Goal: Use online tool/utility: Utilize a website feature to perform a specific function

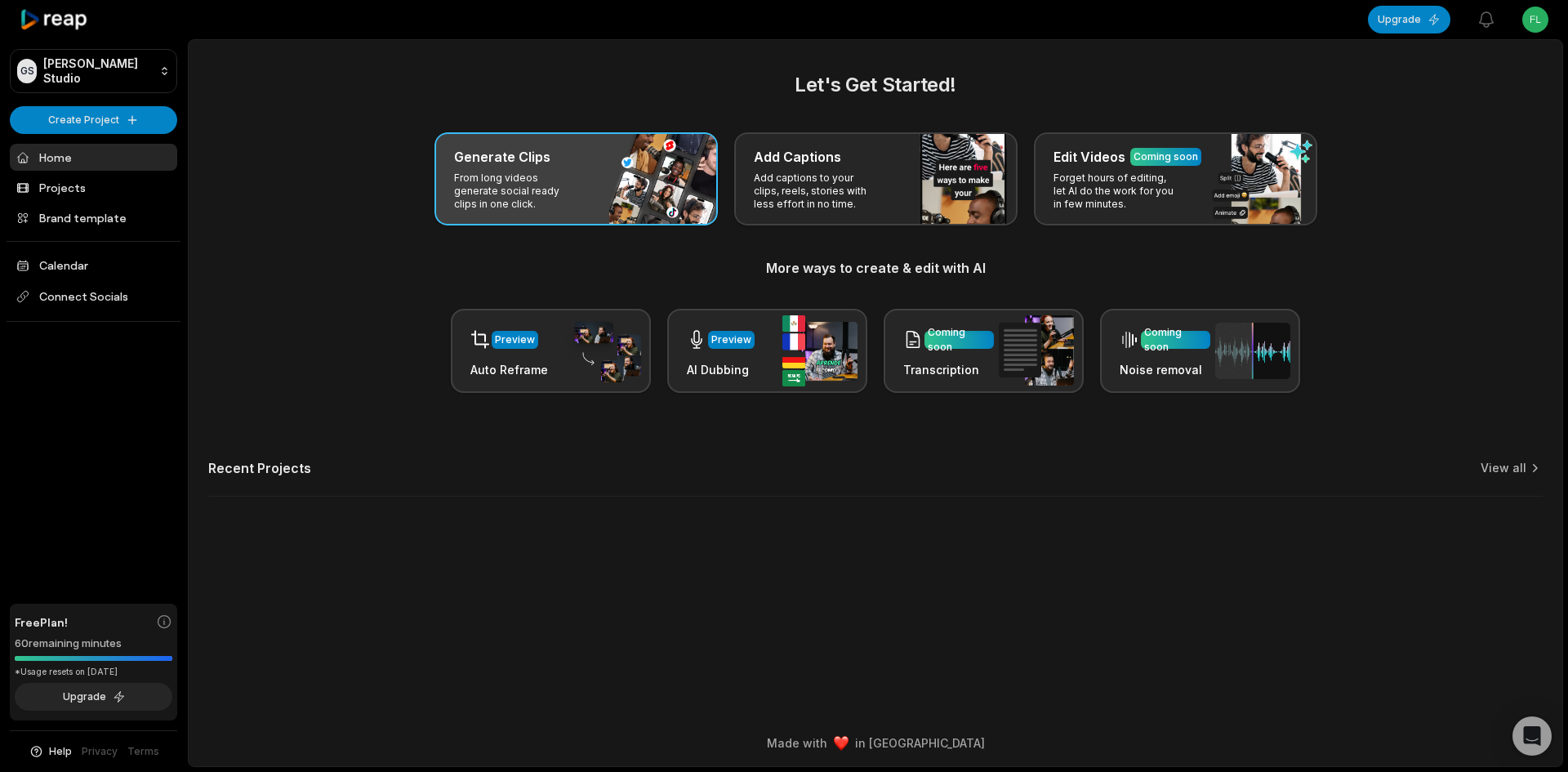
click at [546, 144] on div "Generate Clips From long videos generate social ready clips in one click." at bounding box center [576, 179] width 284 height 93
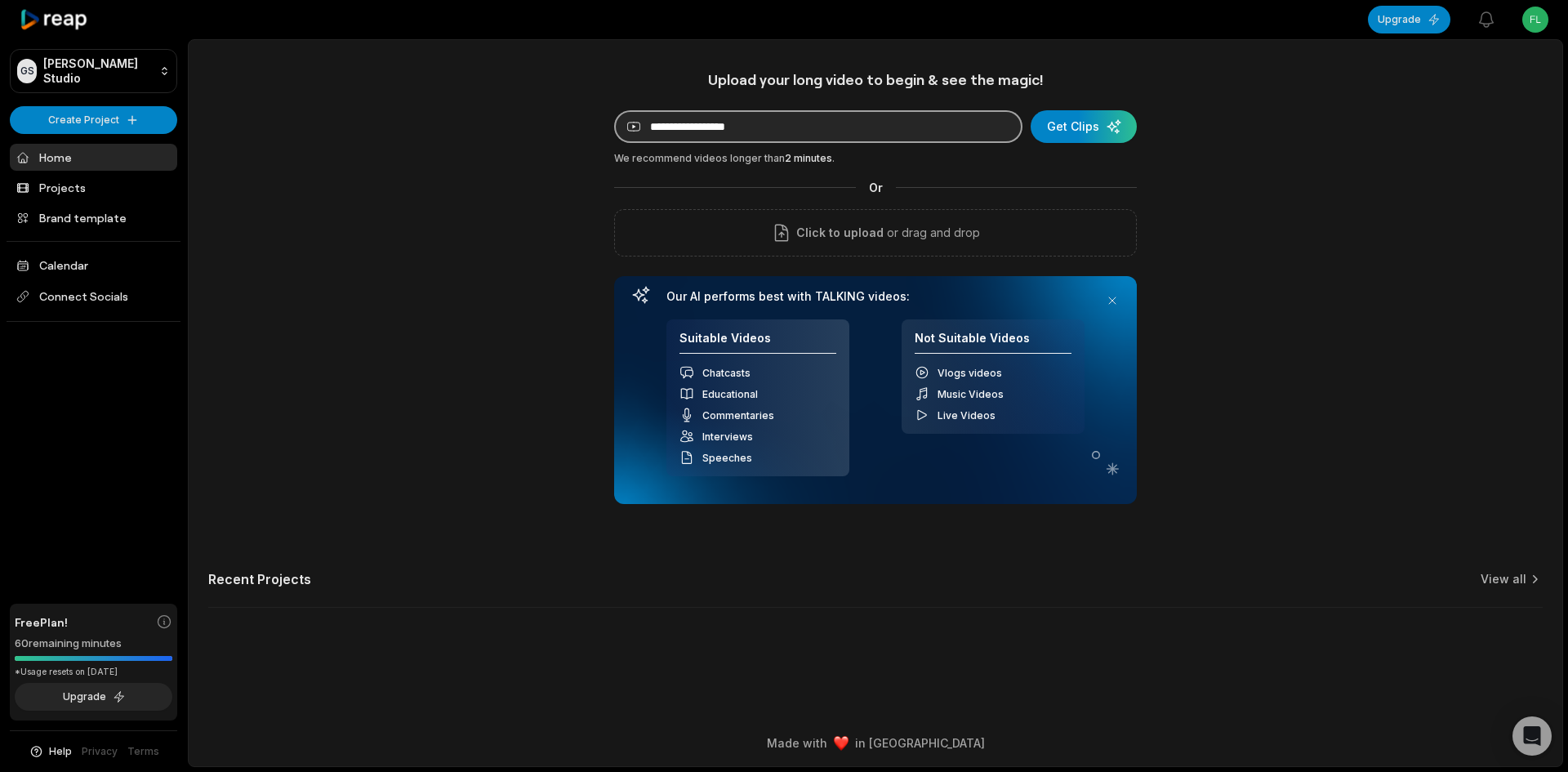
click at [705, 132] on input at bounding box center [818, 126] width 408 height 32
paste input "**********"
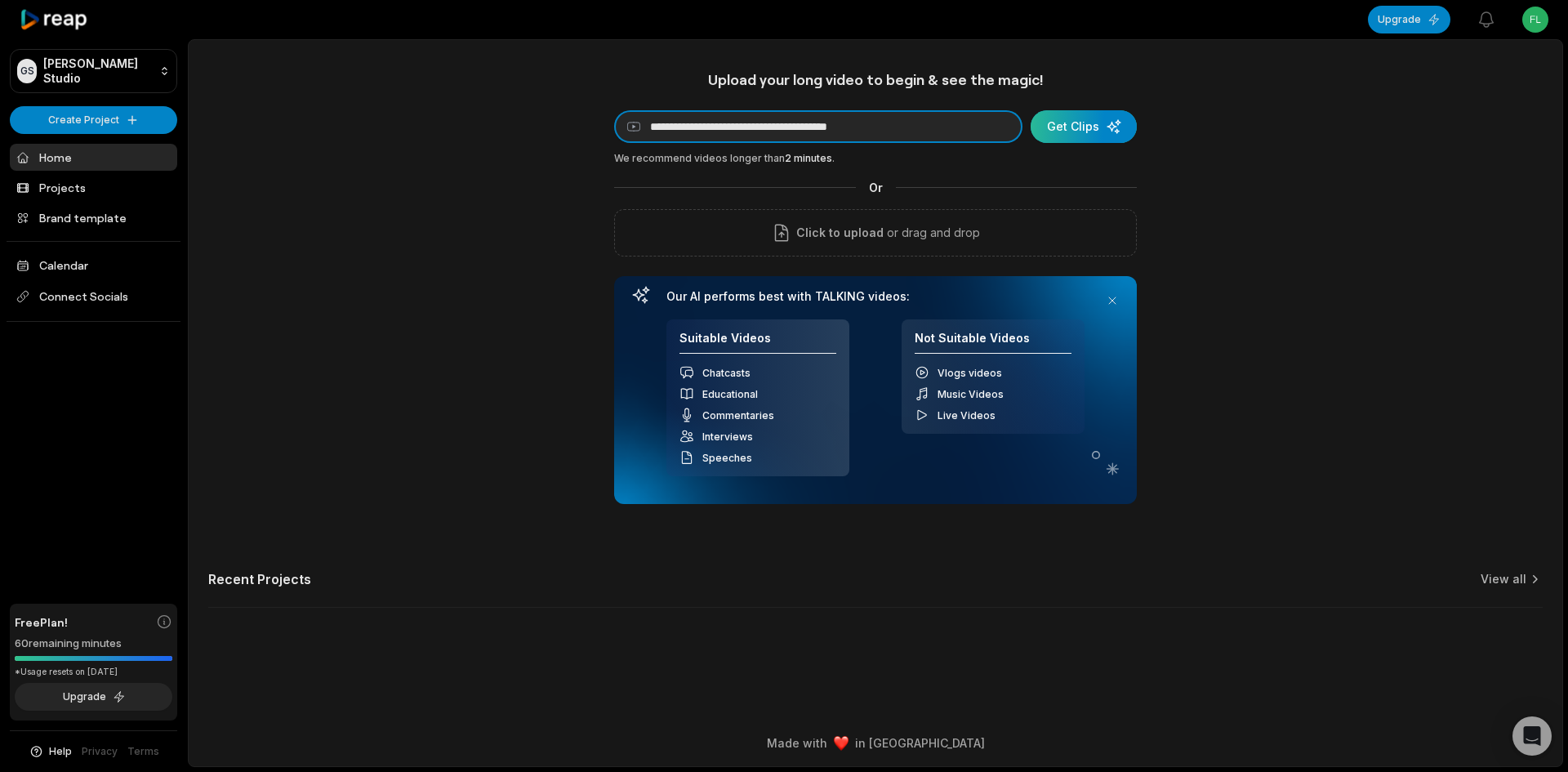
type input "**********"
click at [1077, 119] on div "submit" at bounding box center [1083, 126] width 106 height 32
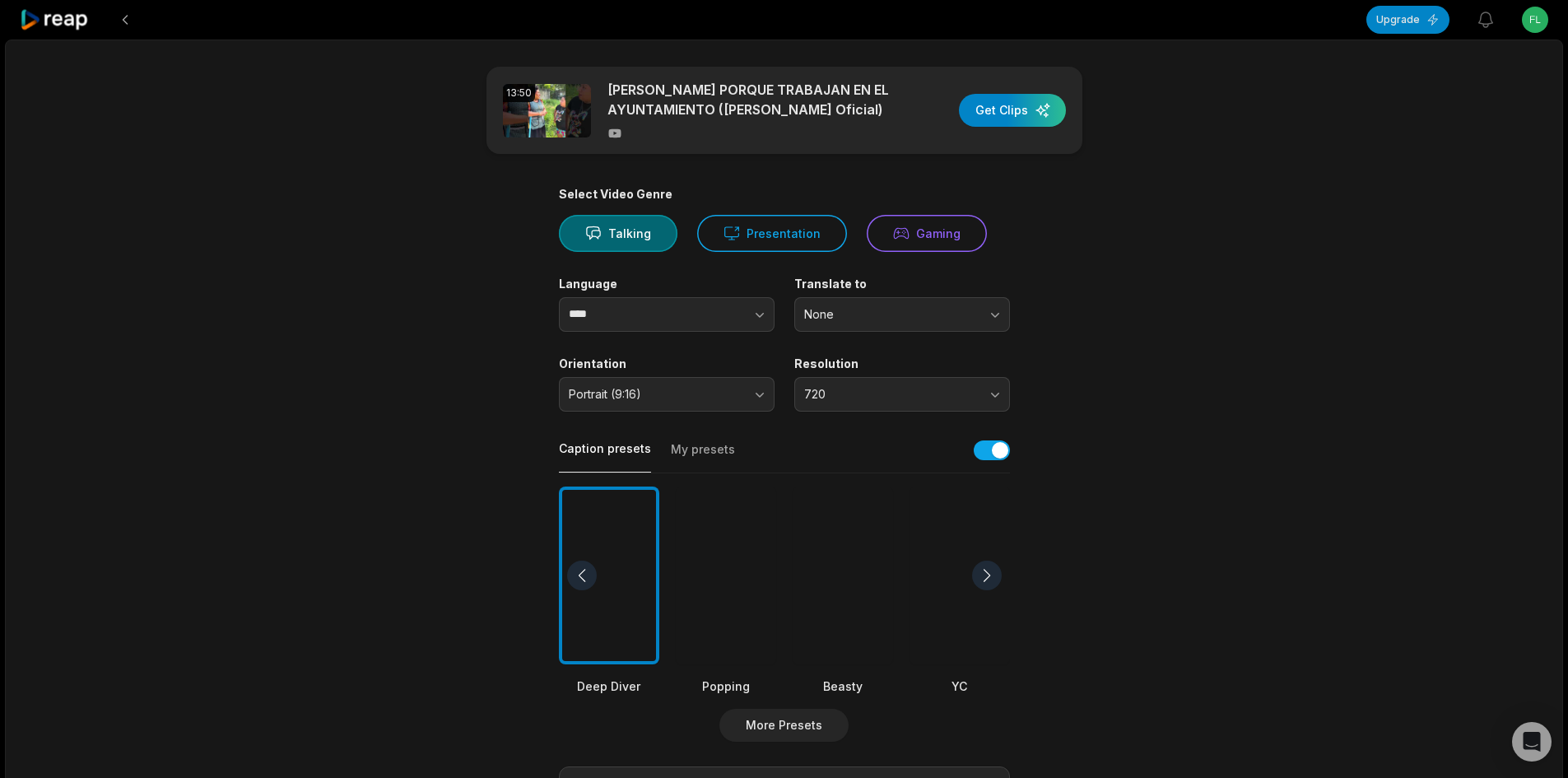
click at [915, 522] on div at bounding box center [959, 576] width 100 height 179
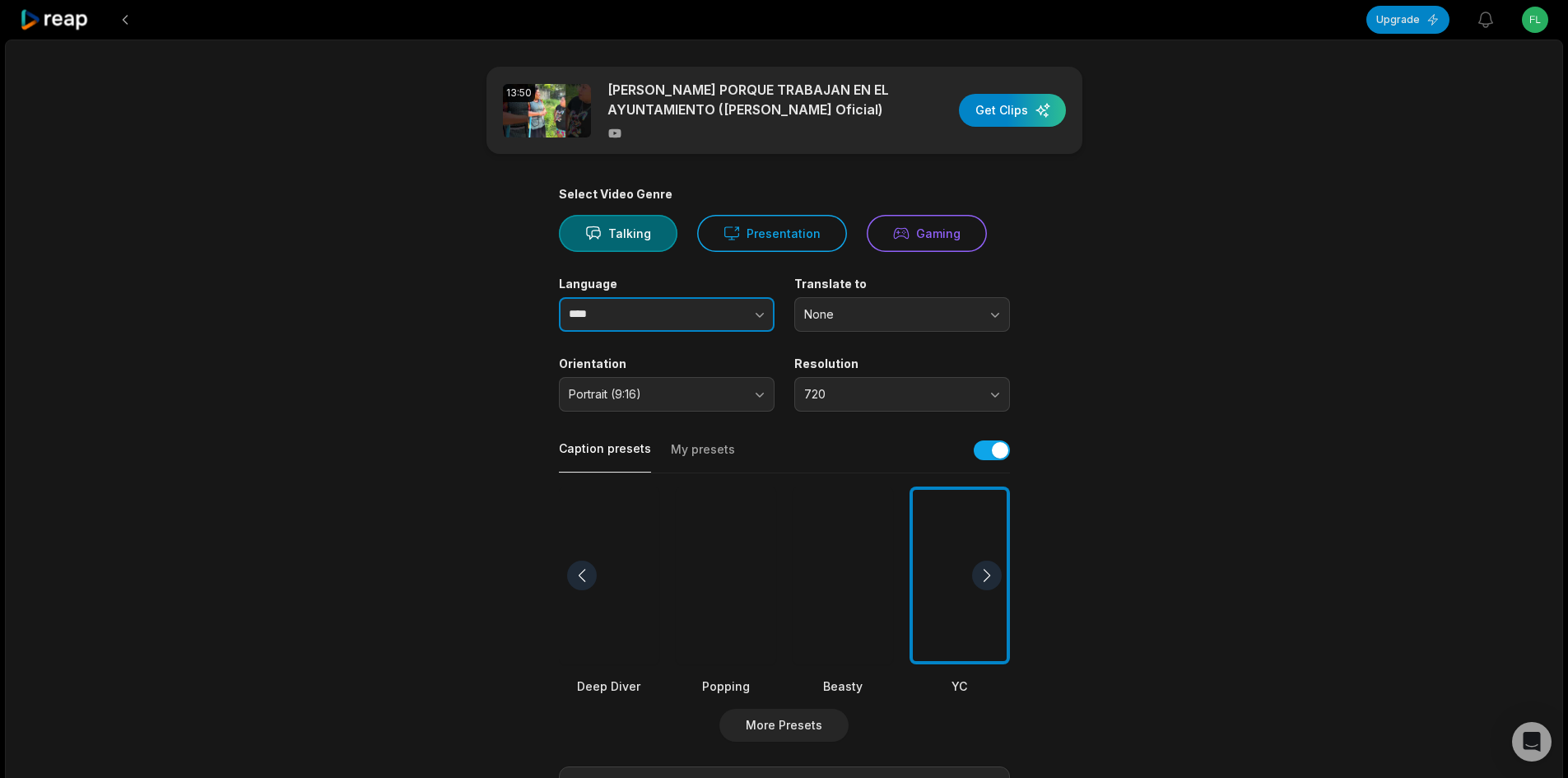
click at [760, 318] on icon "button" at bounding box center [760, 314] width 17 height 17
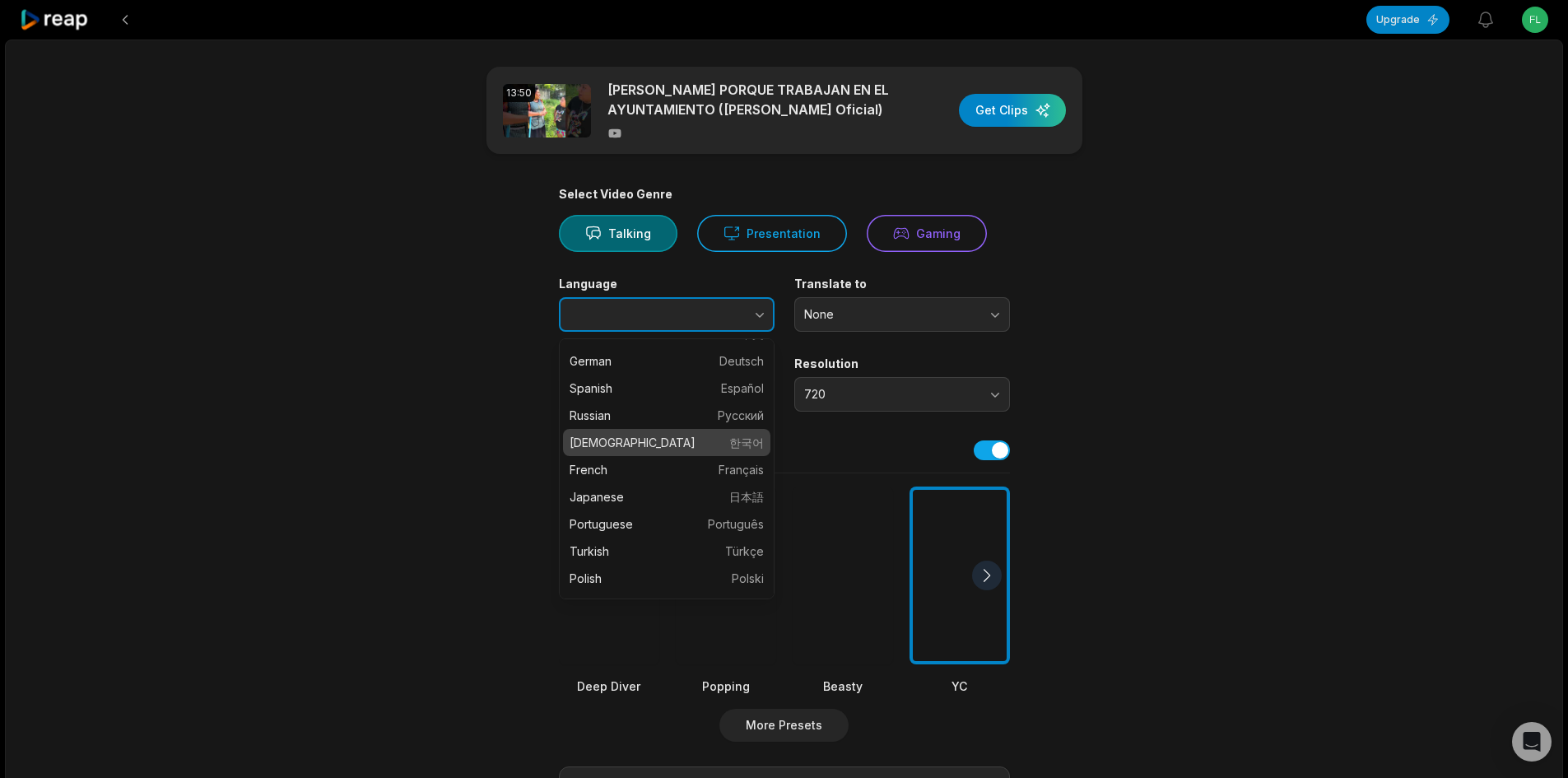
scroll to position [82, 0]
type input "*******"
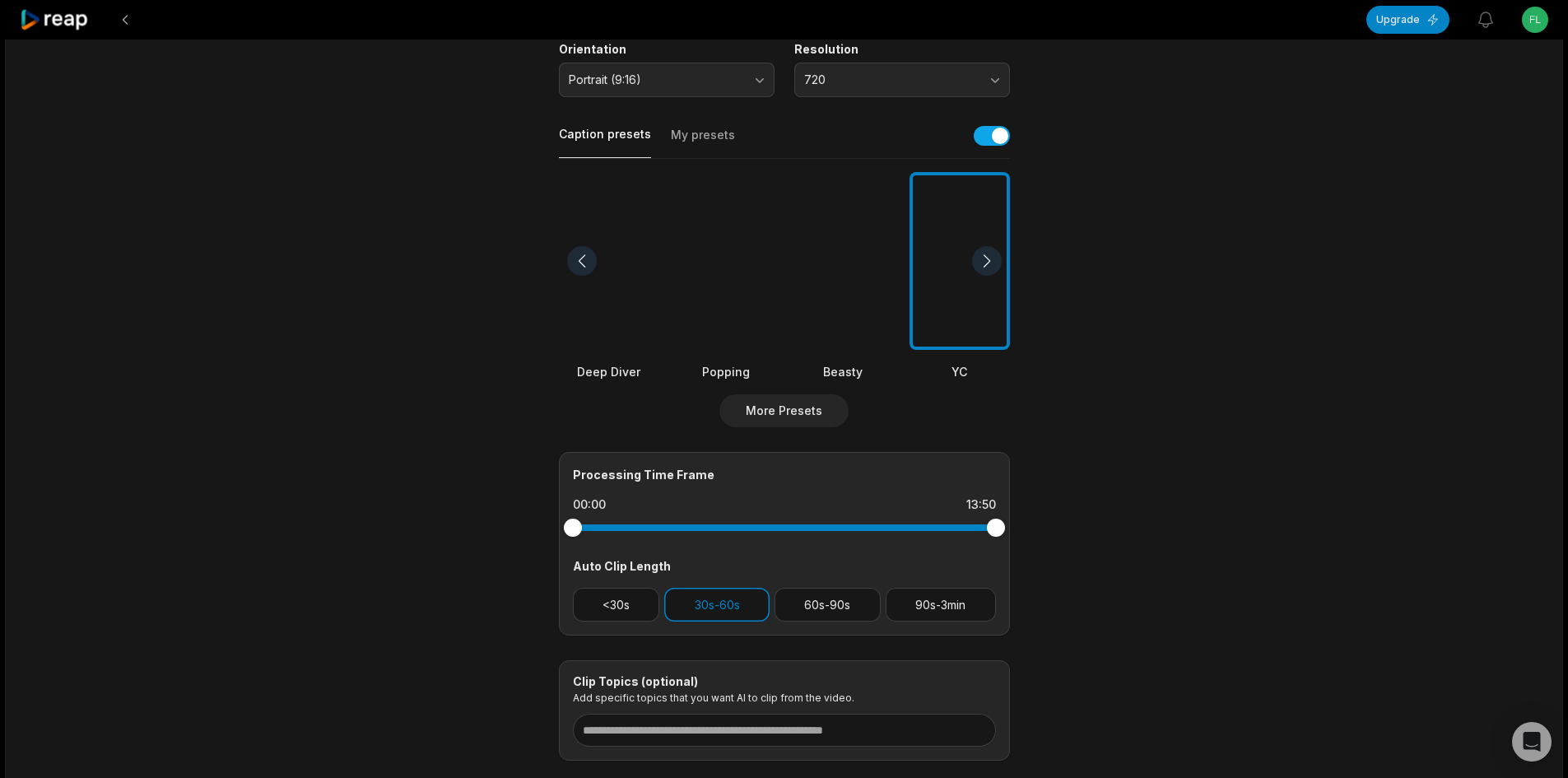
scroll to position [329, 0]
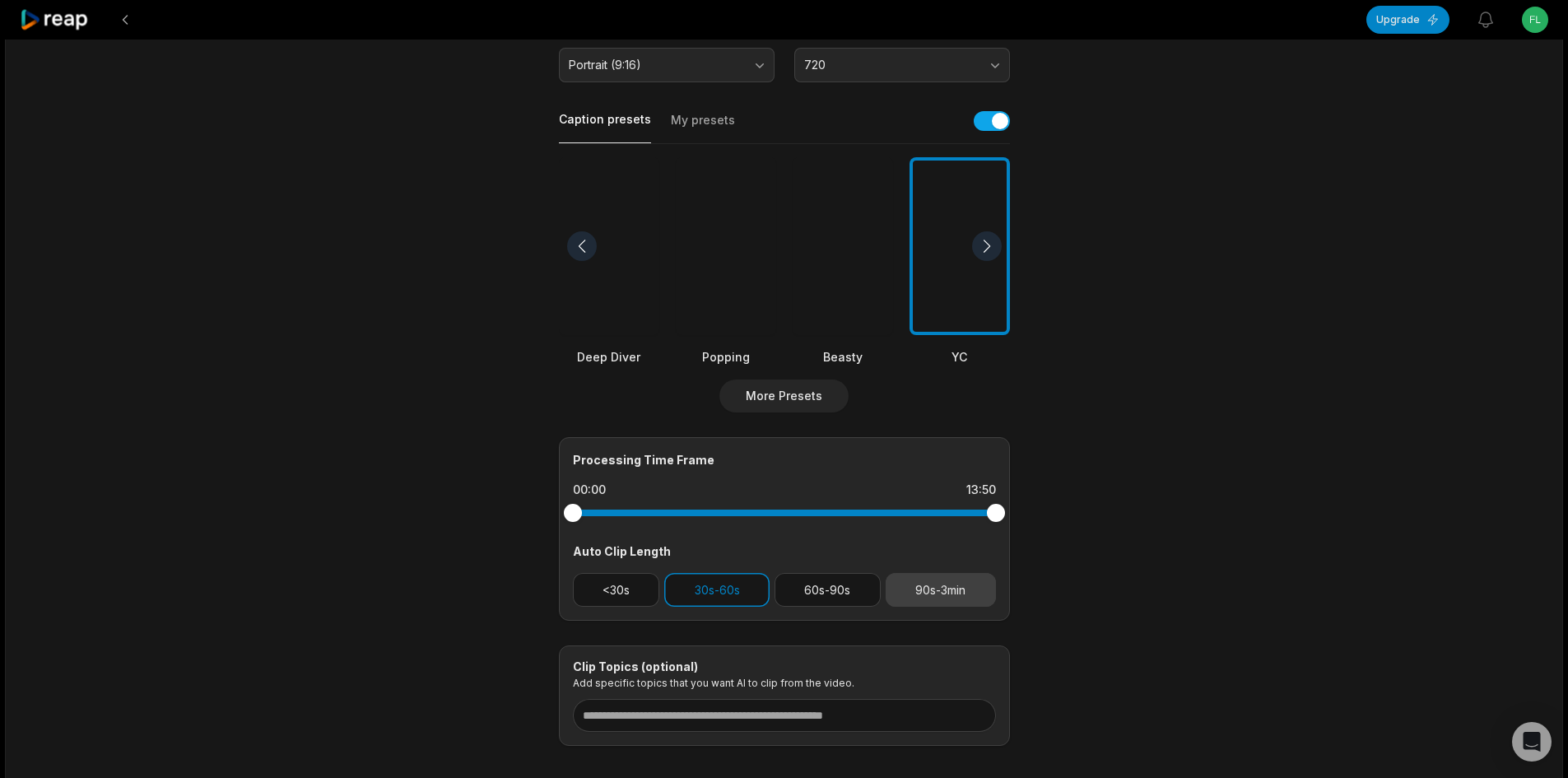
click at [960, 582] on button "90s-3min" at bounding box center [940, 589] width 111 height 34
click at [745, 598] on button "30s-60s" at bounding box center [716, 589] width 105 height 34
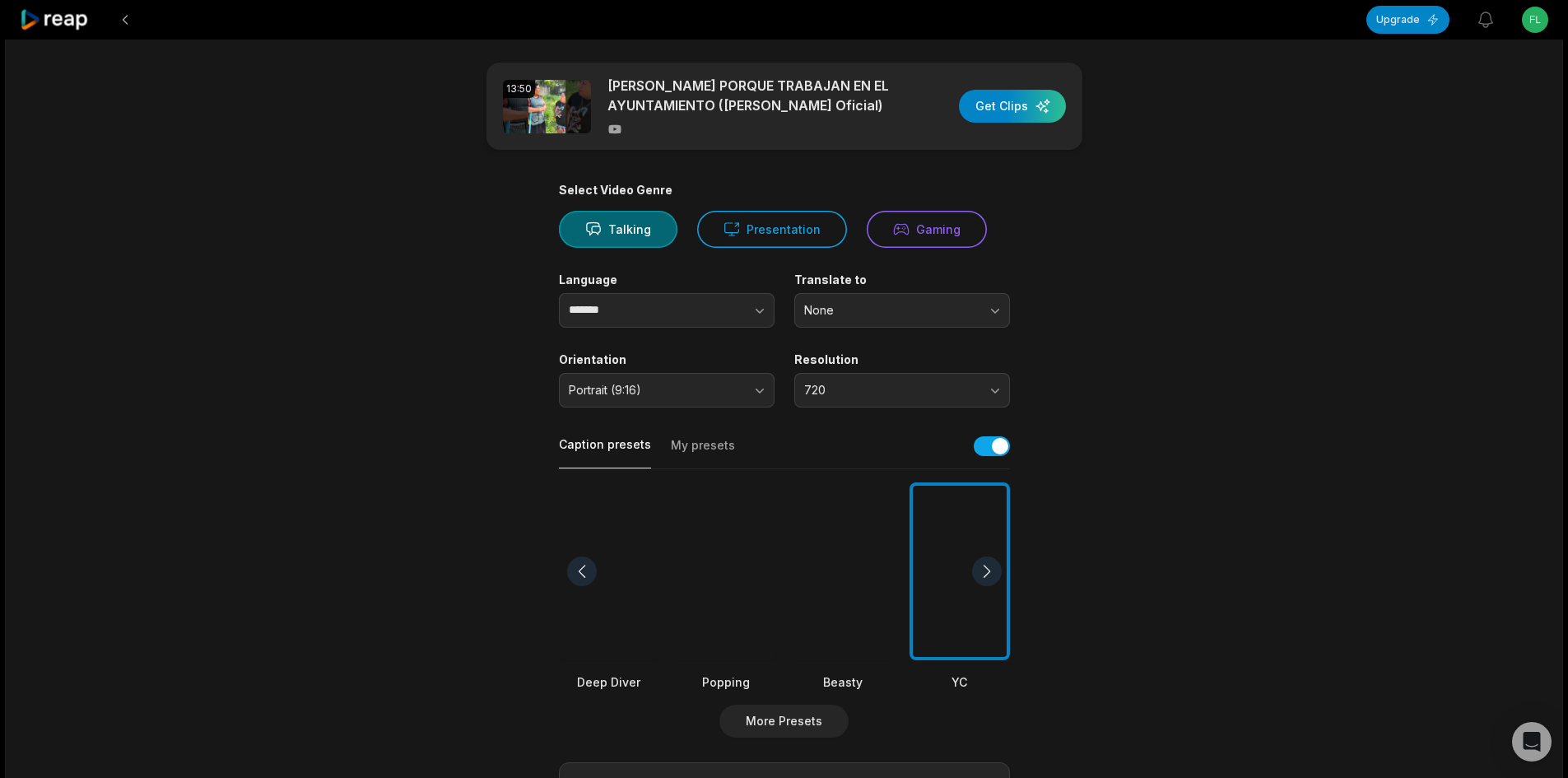
scroll to position [0, 0]
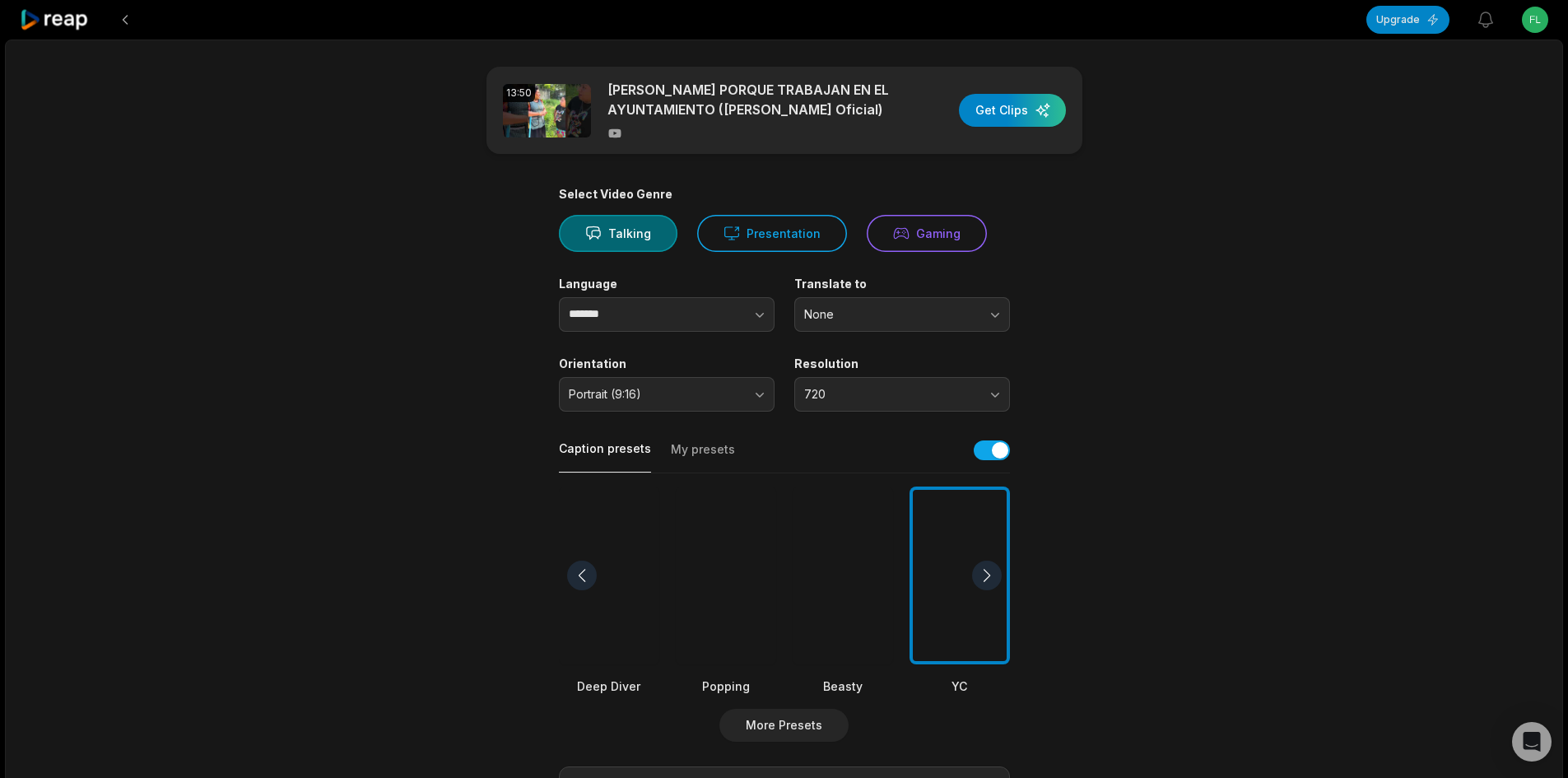
drag, startPoint x: 1023, startPoint y: 116, endPoint x: 1163, endPoint y: 312, distance: 240.9
click at [1163, 312] on main "13:50 SE CREEN PORQUE TRABAJAN EN EL AYUNTAMIENTO (Doña Cata Oficial) Get Clips…" at bounding box center [784, 570] width 797 height 1008
click at [854, 617] on div at bounding box center [842, 576] width 100 height 179
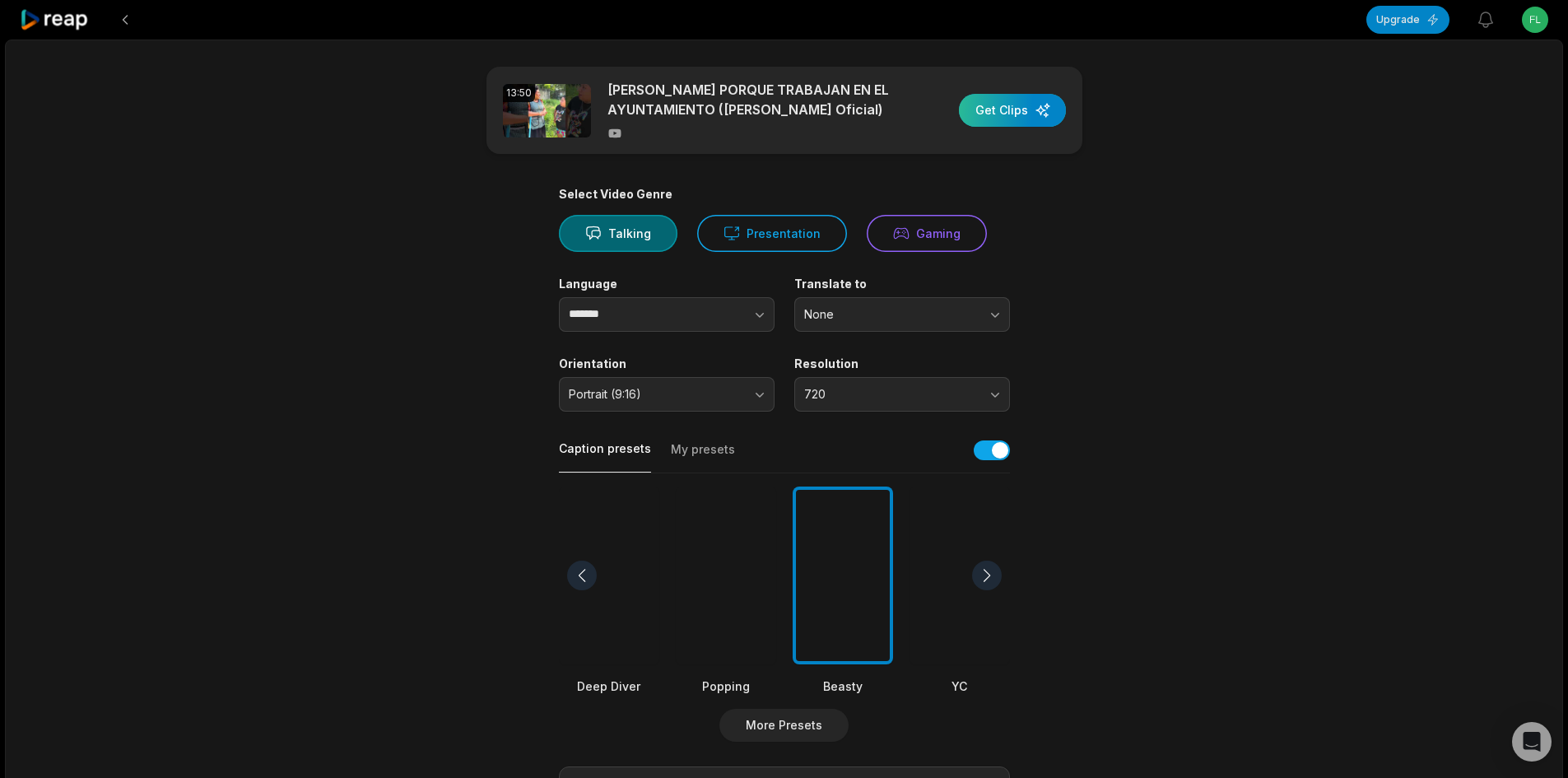
click at [1012, 108] on div "button" at bounding box center [1012, 110] width 107 height 33
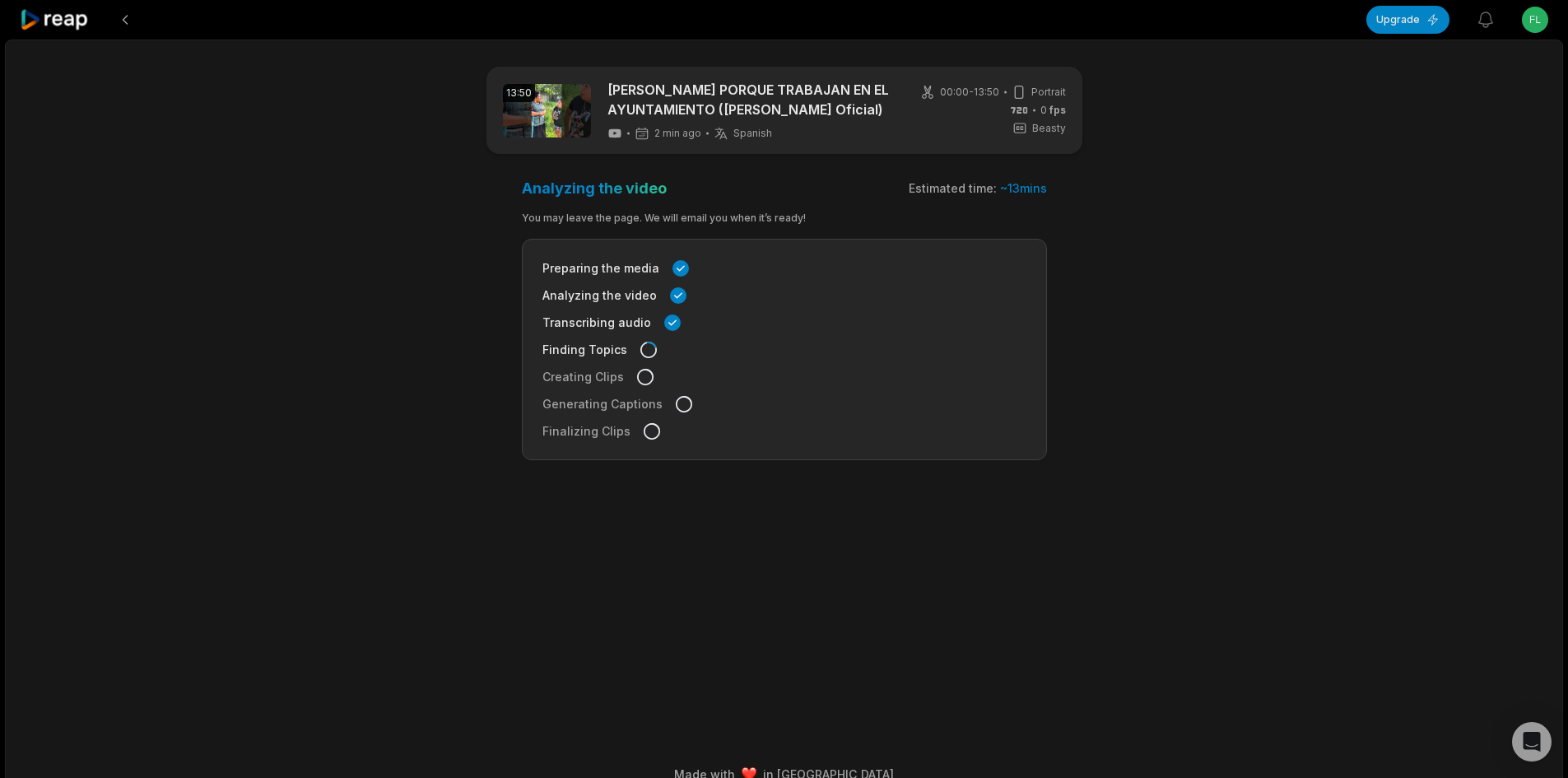
click at [77, 23] on icon at bounding box center [54, 19] width 70 height 22
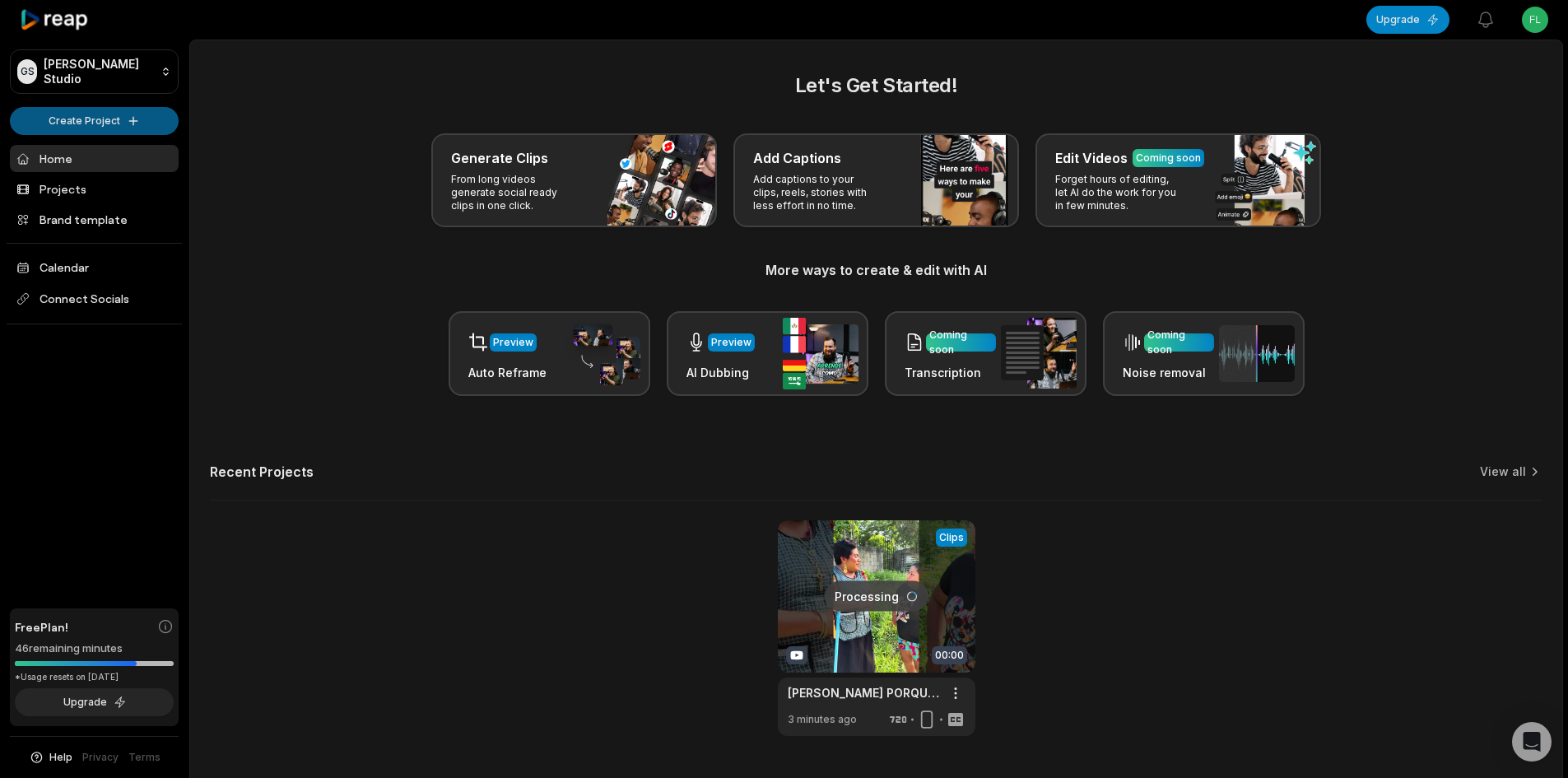
click at [97, 117] on html "GS Garen's Studio Create Project Home Projects Brand template Calendar Connect …" at bounding box center [784, 389] width 1568 height 778
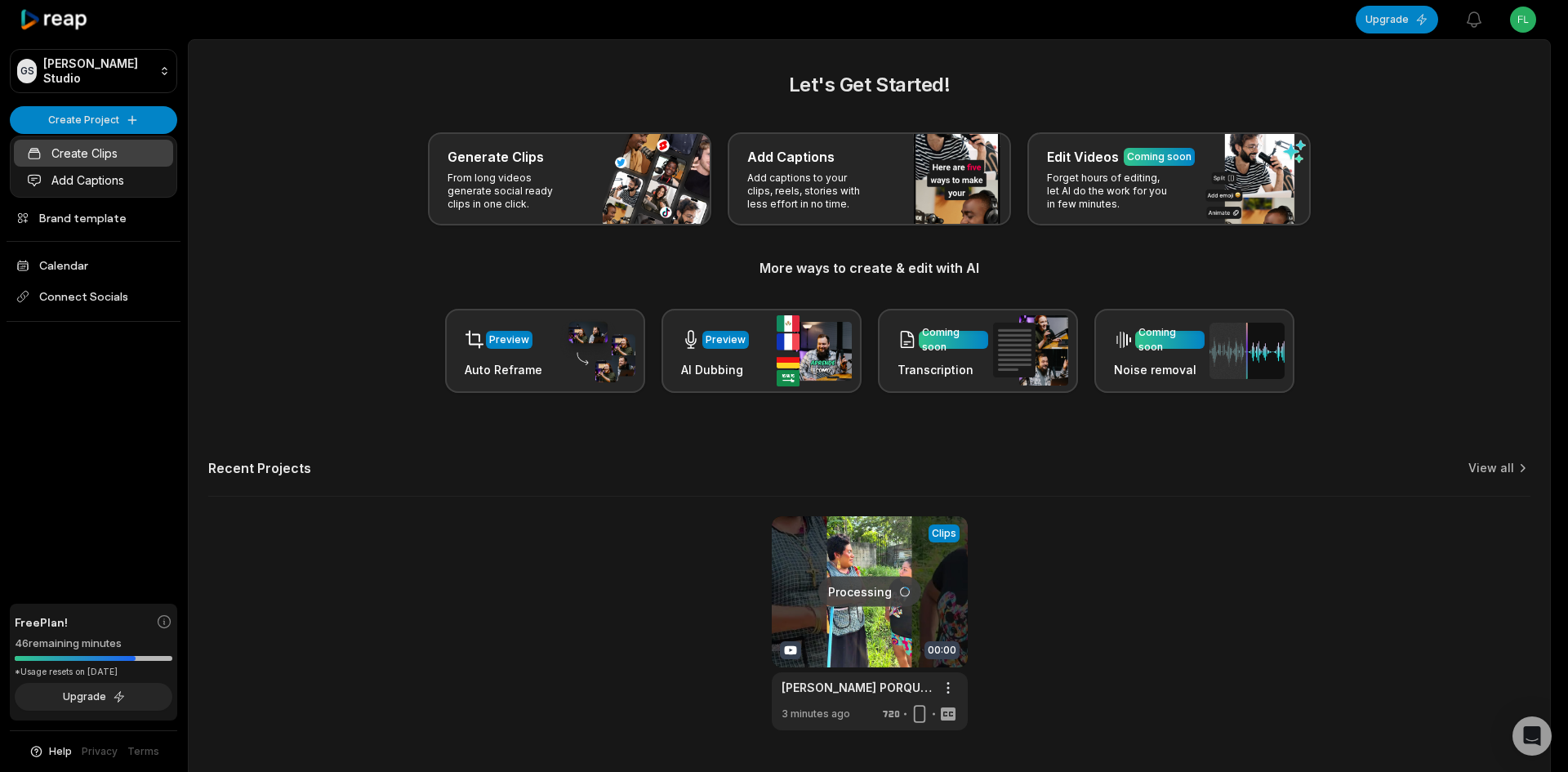
click at [95, 150] on link "Create Clips" at bounding box center [93, 153] width 159 height 27
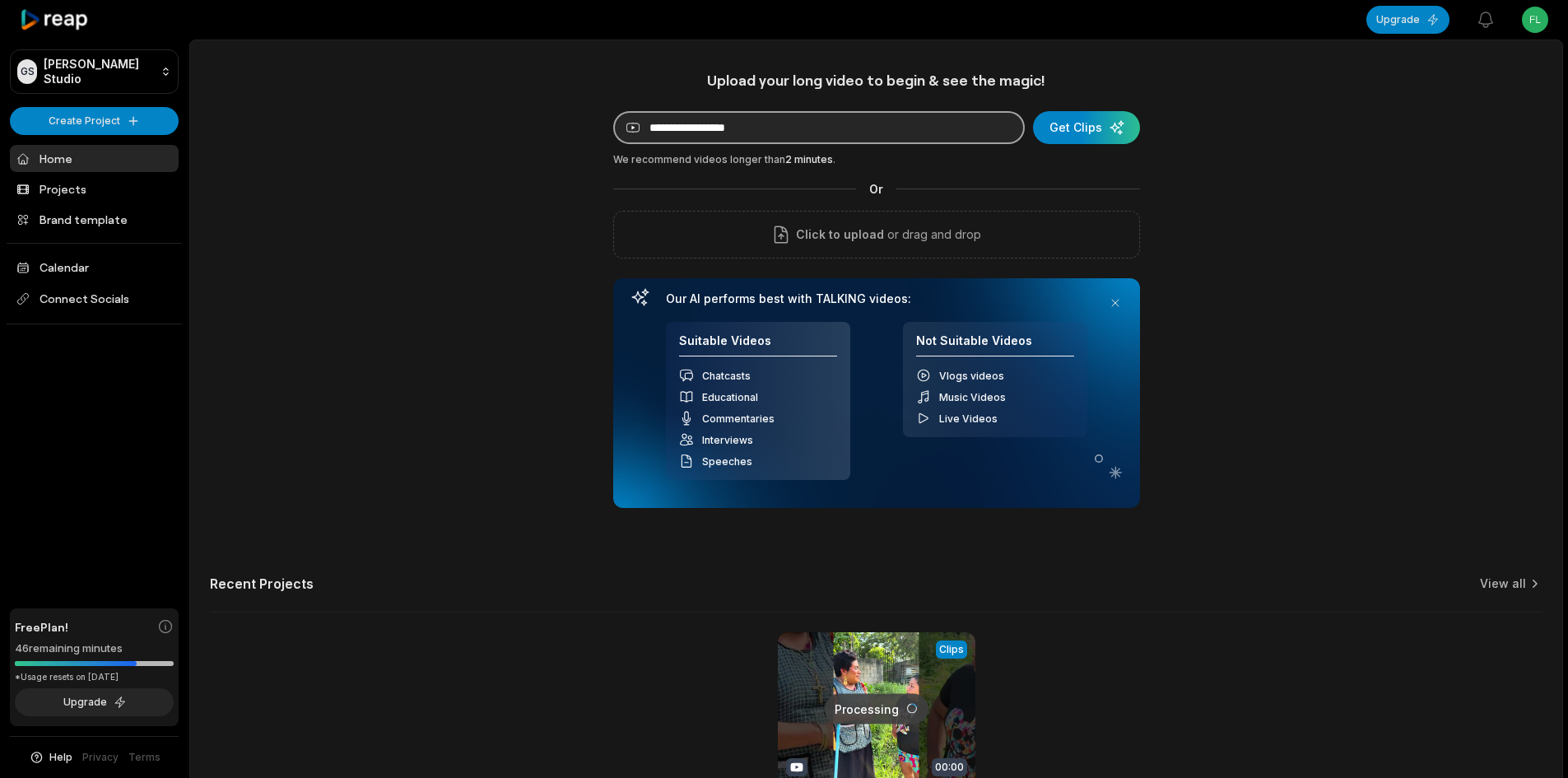
click at [733, 130] on input at bounding box center [819, 127] width 412 height 33
paste input "**********"
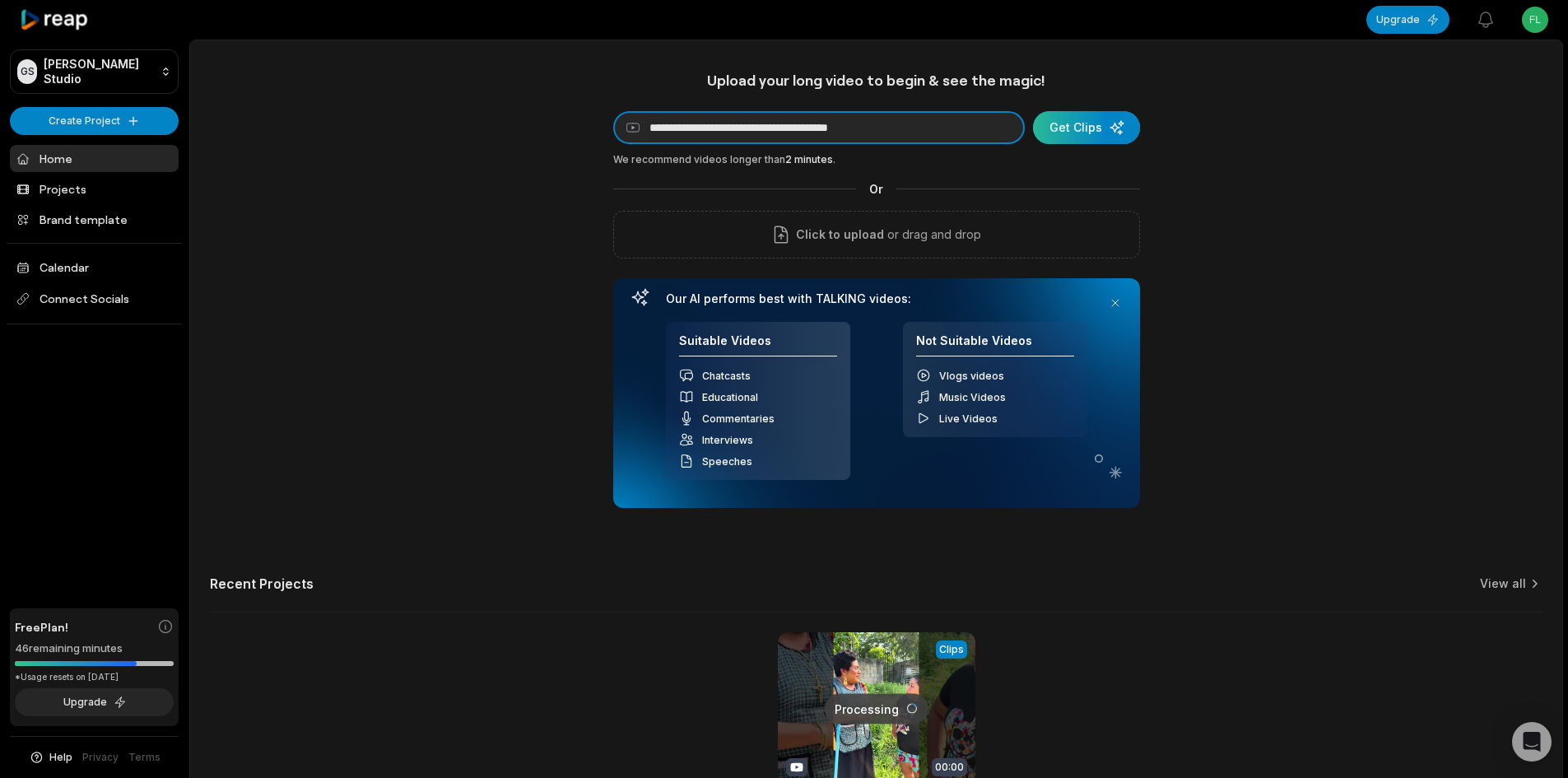
type input "**********"
click at [1070, 123] on div "submit" at bounding box center [1086, 127] width 107 height 33
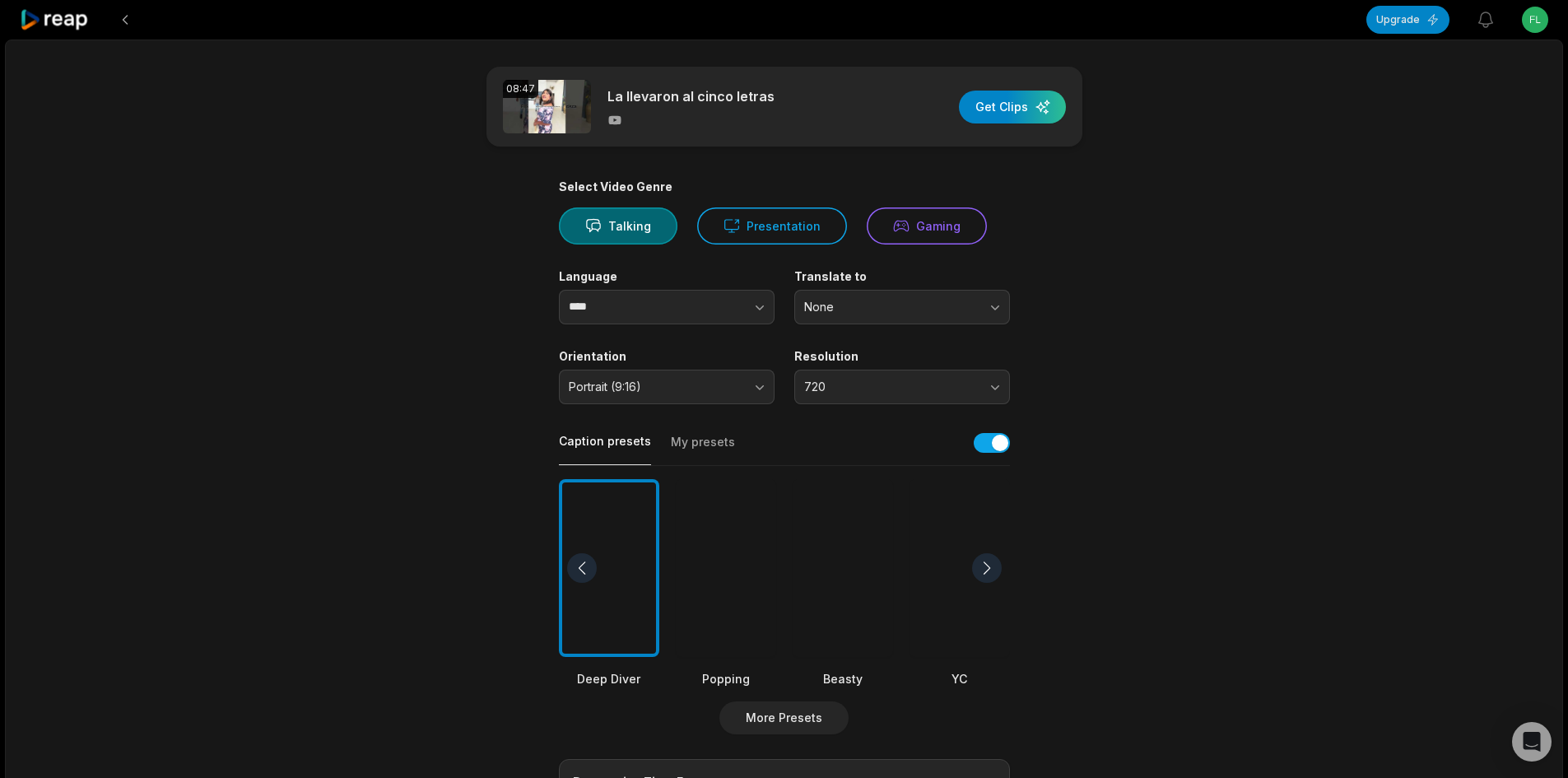
drag, startPoint x: 372, startPoint y: 1, endPoint x: 55, endPoint y: 24, distance: 317.8
click at [599, 299] on input "****" at bounding box center [667, 306] width 216 height 35
click at [765, 334] on div "Select Video Genre Talking Presentation Gaming Language **** Translate to None …" at bounding box center [784, 623] width 452 height 888
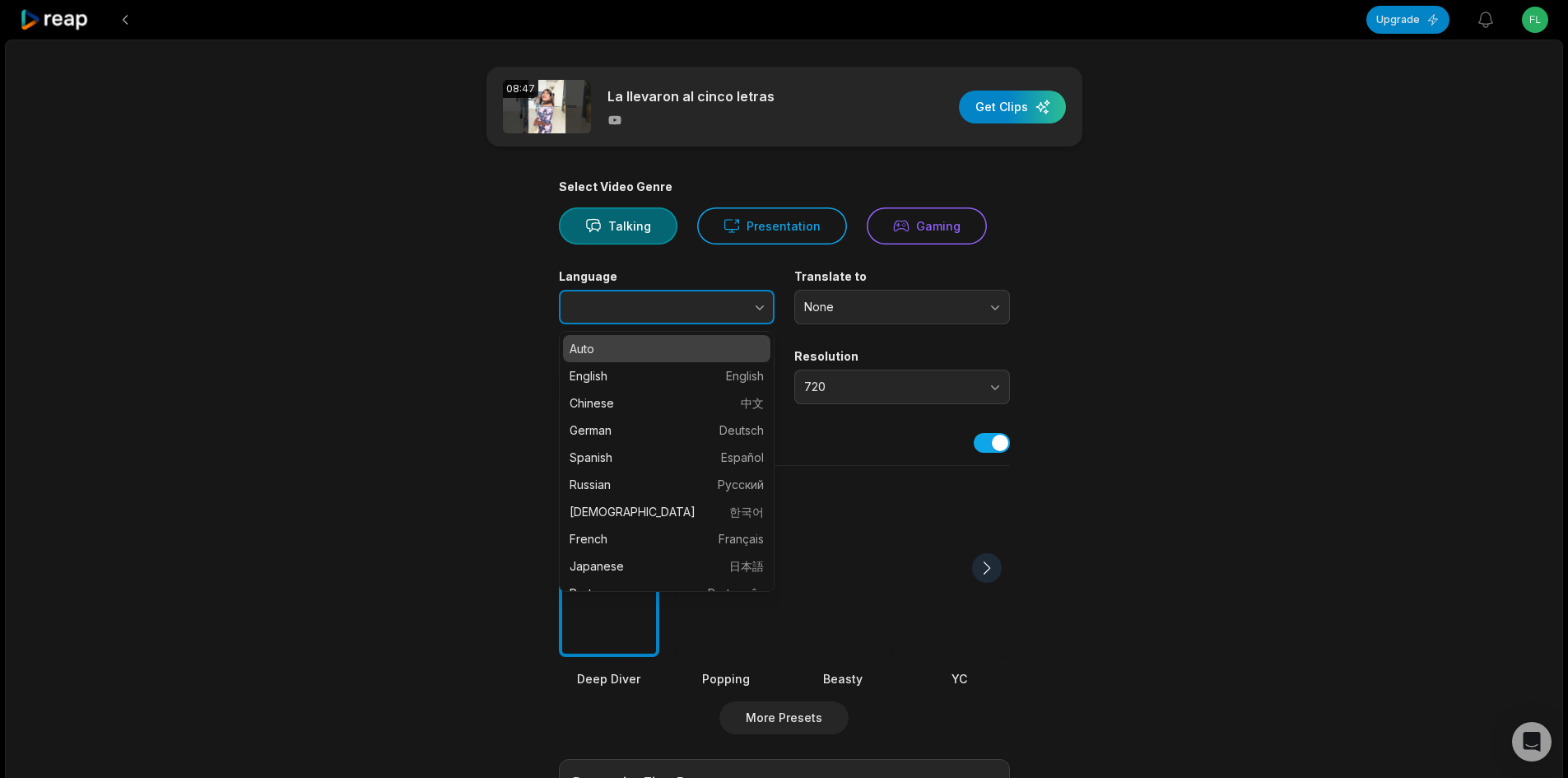
click at [745, 311] on button "button" at bounding box center [727, 306] width 94 height 35
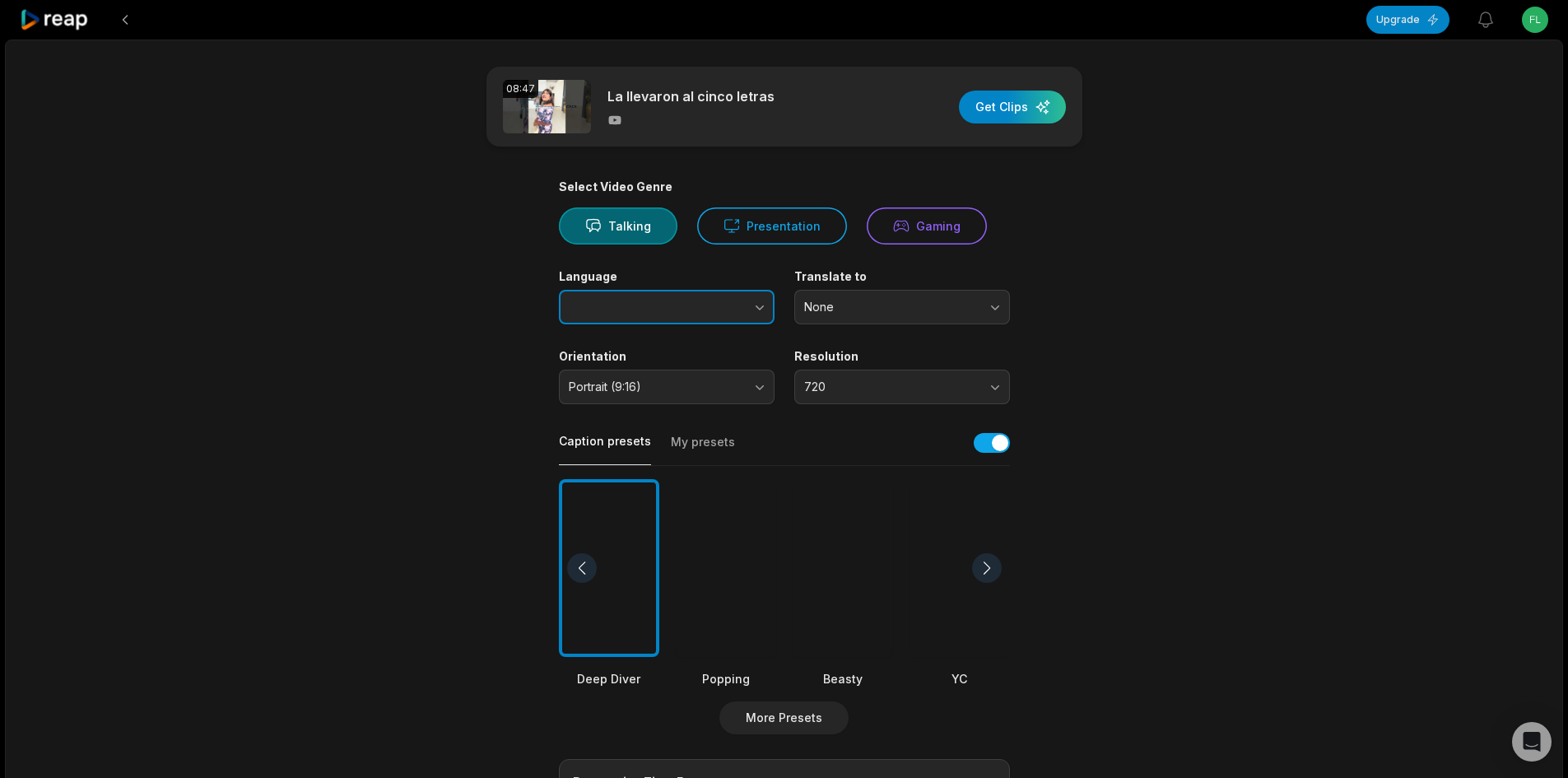
type input "*******"
click at [978, 573] on div at bounding box center [986, 567] width 29 height 29
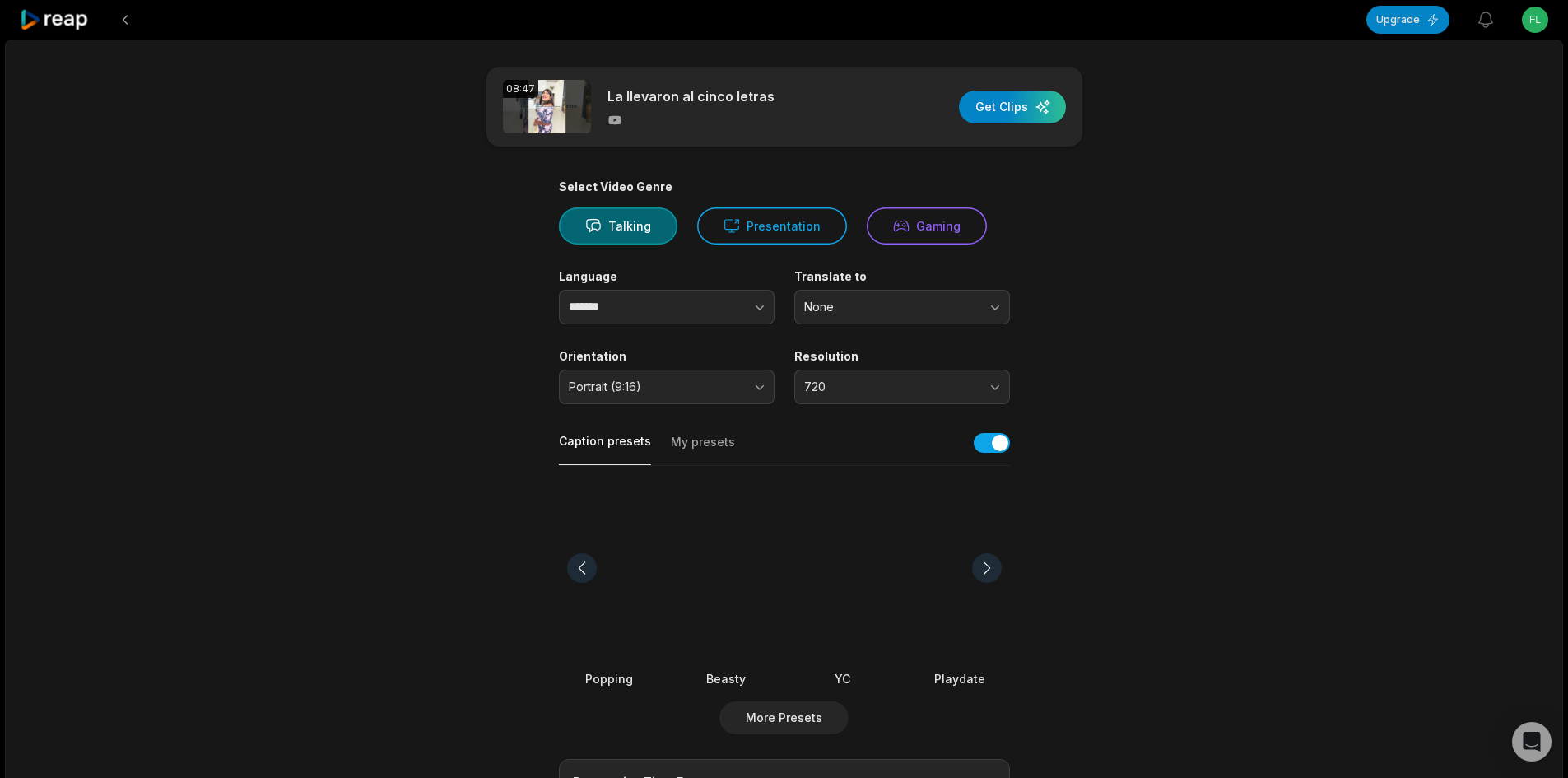
click at [850, 551] on div at bounding box center [842, 568] width 100 height 179
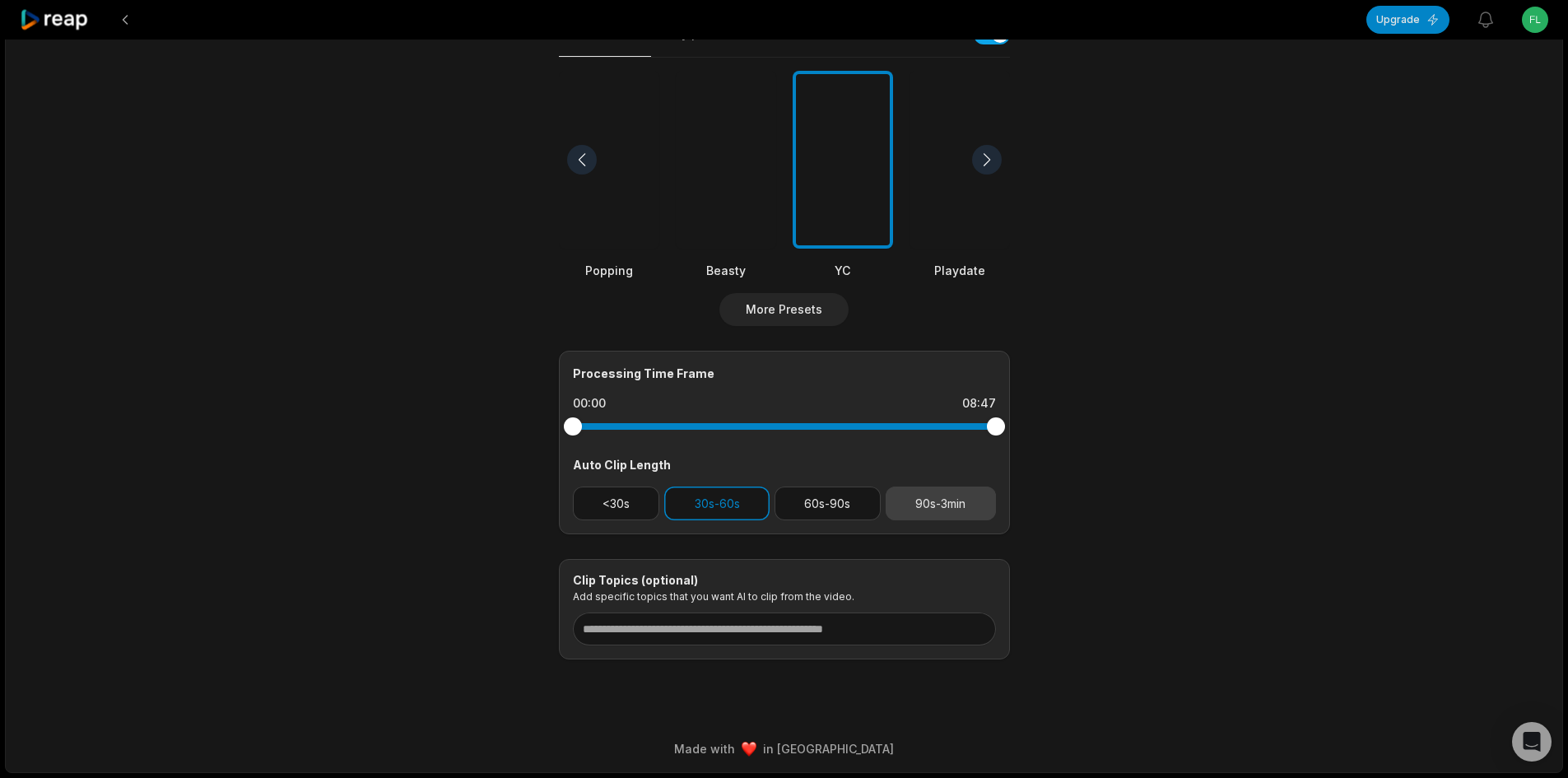
click at [931, 497] on button "90s-3min" at bounding box center [940, 504] width 111 height 34
click at [739, 505] on button "30s-60s" at bounding box center [716, 504] width 105 height 34
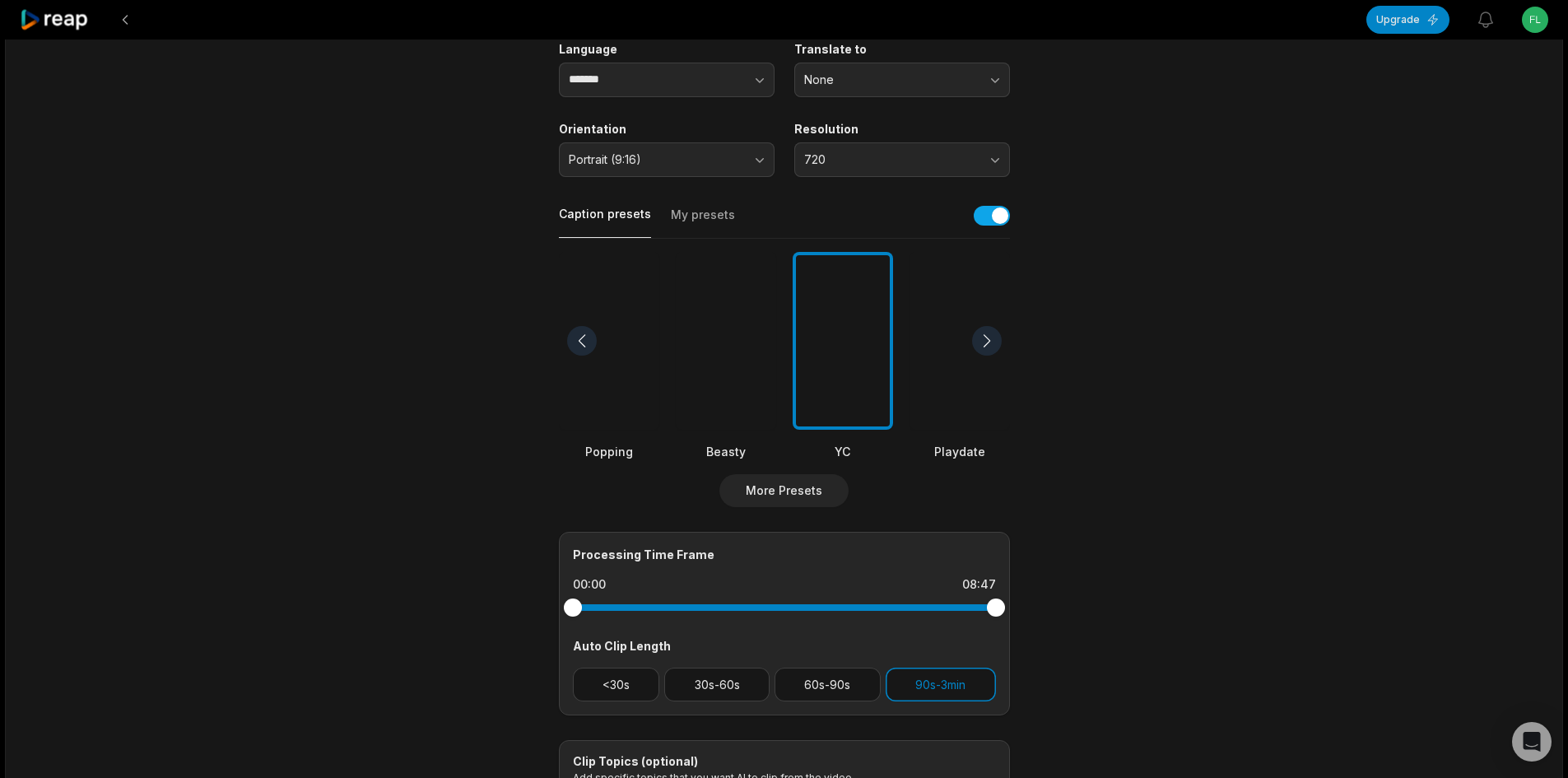
scroll to position [0, 0]
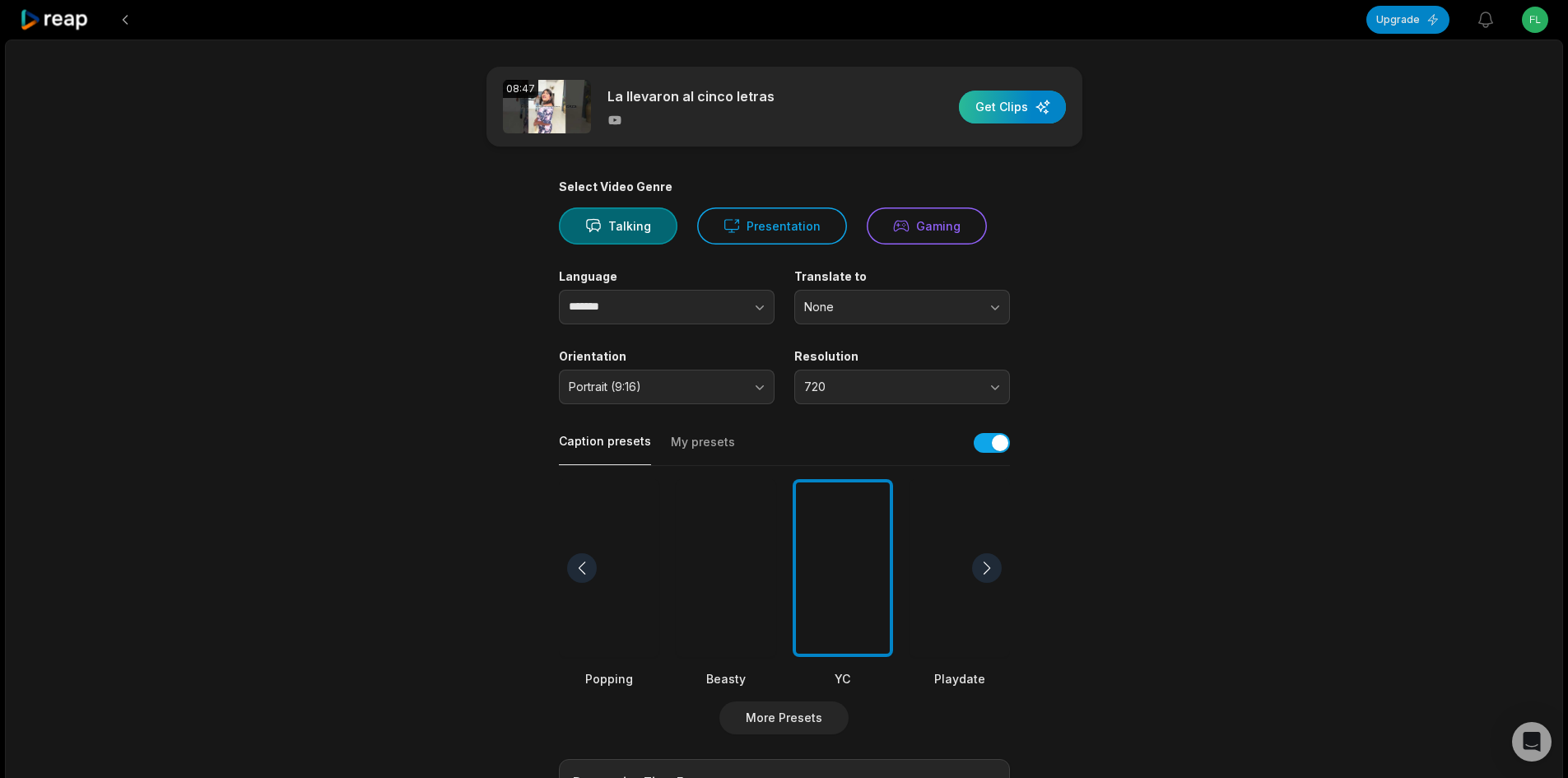
click at [993, 96] on div "button" at bounding box center [1012, 106] width 107 height 33
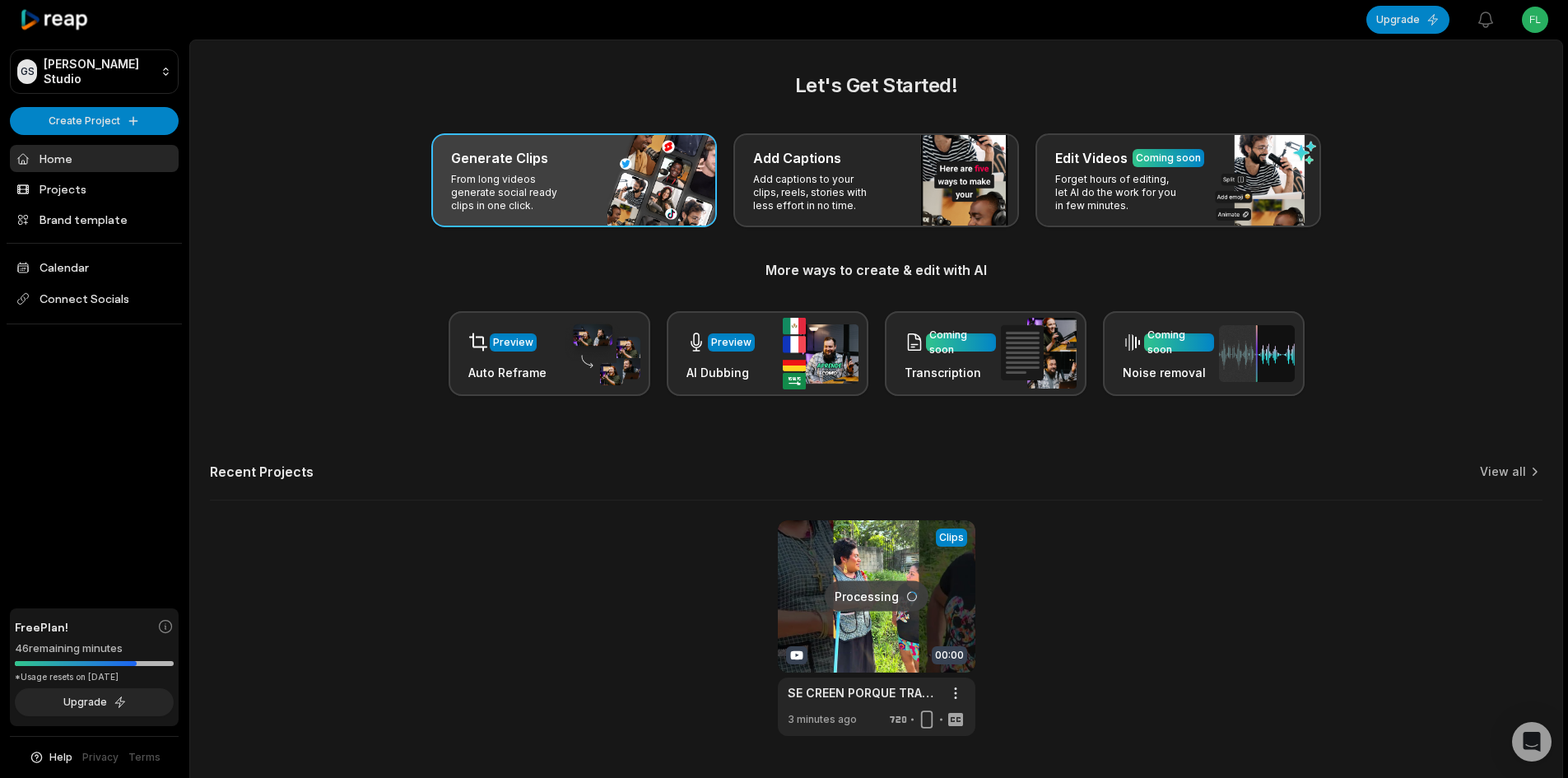
click at [559, 189] on p "From long videos generate social ready clips in one click." at bounding box center [515, 192] width 127 height 40
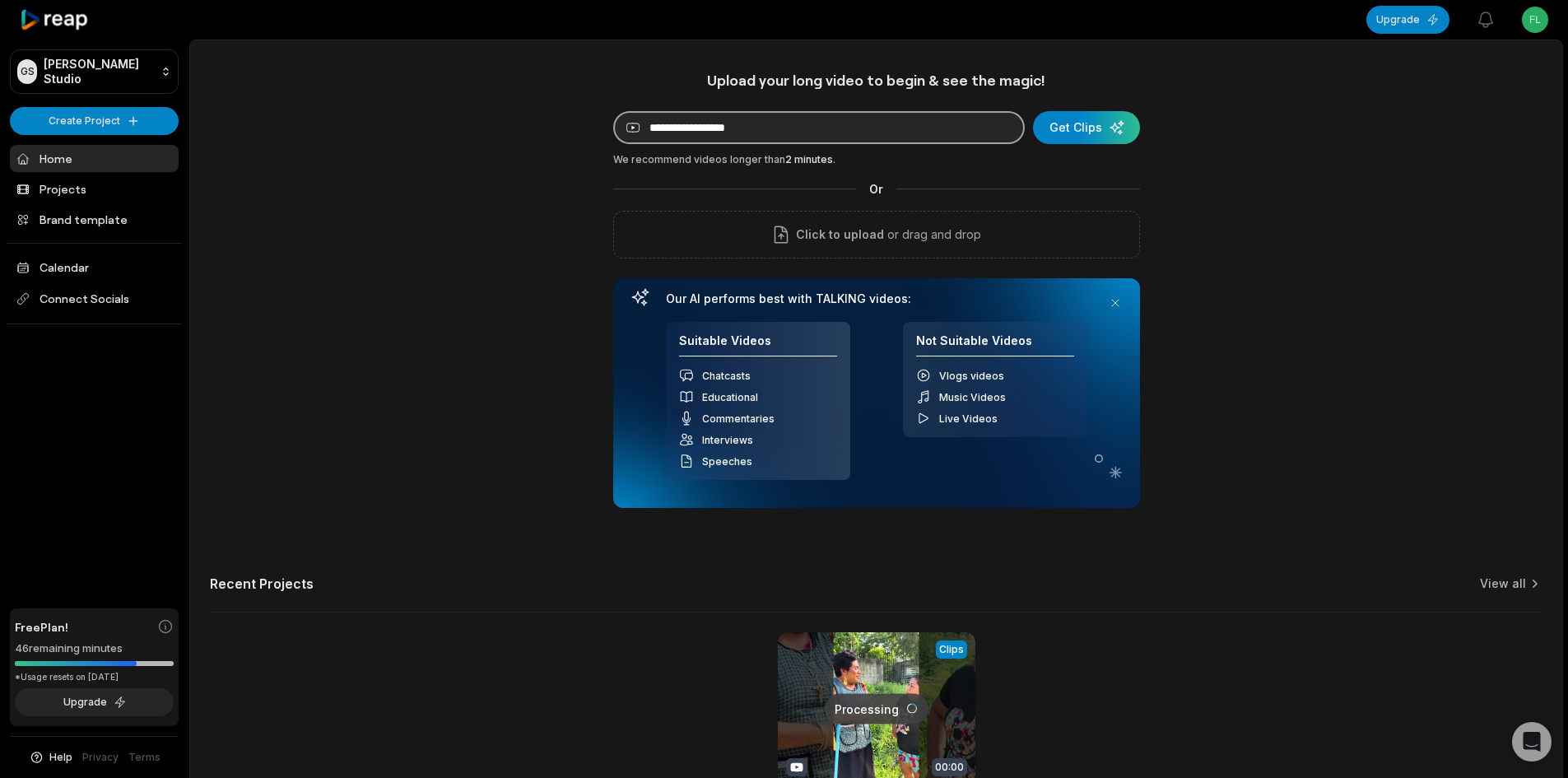
click at [747, 131] on input at bounding box center [819, 127] width 412 height 33
paste input "**********"
type input "**********"
click at [1073, 116] on div "submit" at bounding box center [1086, 127] width 107 height 33
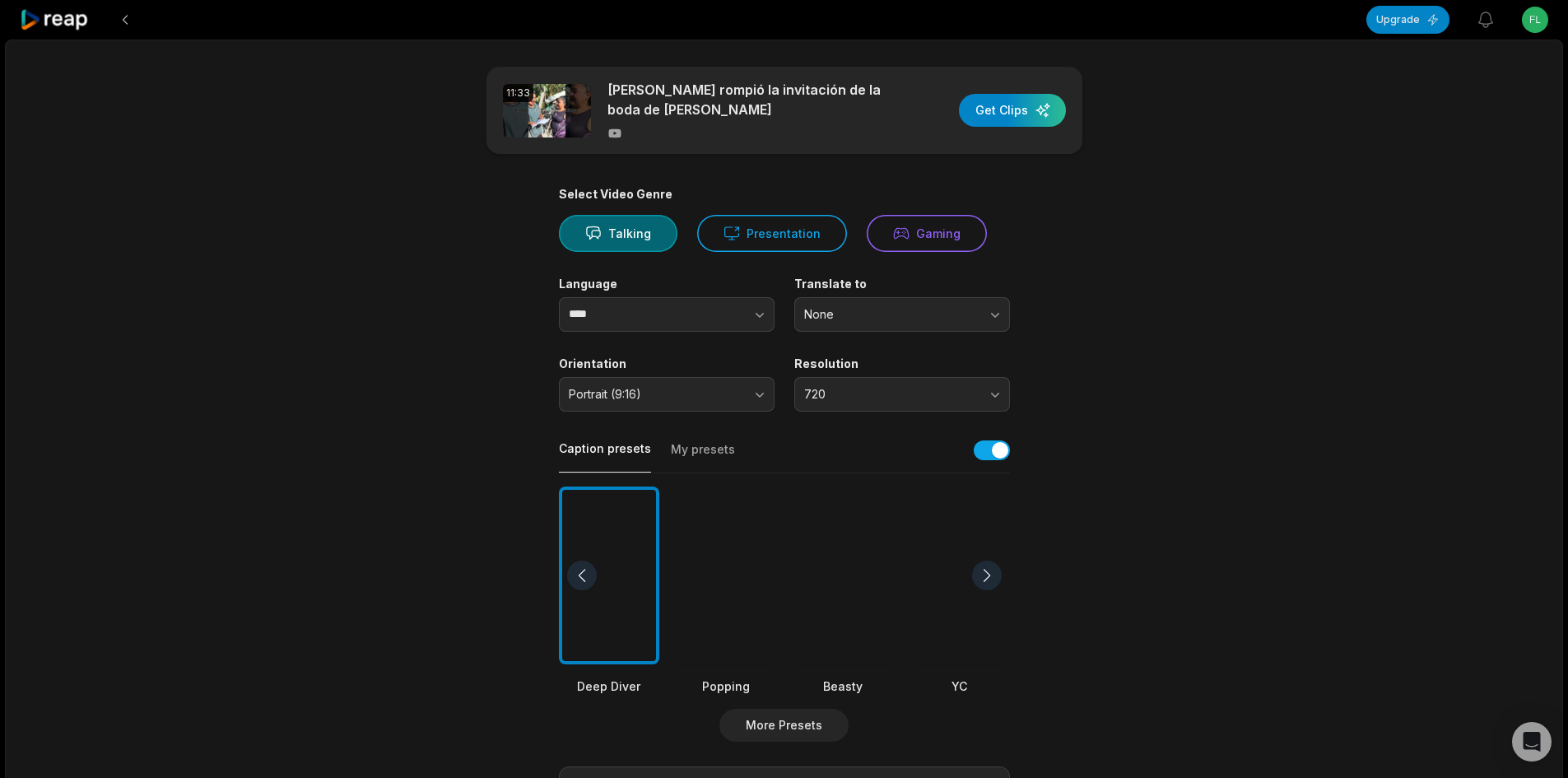
click at [942, 523] on div at bounding box center [959, 576] width 100 height 179
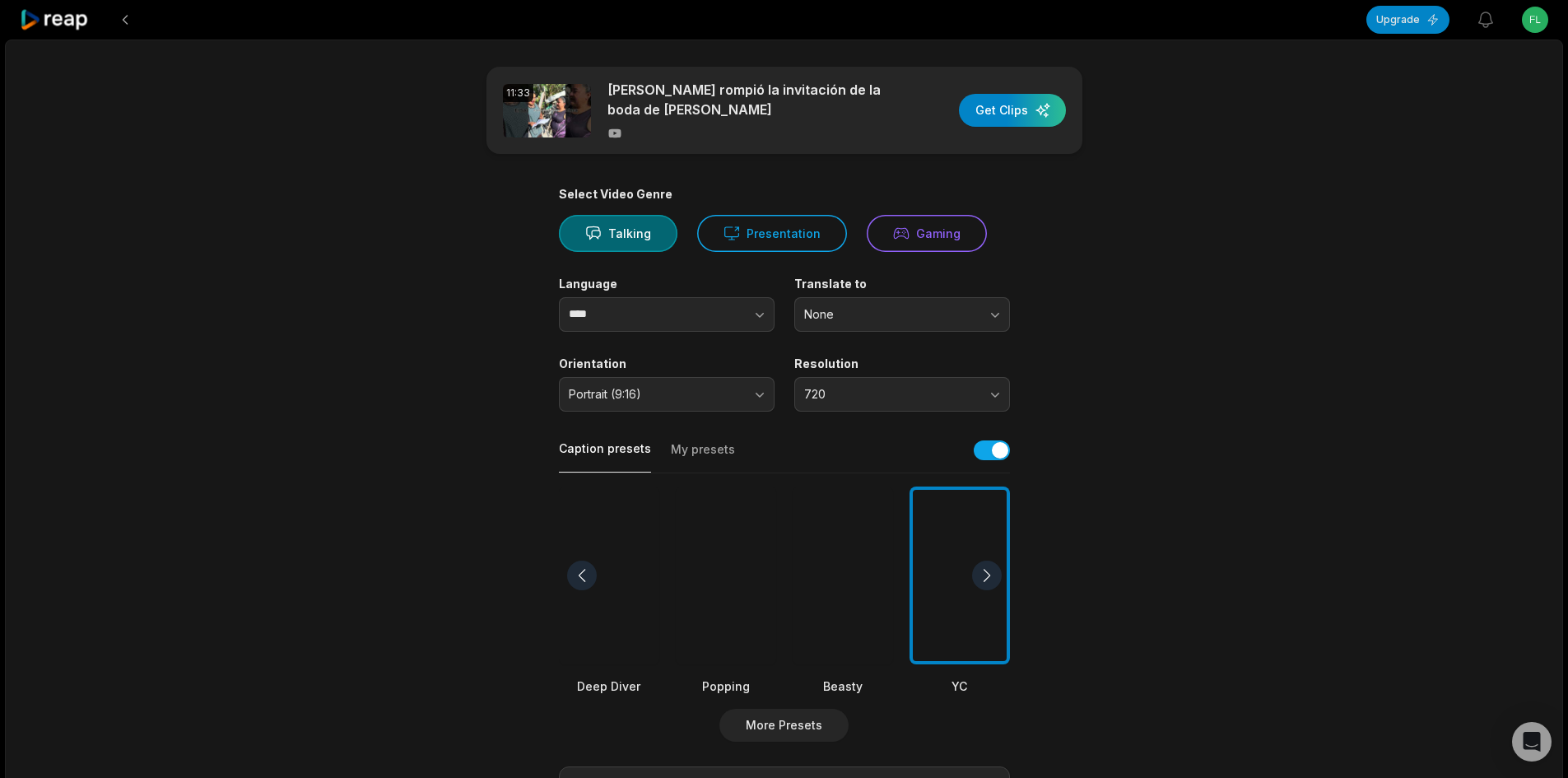
click at [843, 555] on div at bounding box center [842, 576] width 100 height 179
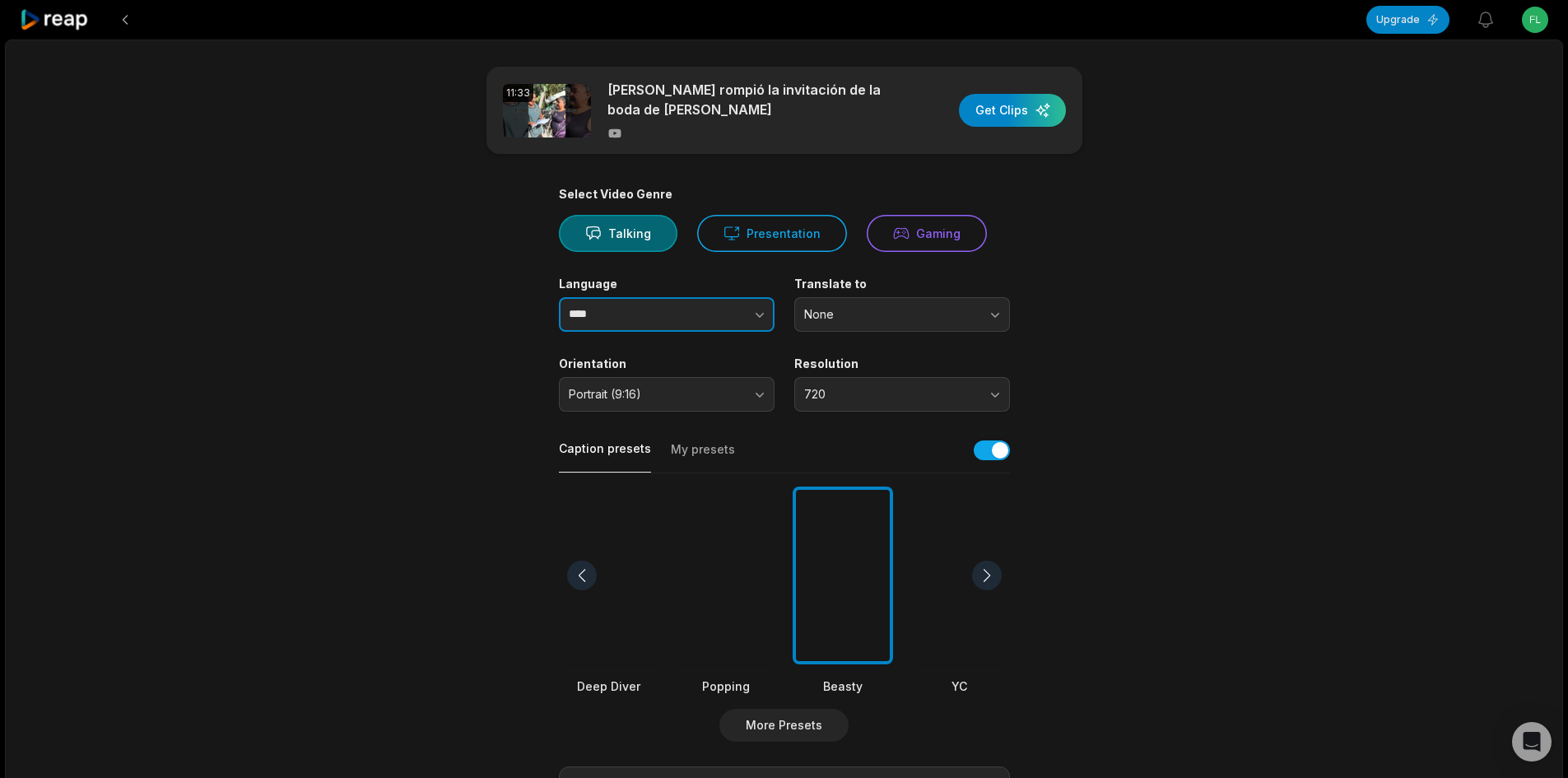
click at [682, 298] on button "button" at bounding box center [727, 314] width 94 height 35
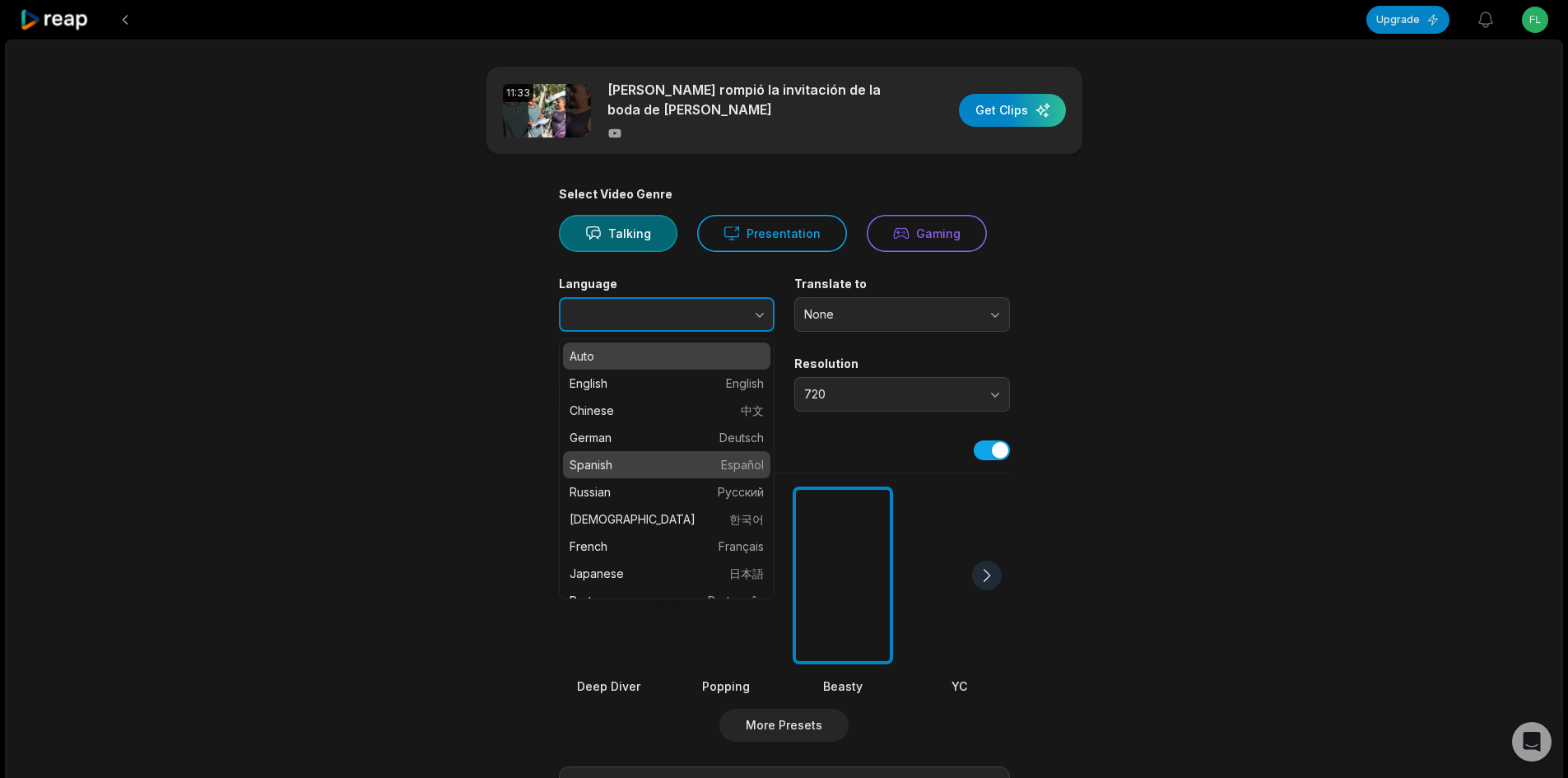
type input "*******"
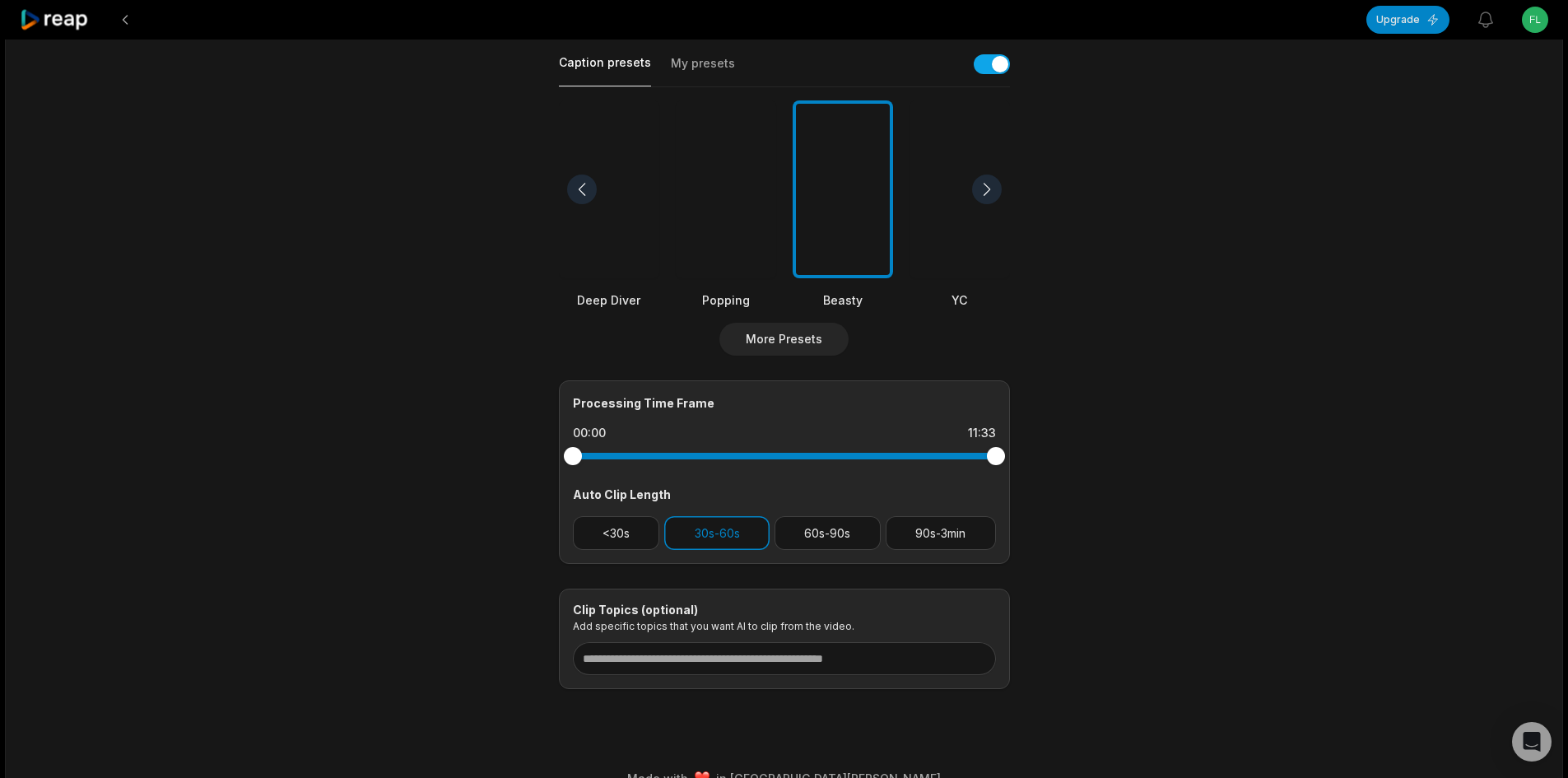
scroll to position [412, 0]
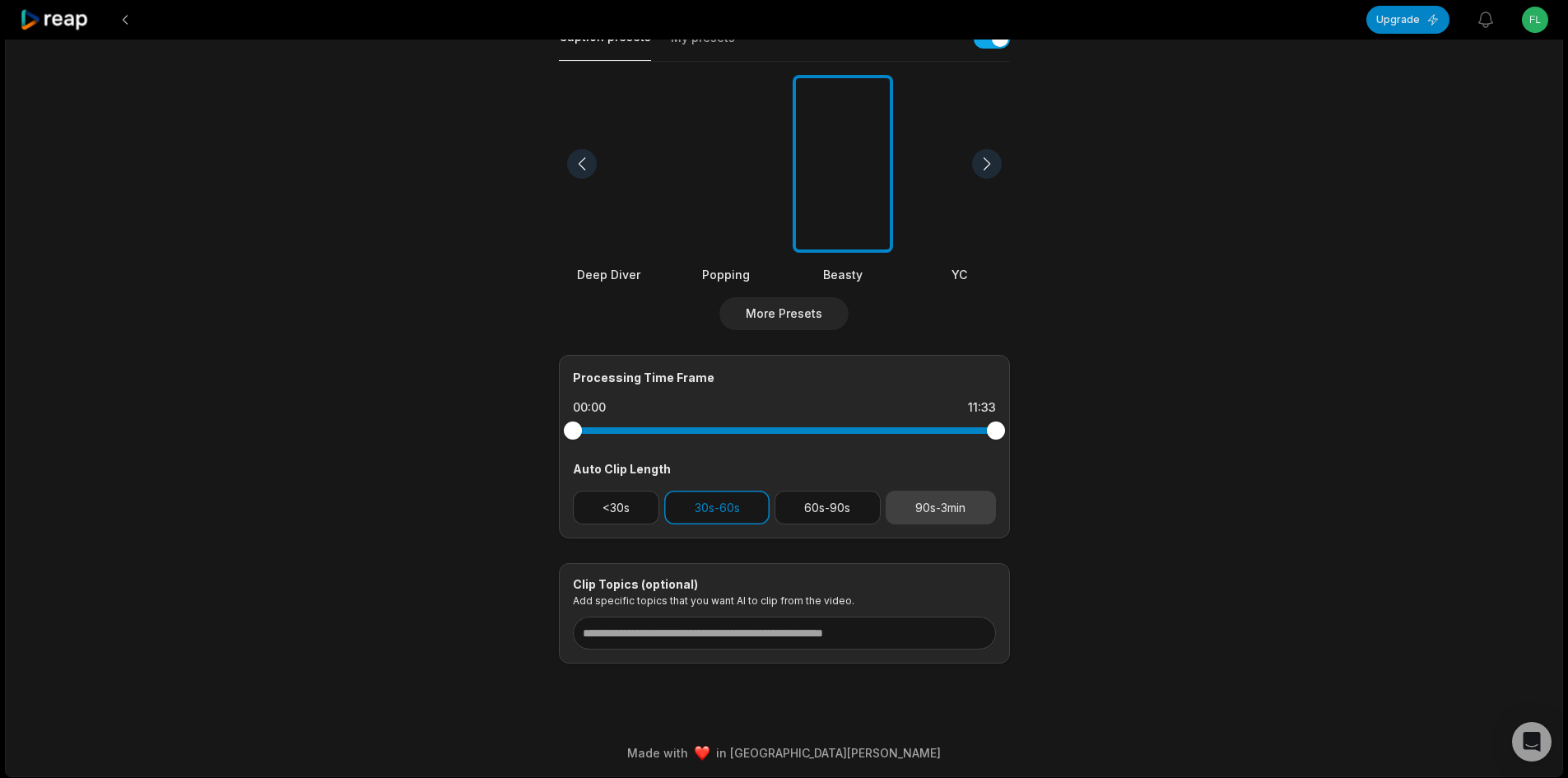
click at [943, 514] on button "90s-3min" at bounding box center [940, 507] width 111 height 34
click at [769, 511] on div "<30s 30s-60s 60s-90s 90s-3min" at bounding box center [784, 507] width 423 height 34
click at [744, 509] on button "30s-60s" at bounding box center [716, 507] width 105 height 34
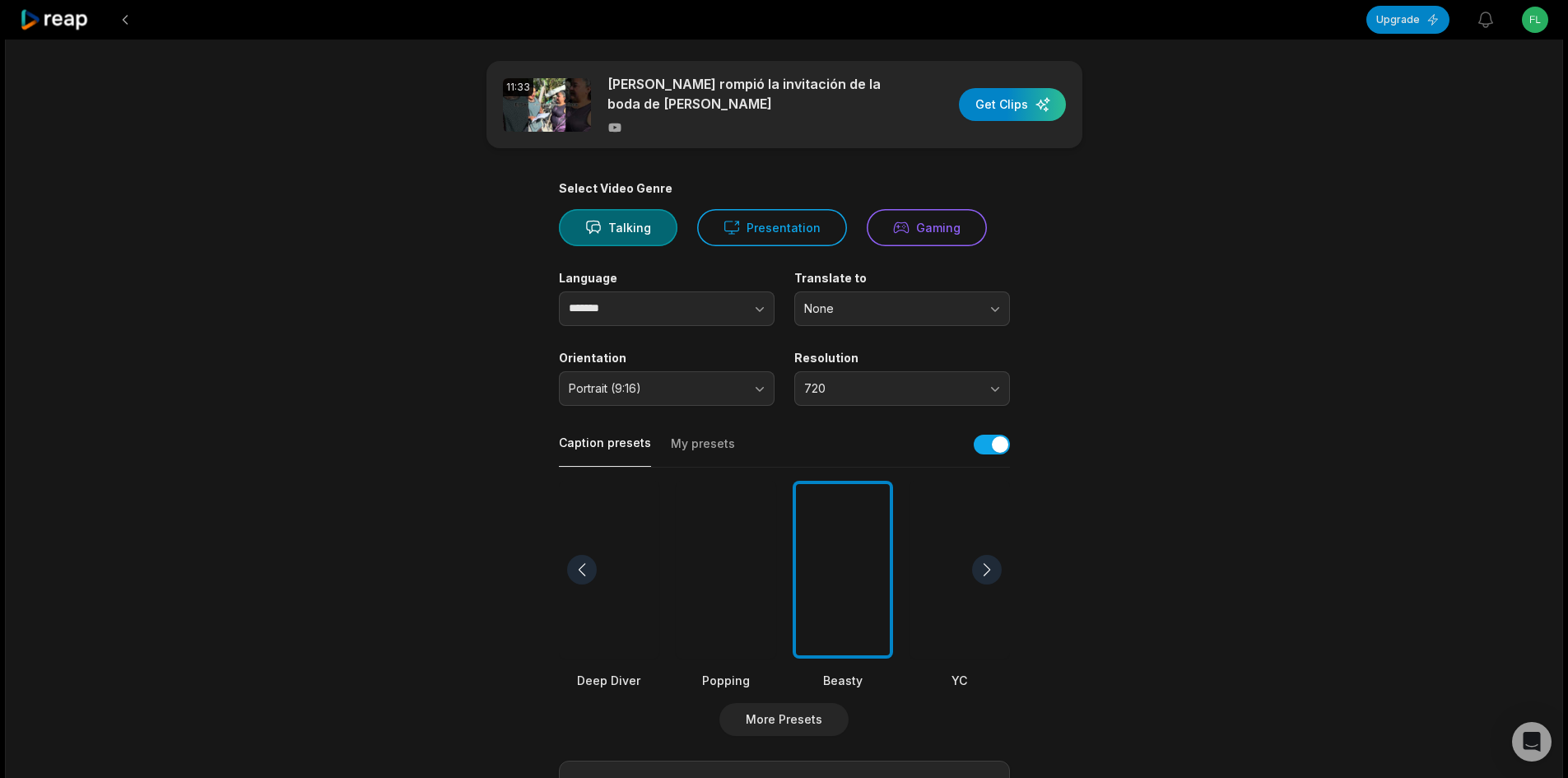
scroll to position [0, 0]
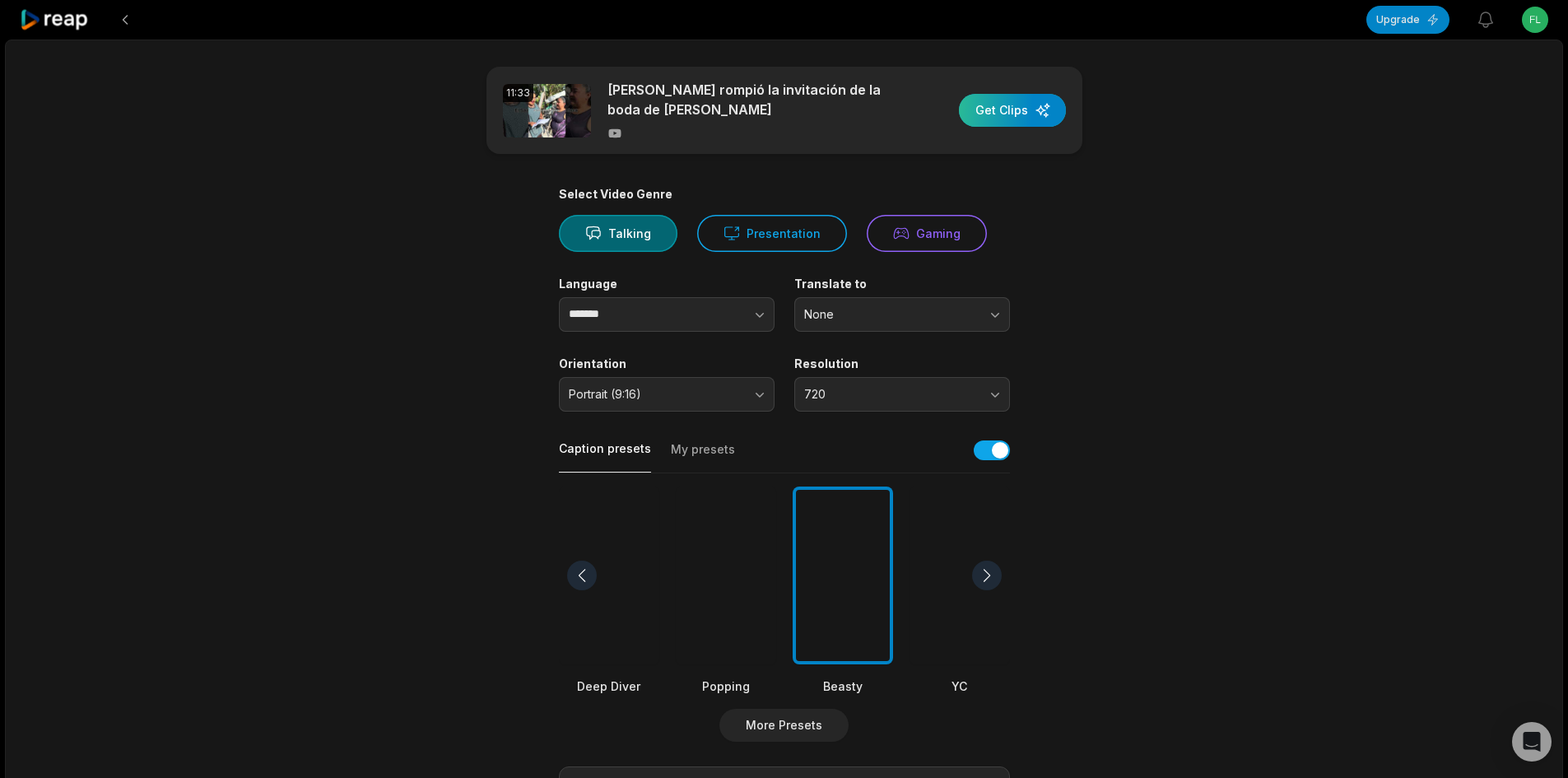
click at [1040, 100] on div "button" at bounding box center [1012, 110] width 107 height 33
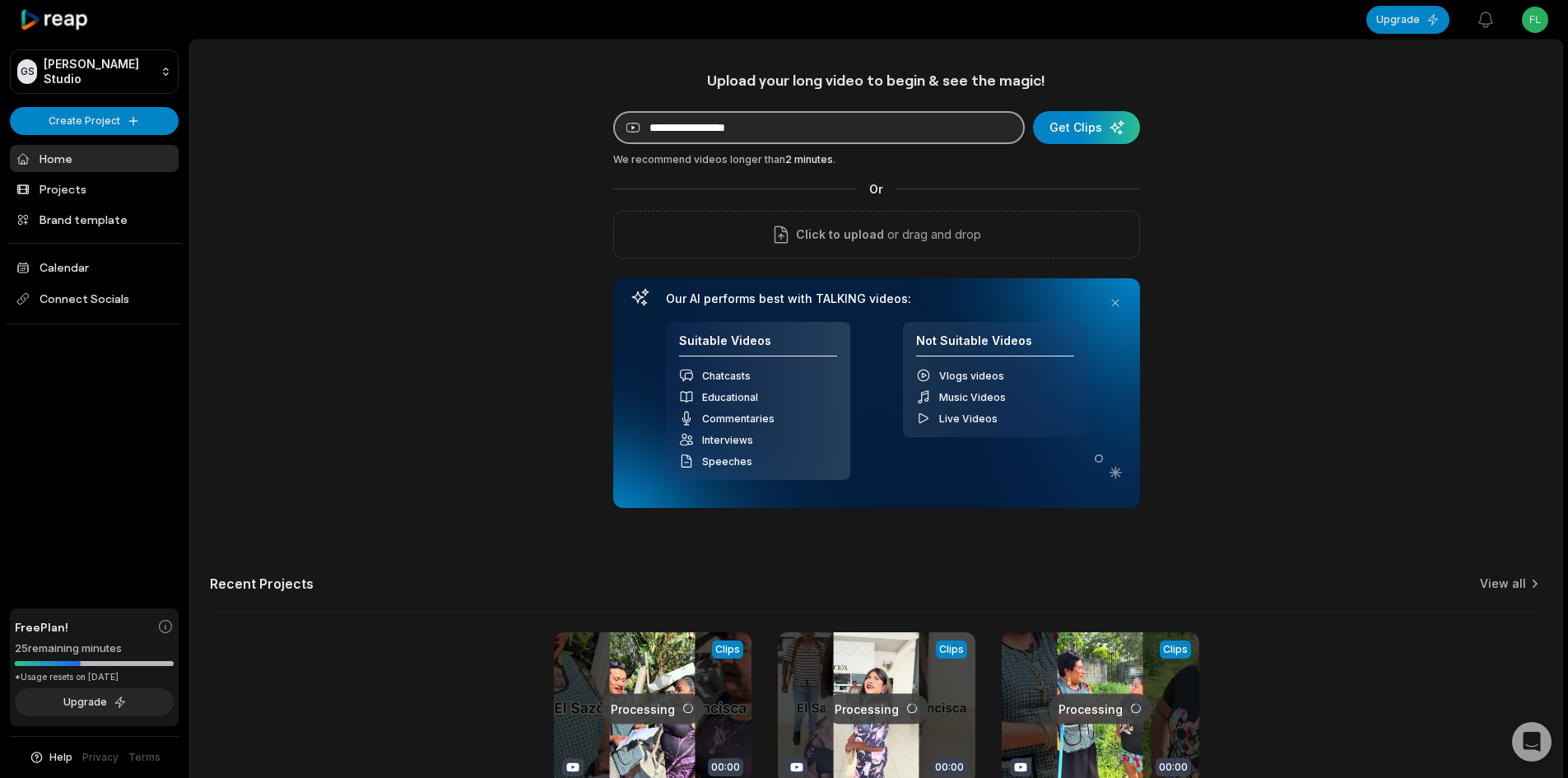
click at [757, 133] on input at bounding box center [819, 127] width 412 height 33
paste input "**********"
type input "**********"
click at [1085, 112] on div "submit" at bounding box center [1086, 127] width 107 height 33
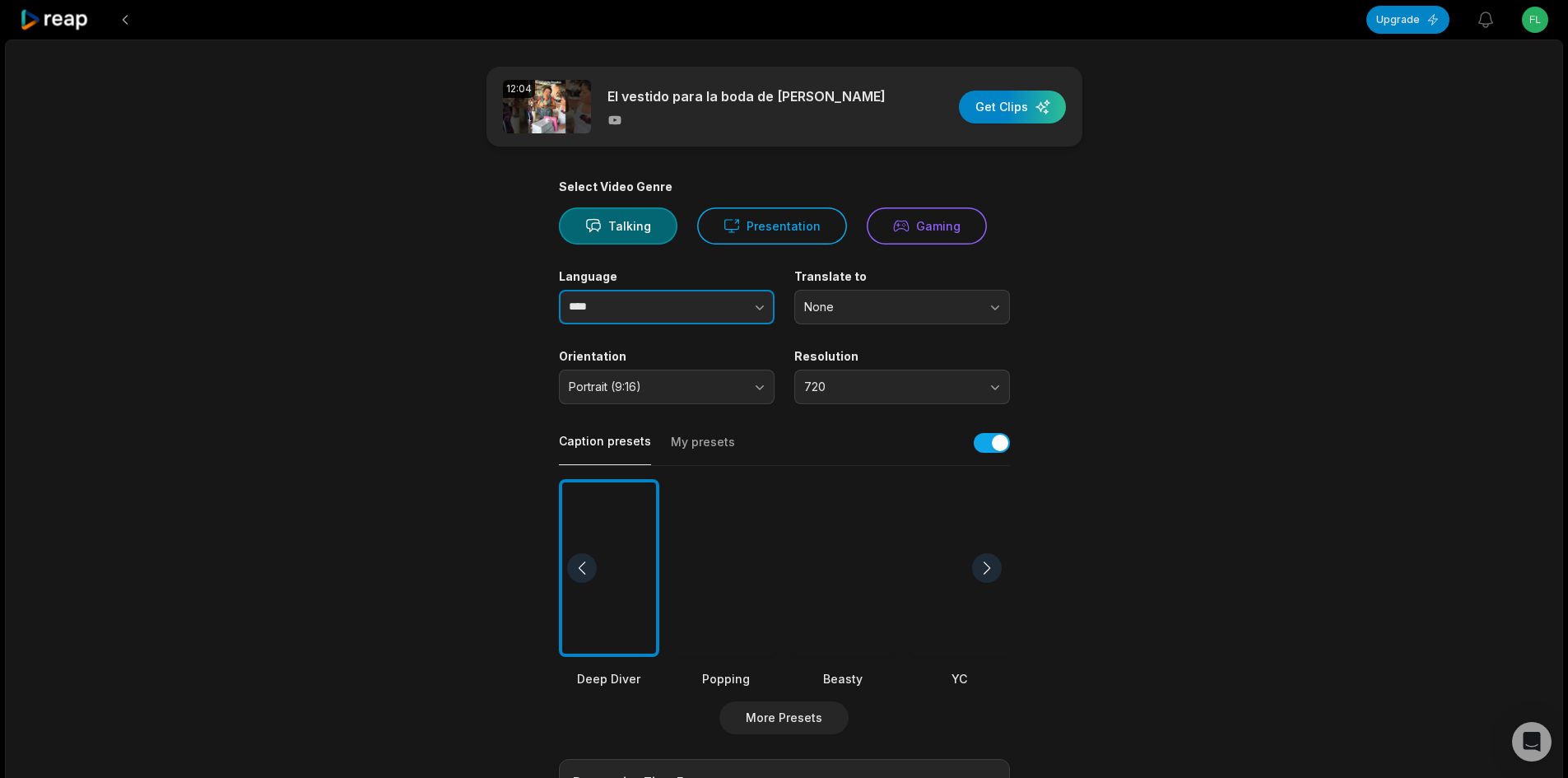
click at [730, 320] on button "button" at bounding box center [727, 306] width 94 height 35
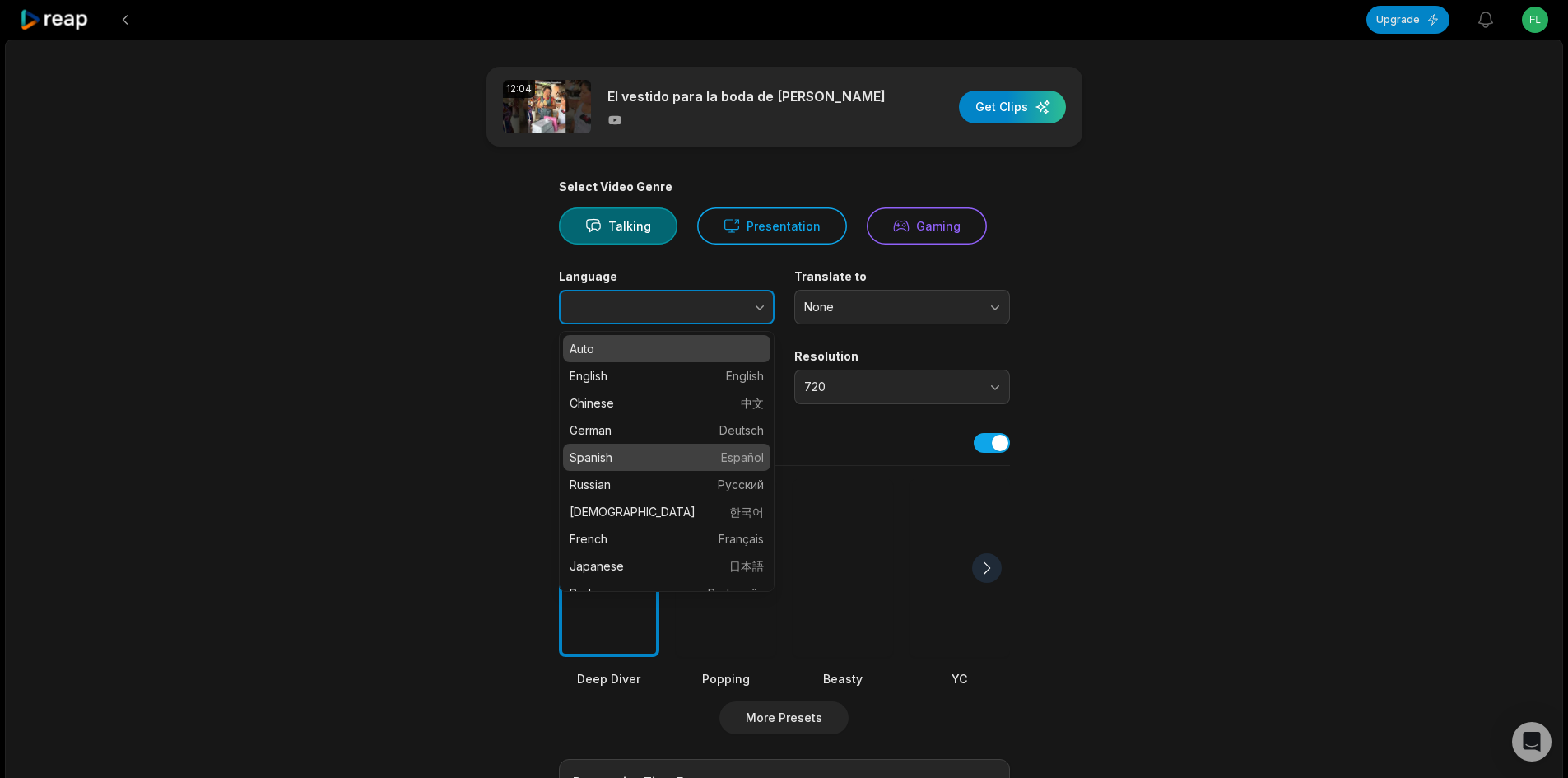
type input "*******"
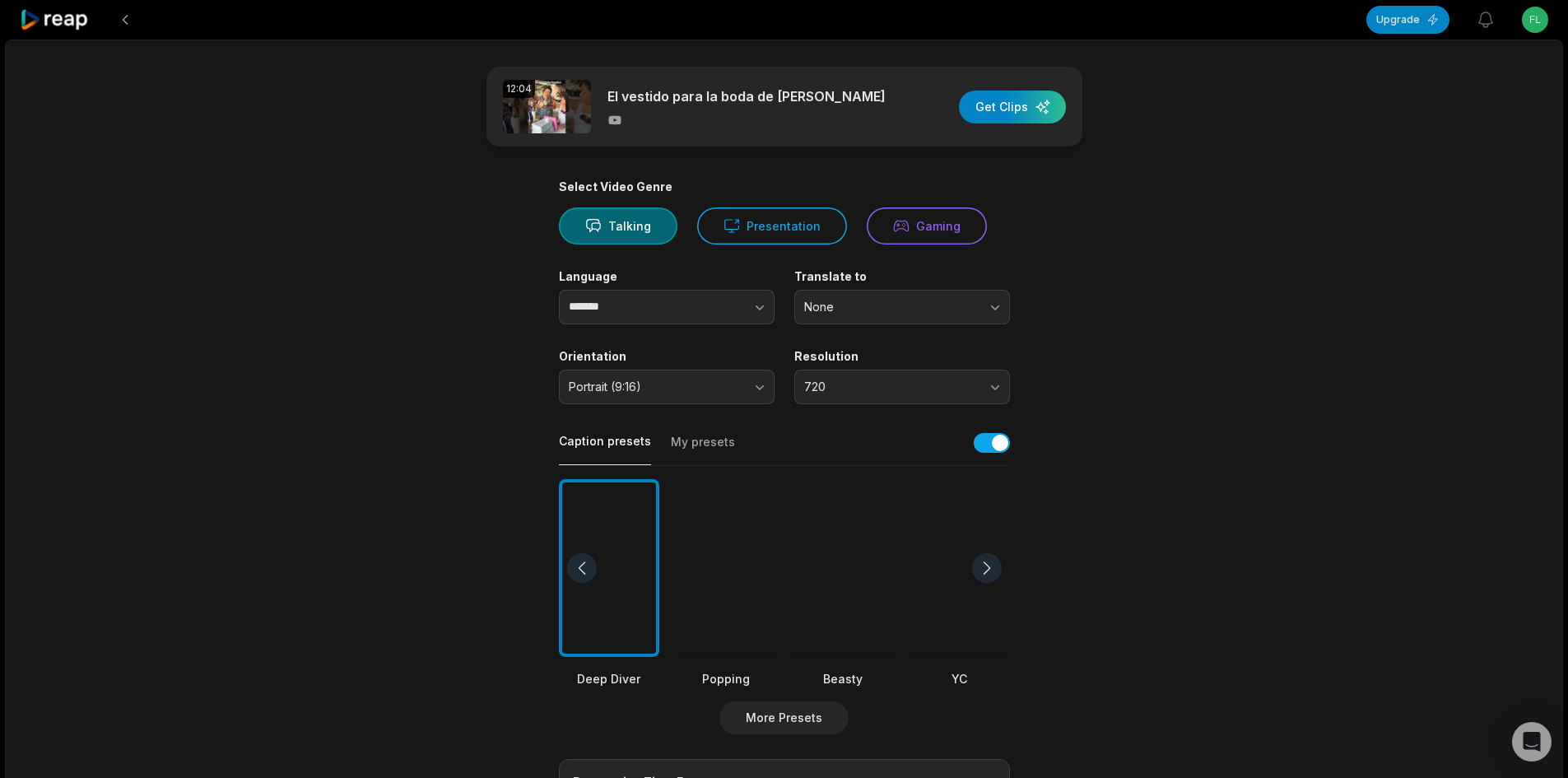
click at [945, 583] on div at bounding box center [959, 568] width 100 height 179
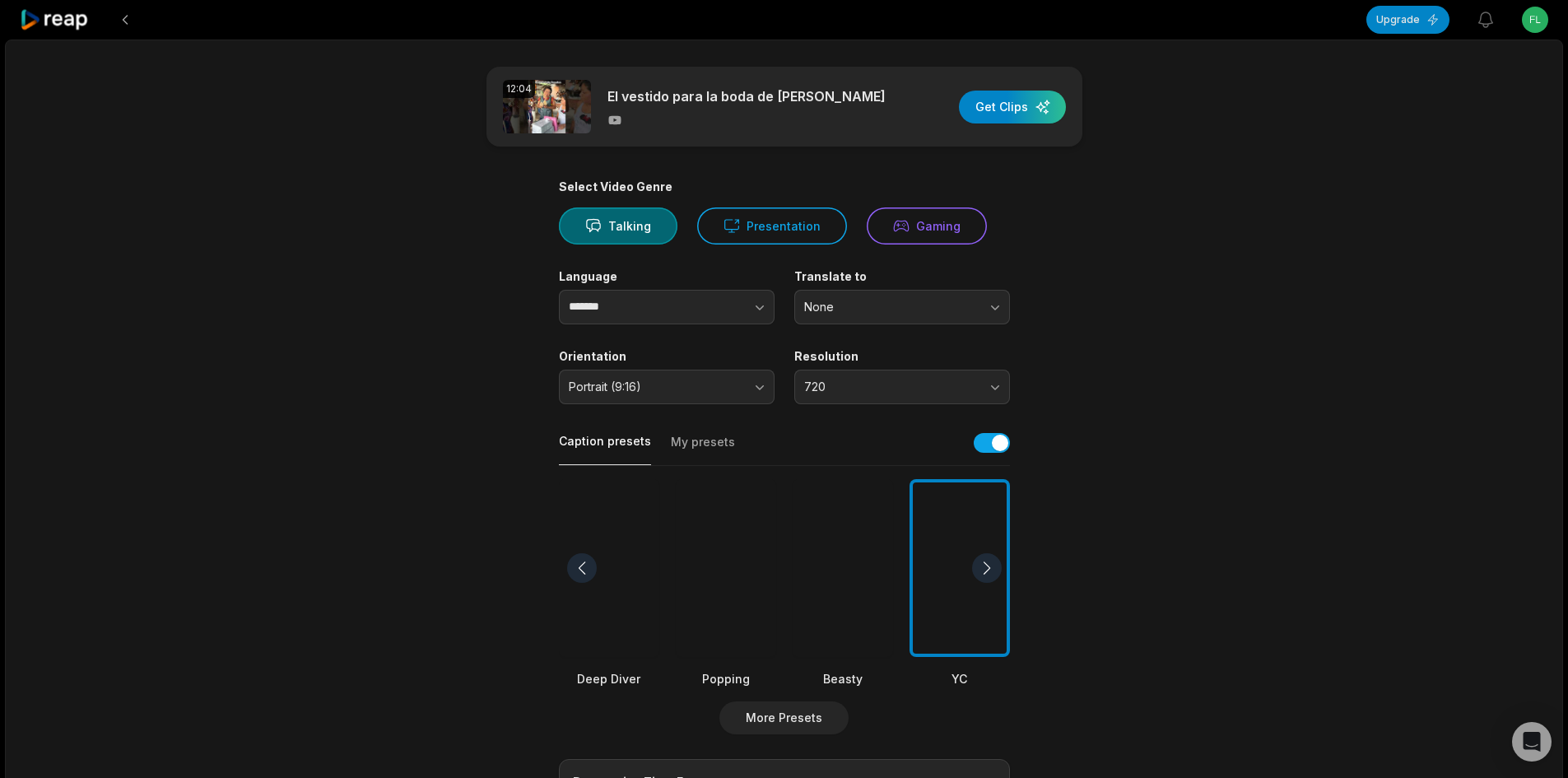
click at [827, 568] on div at bounding box center [842, 568] width 100 height 179
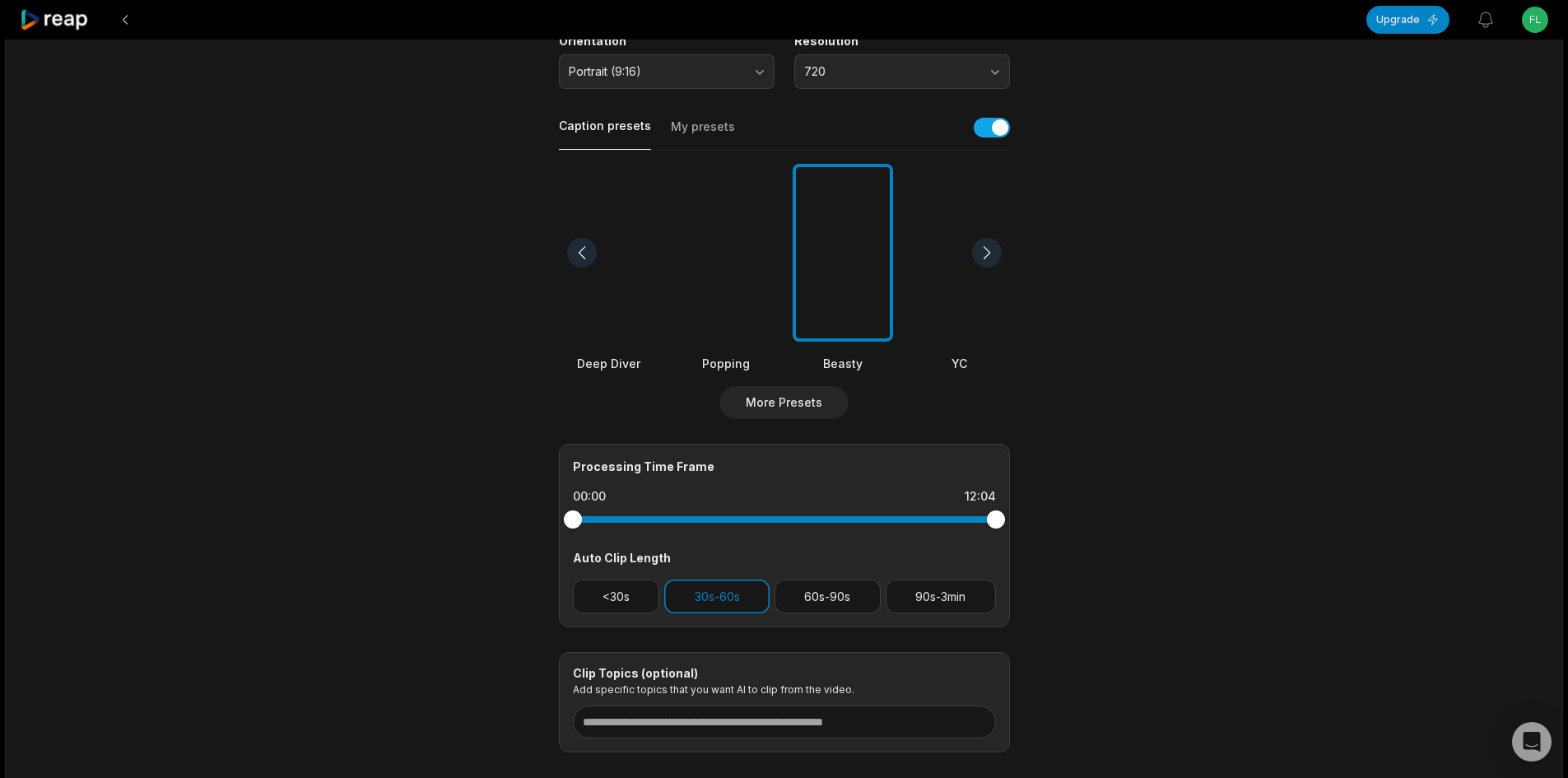
scroll to position [329, 0]
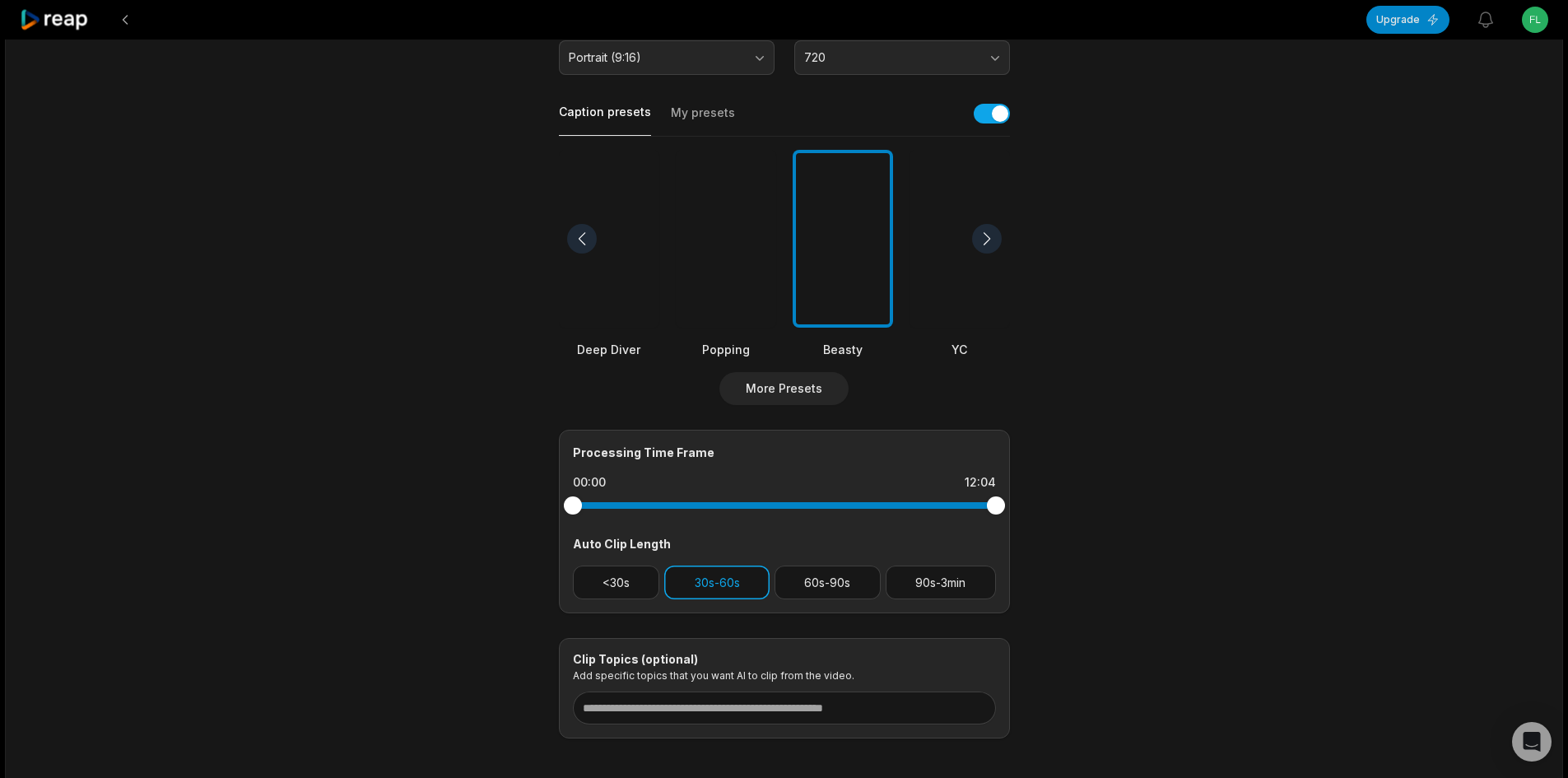
click at [709, 587] on button "30s-60s" at bounding box center [716, 582] width 105 height 34
click at [946, 572] on button "90s-3min" at bounding box center [940, 582] width 111 height 34
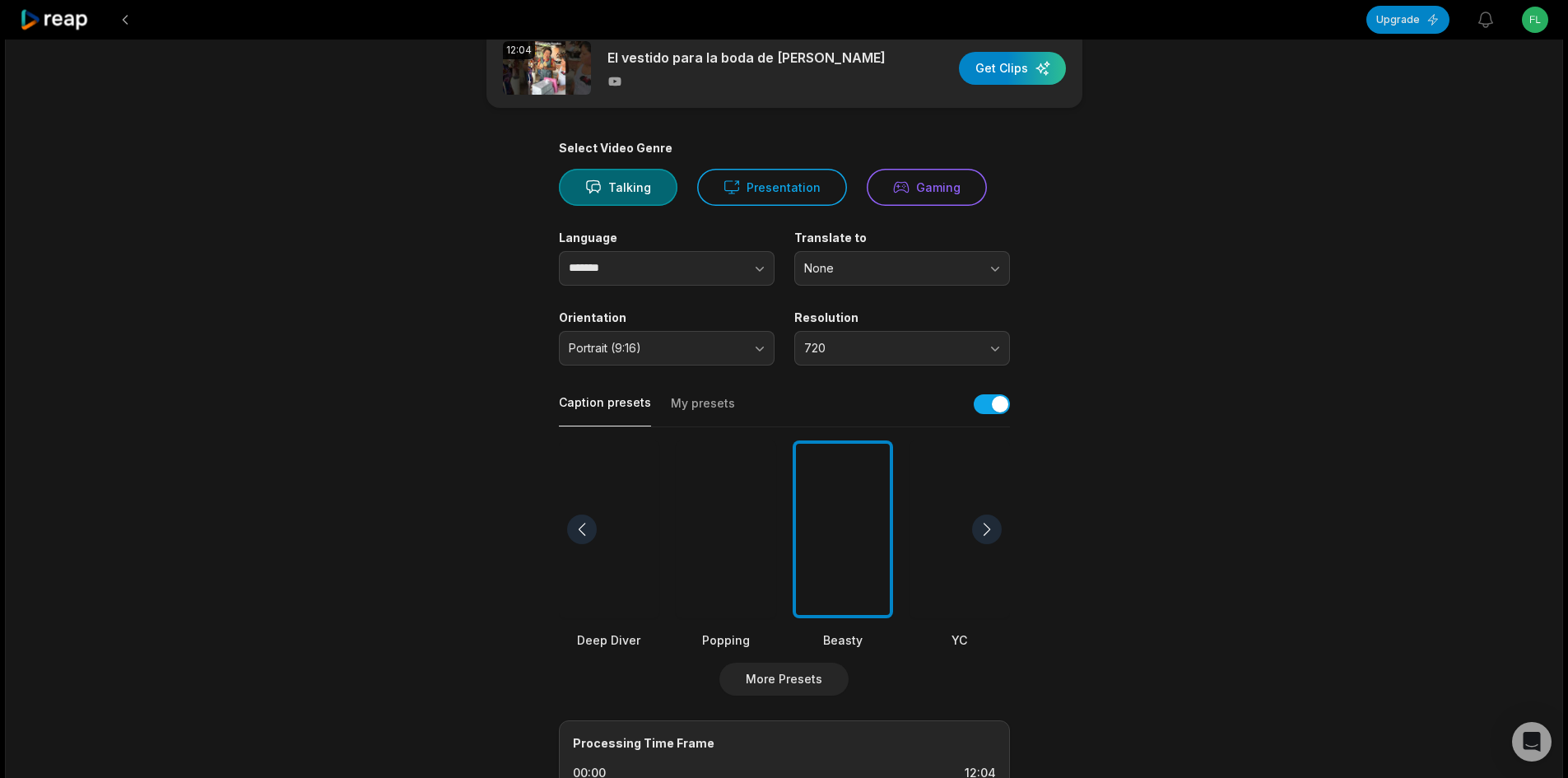
scroll to position [0, 0]
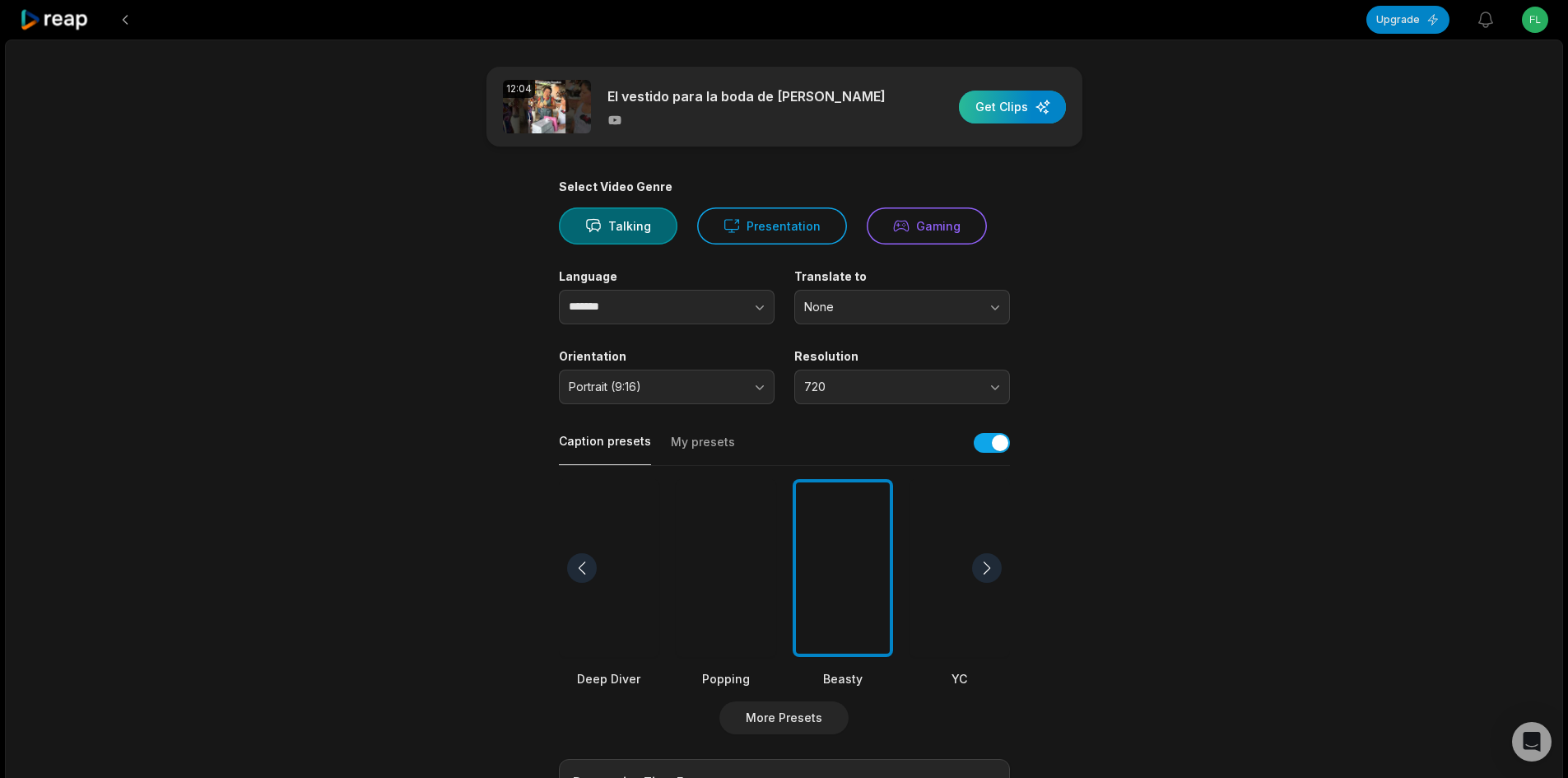
click at [990, 101] on div "button" at bounding box center [1012, 106] width 107 height 33
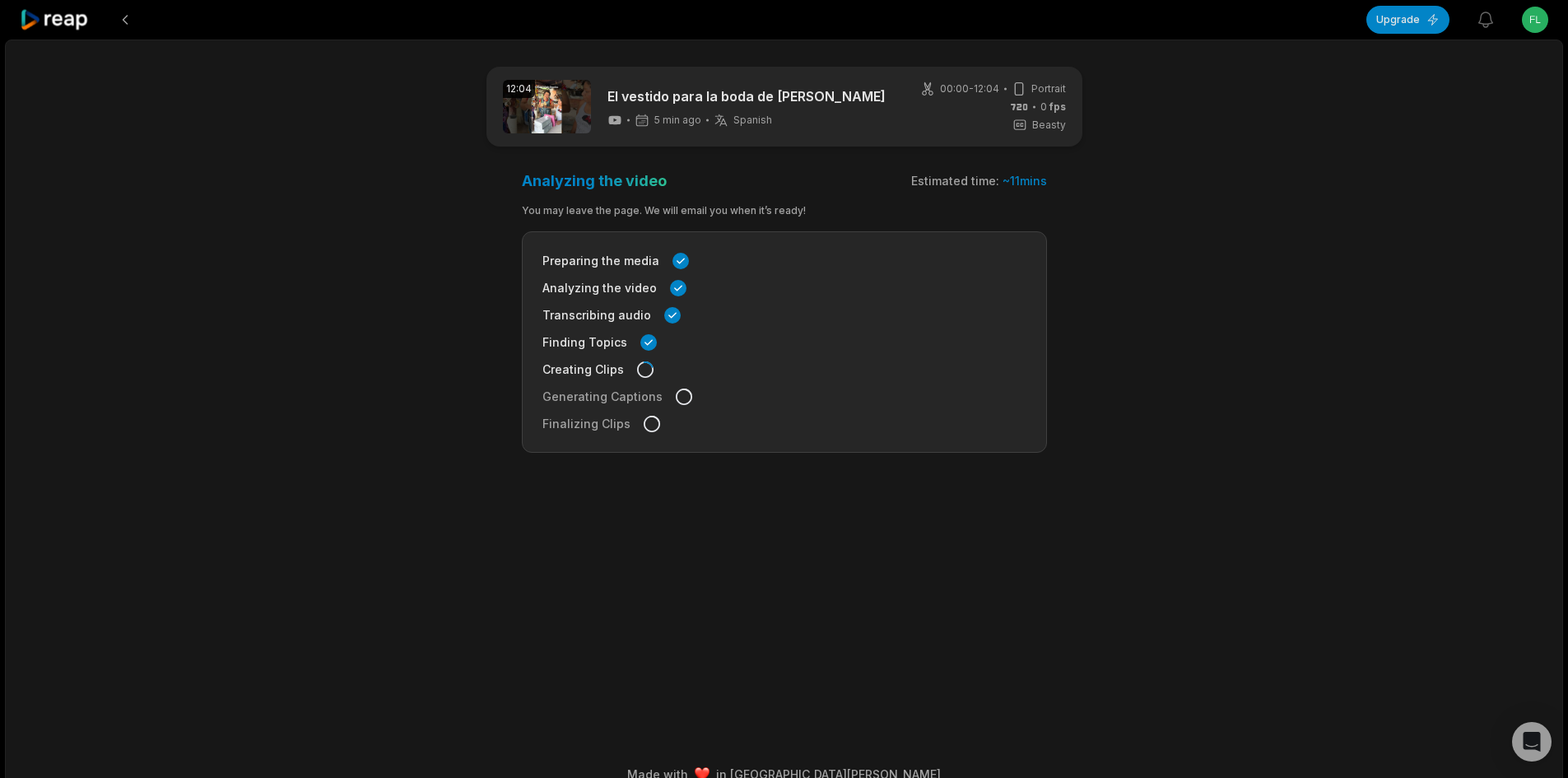
click at [46, 7] on div at bounding box center [55, 19] width 71 height 40
click at [44, 15] on icon at bounding box center [54, 19] width 70 height 22
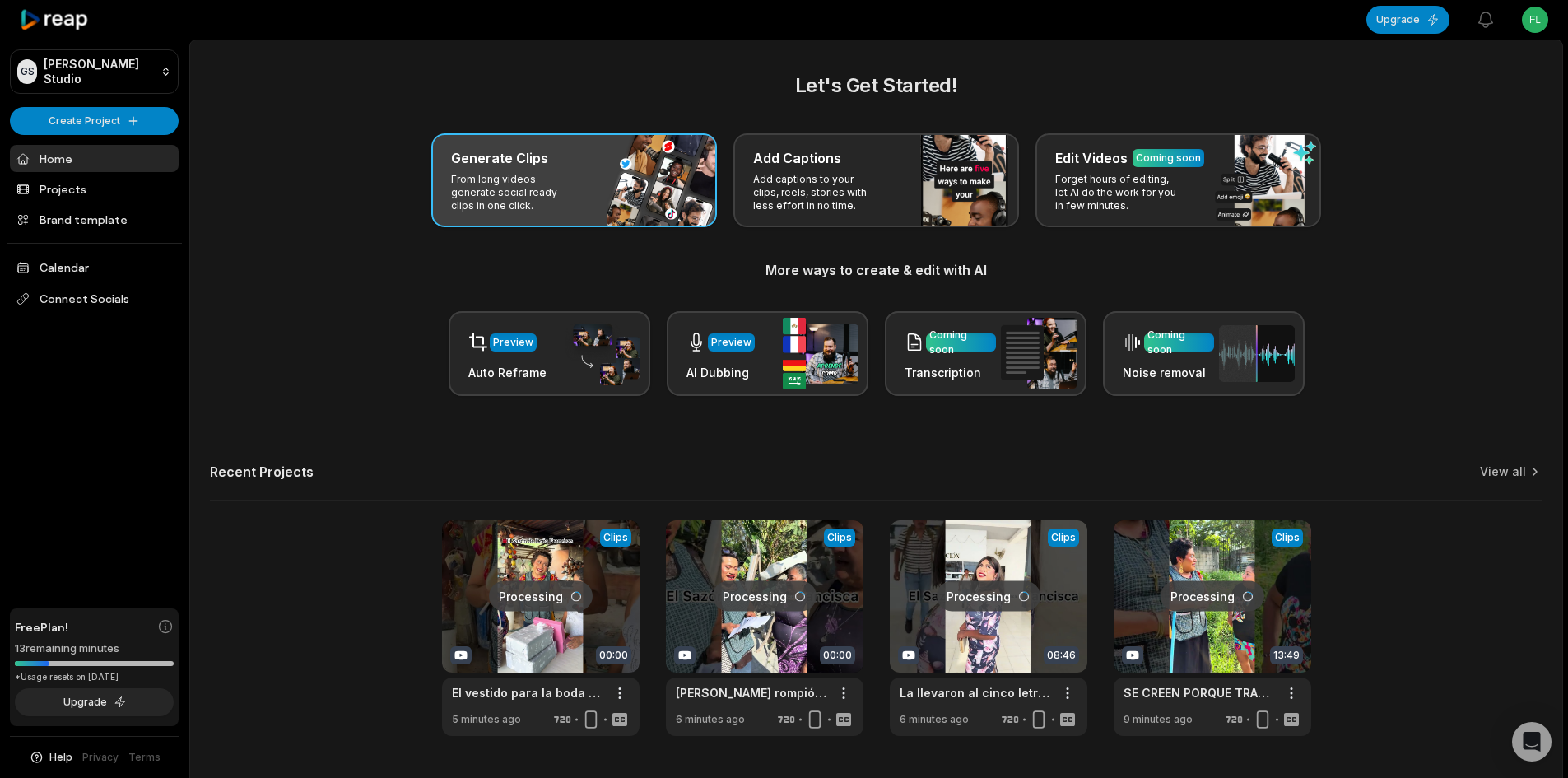
click at [529, 169] on div "Generate Clips From long videos generate social ready clips in one click." at bounding box center [574, 181] width 286 height 94
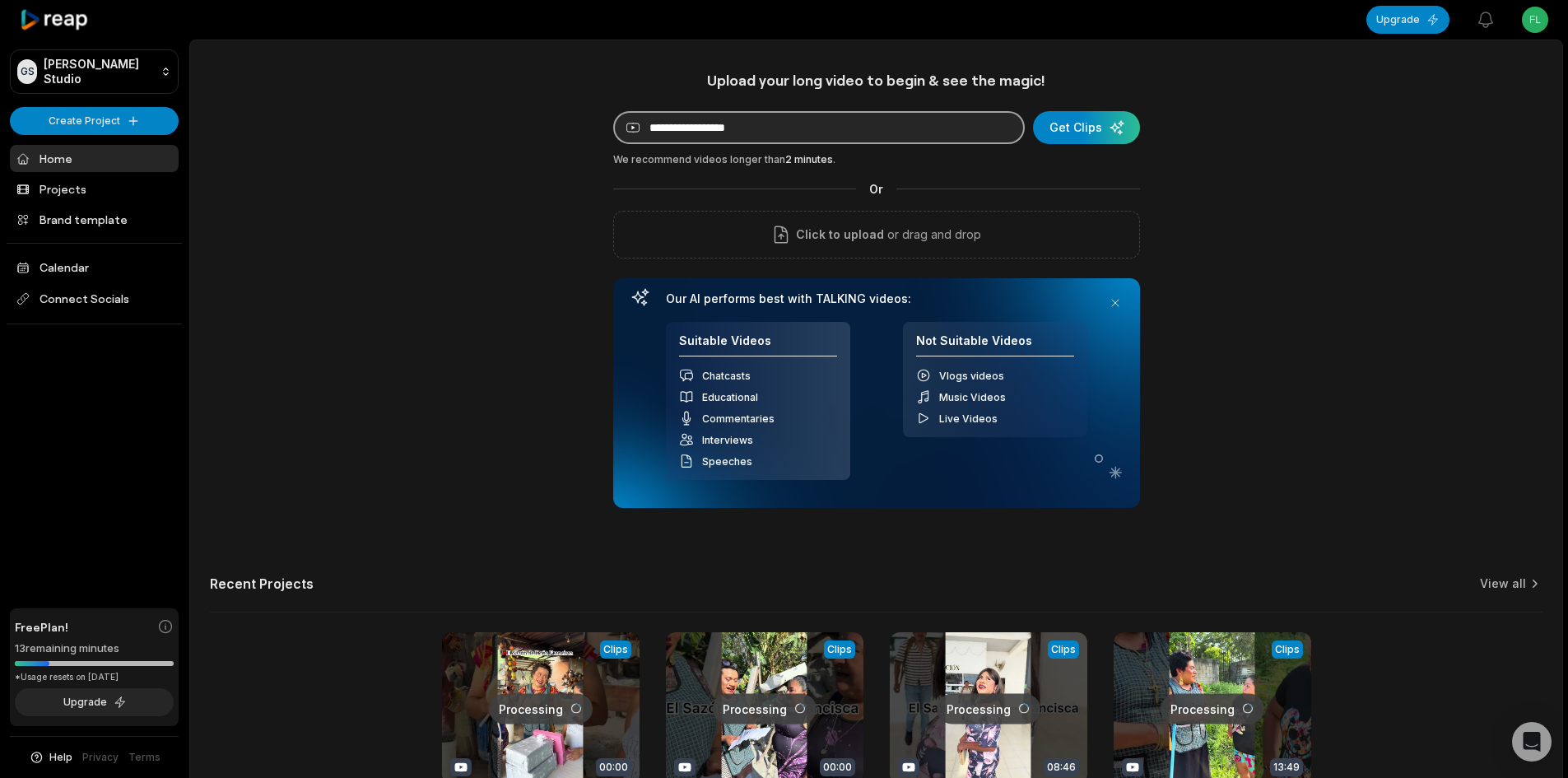
click at [674, 118] on input at bounding box center [819, 127] width 412 height 33
paste input "**********"
type input "**********"
click at [1083, 127] on div "submit" at bounding box center [1086, 127] width 107 height 33
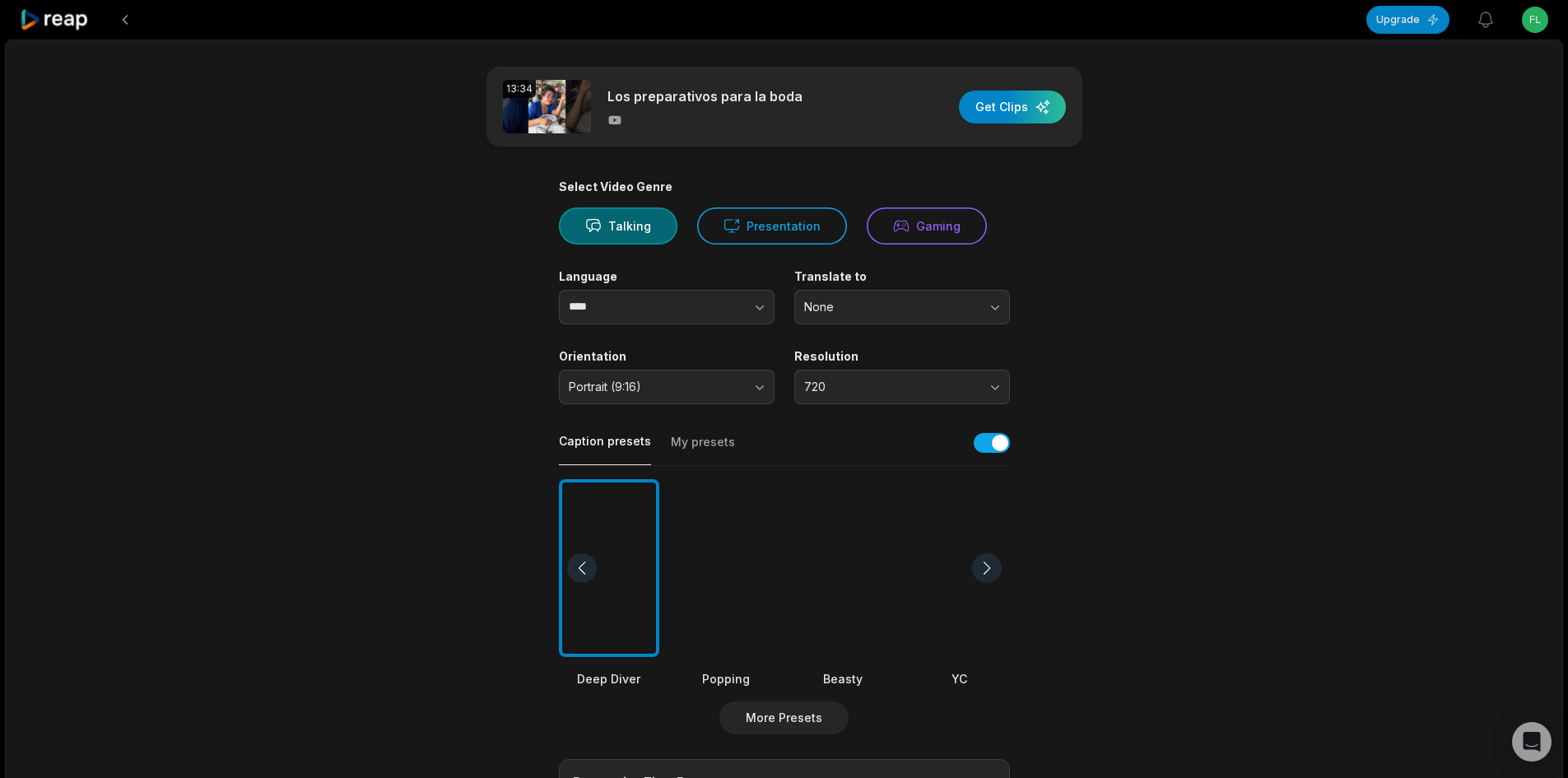
click at [987, 524] on div at bounding box center [959, 568] width 100 height 179
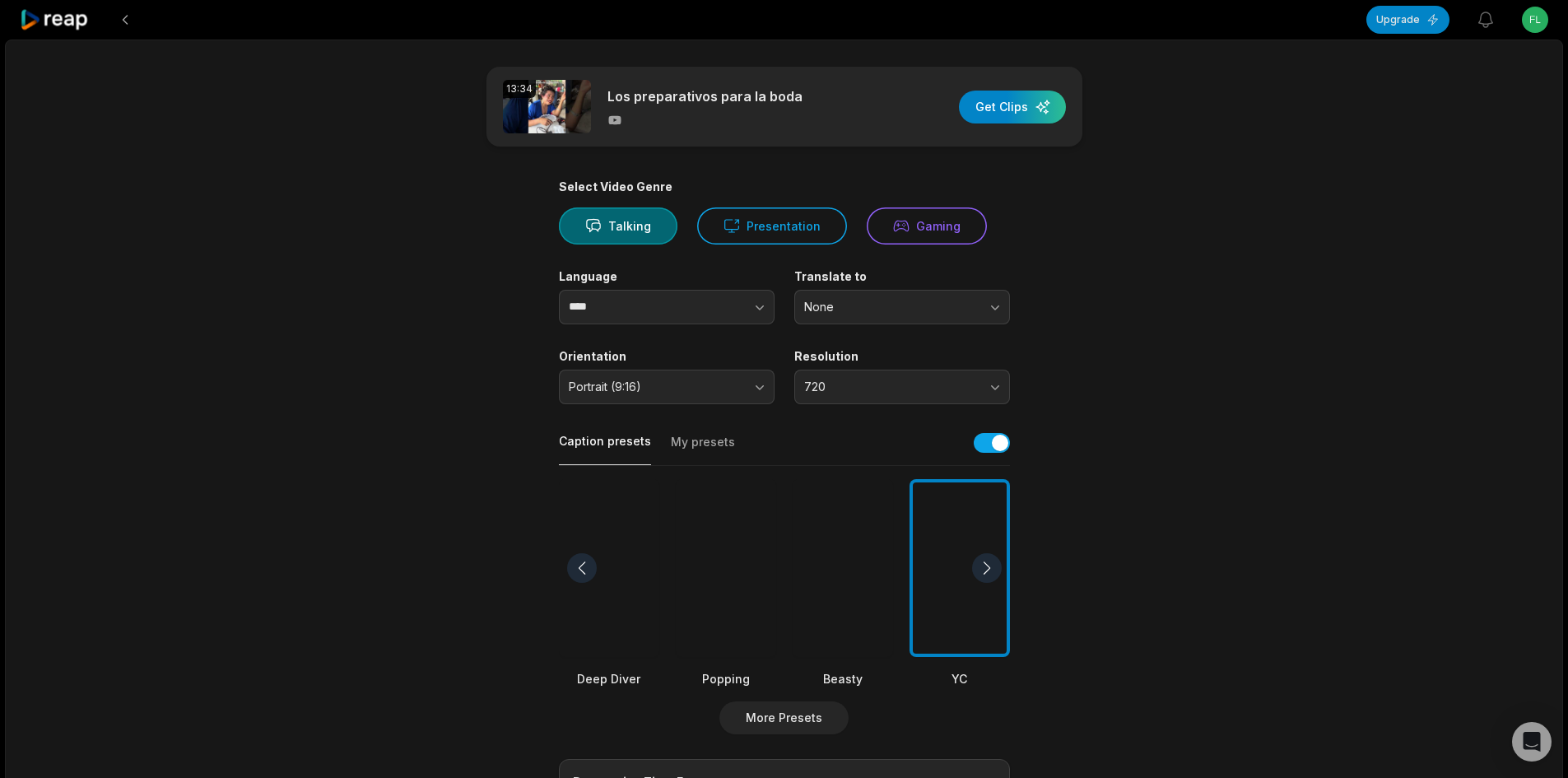
click at [871, 535] on div at bounding box center [842, 568] width 100 height 179
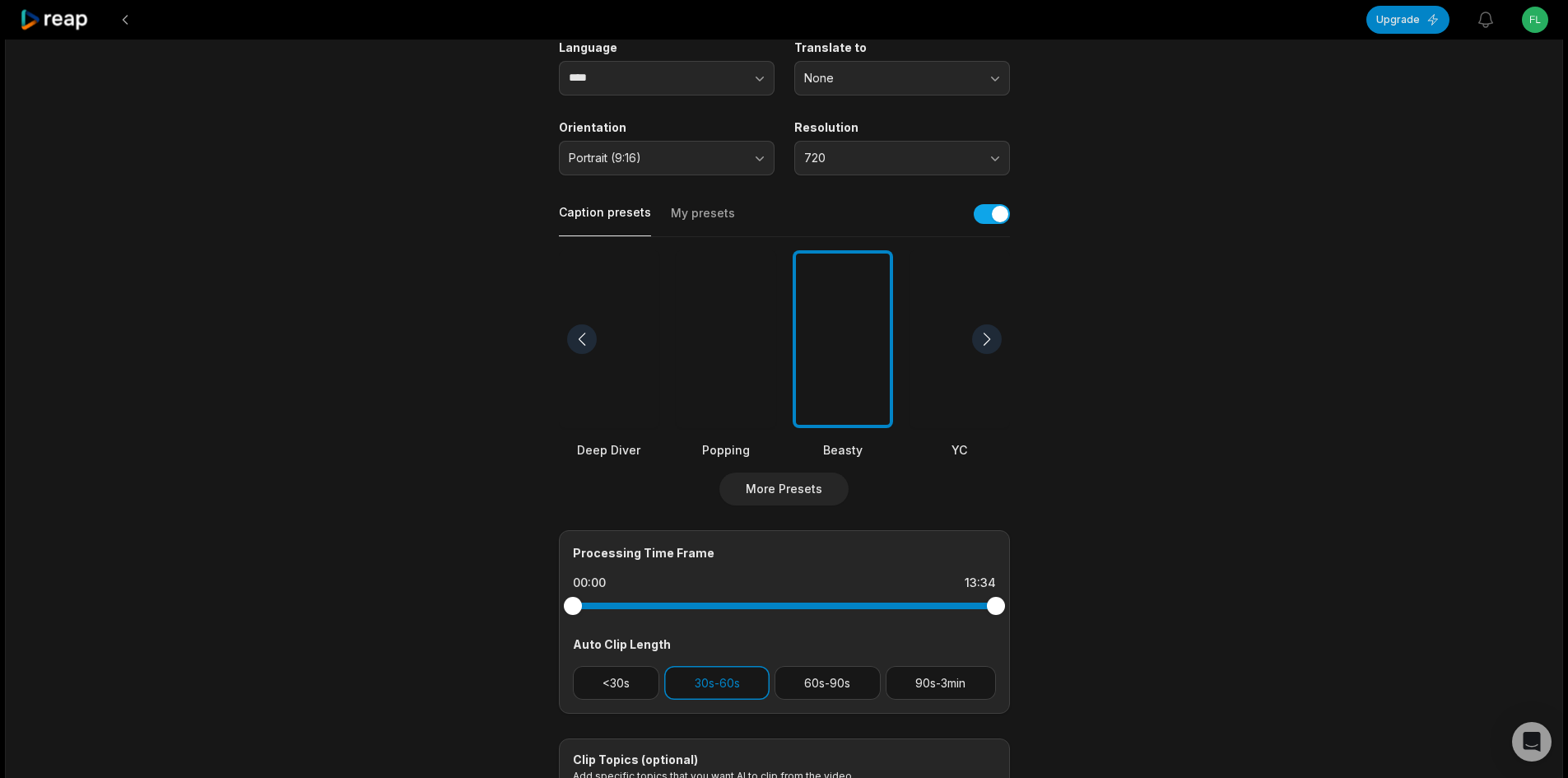
scroll to position [247, 0]
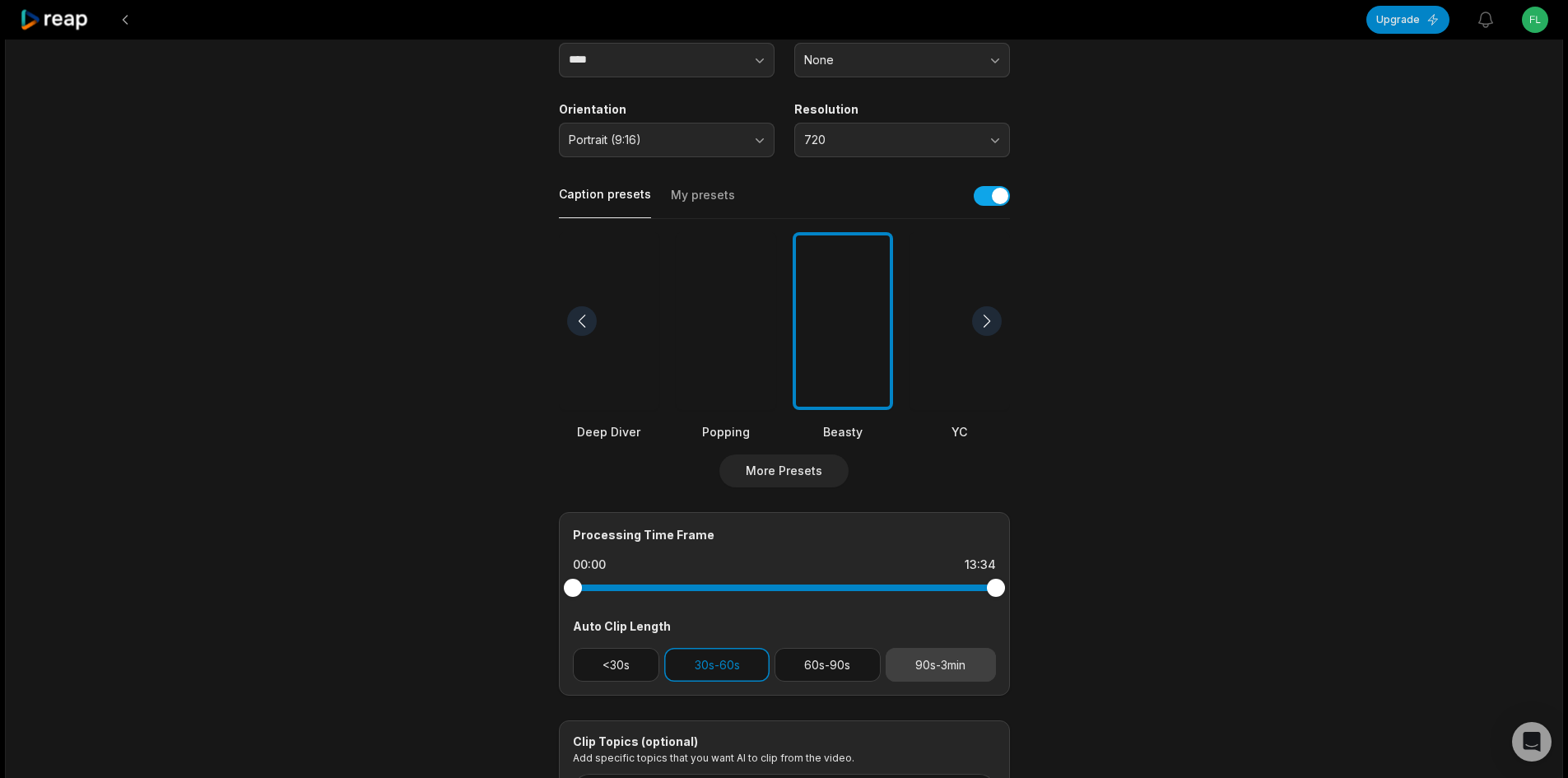
click at [950, 659] on button "90s-3min" at bounding box center [940, 665] width 111 height 34
click at [727, 665] on button "30s-60s" at bounding box center [716, 665] width 105 height 34
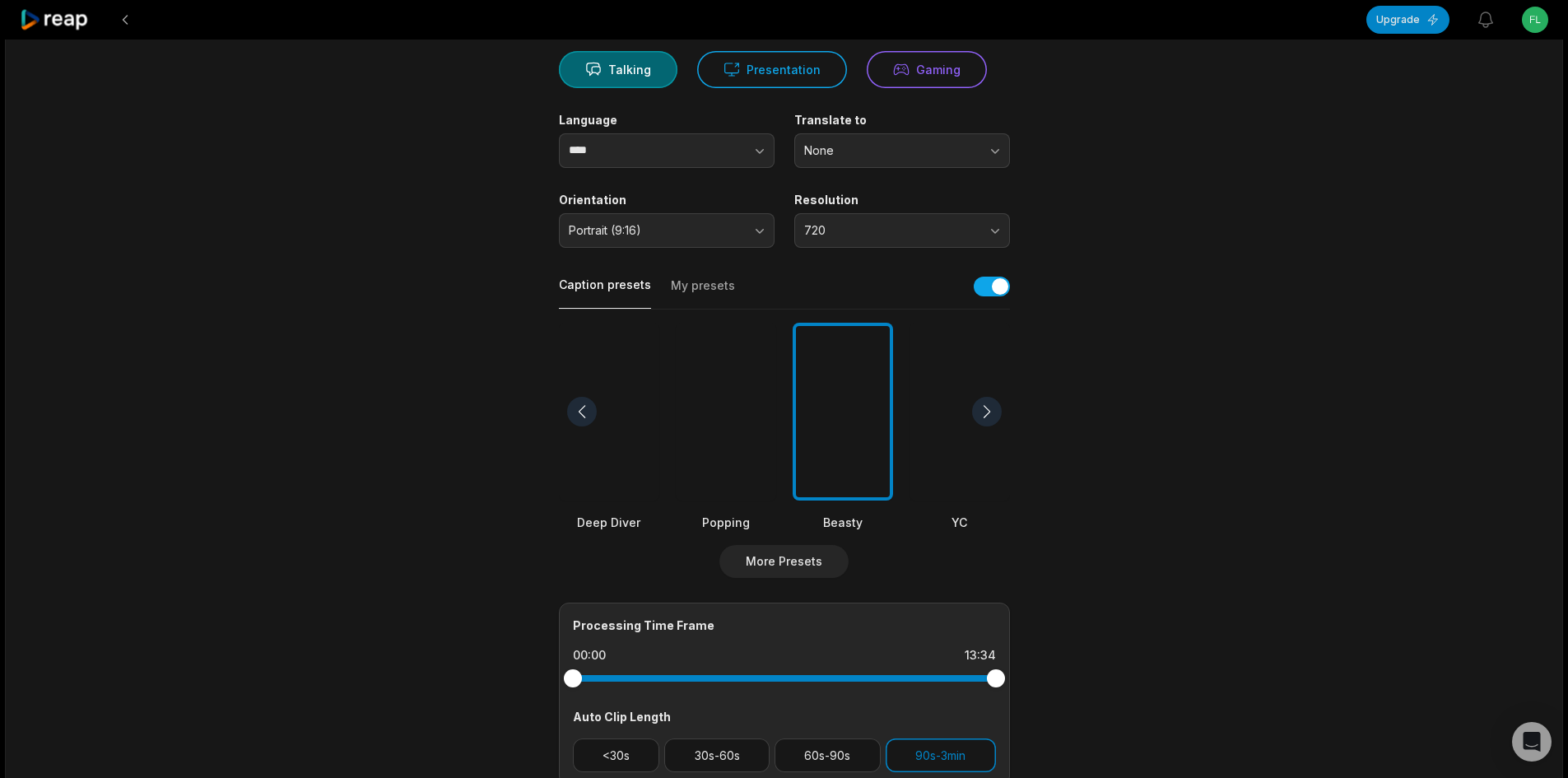
scroll to position [0, 0]
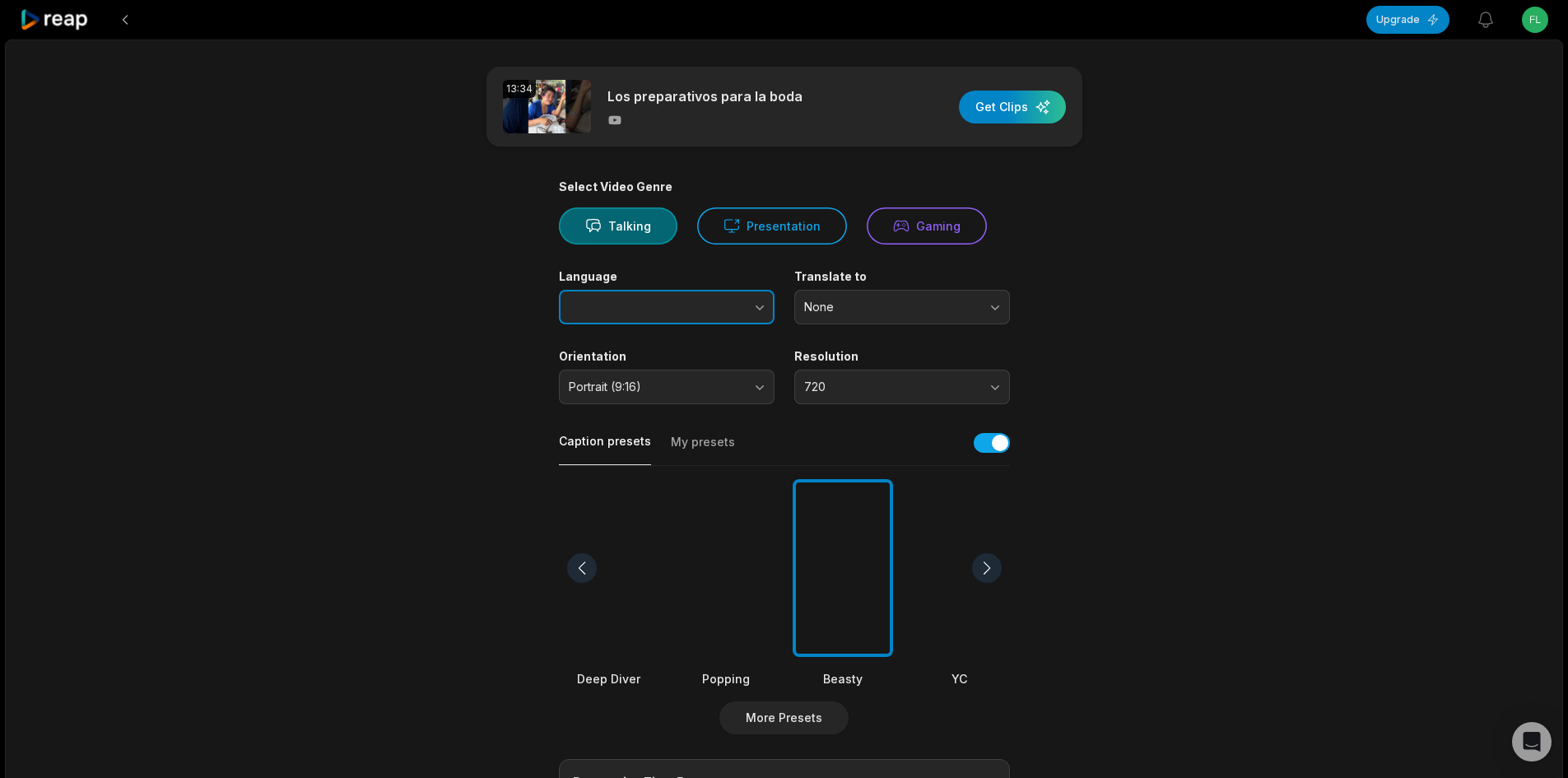
click at [718, 311] on button "button" at bounding box center [727, 306] width 94 height 35
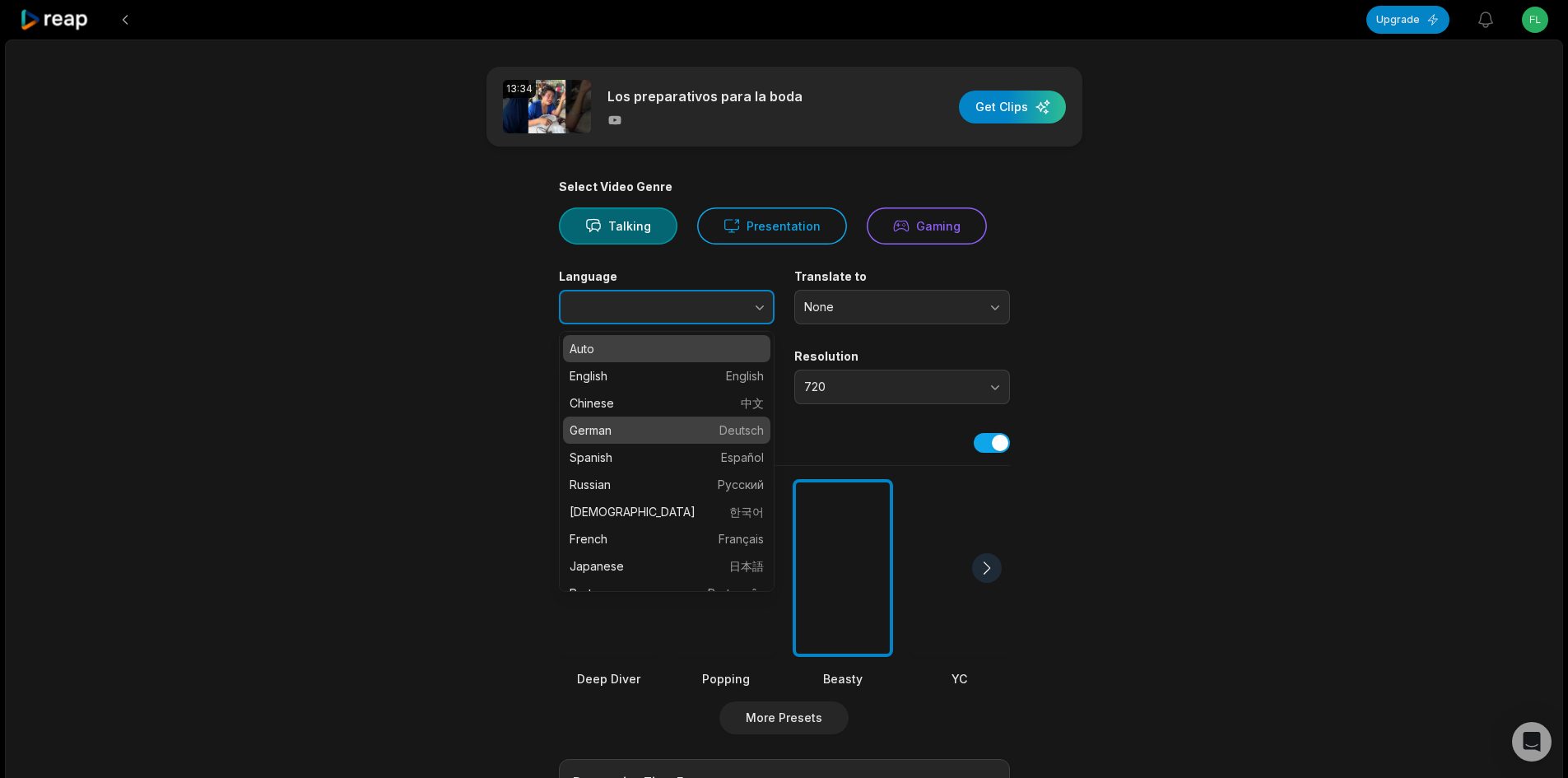
type input "*******"
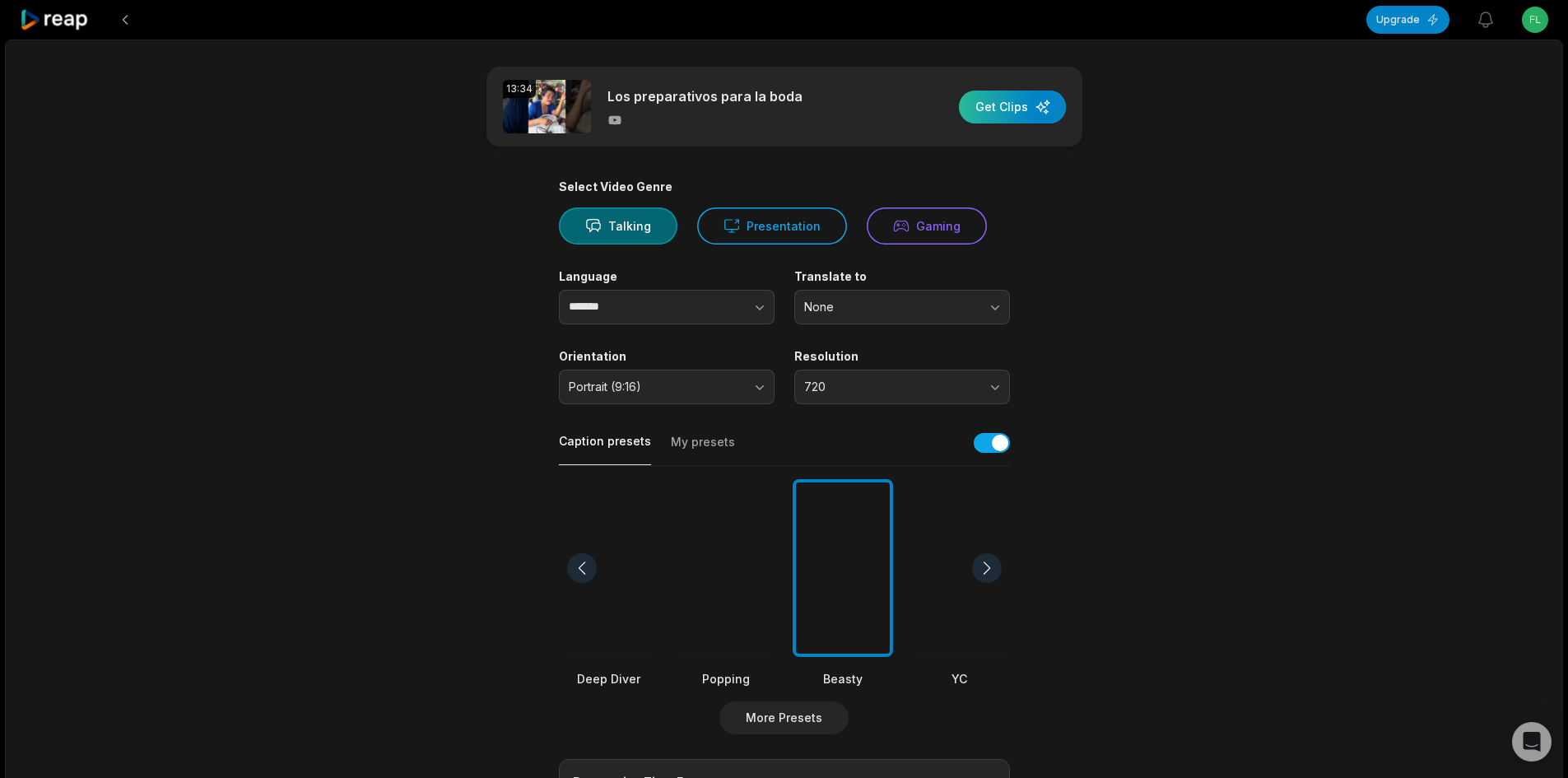
click at [1022, 96] on div "button" at bounding box center [1012, 106] width 107 height 33
click at [1031, 114] on div "button" at bounding box center [1012, 106] width 107 height 33
click at [946, 566] on div at bounding box center [959, 568] width 100 height 179
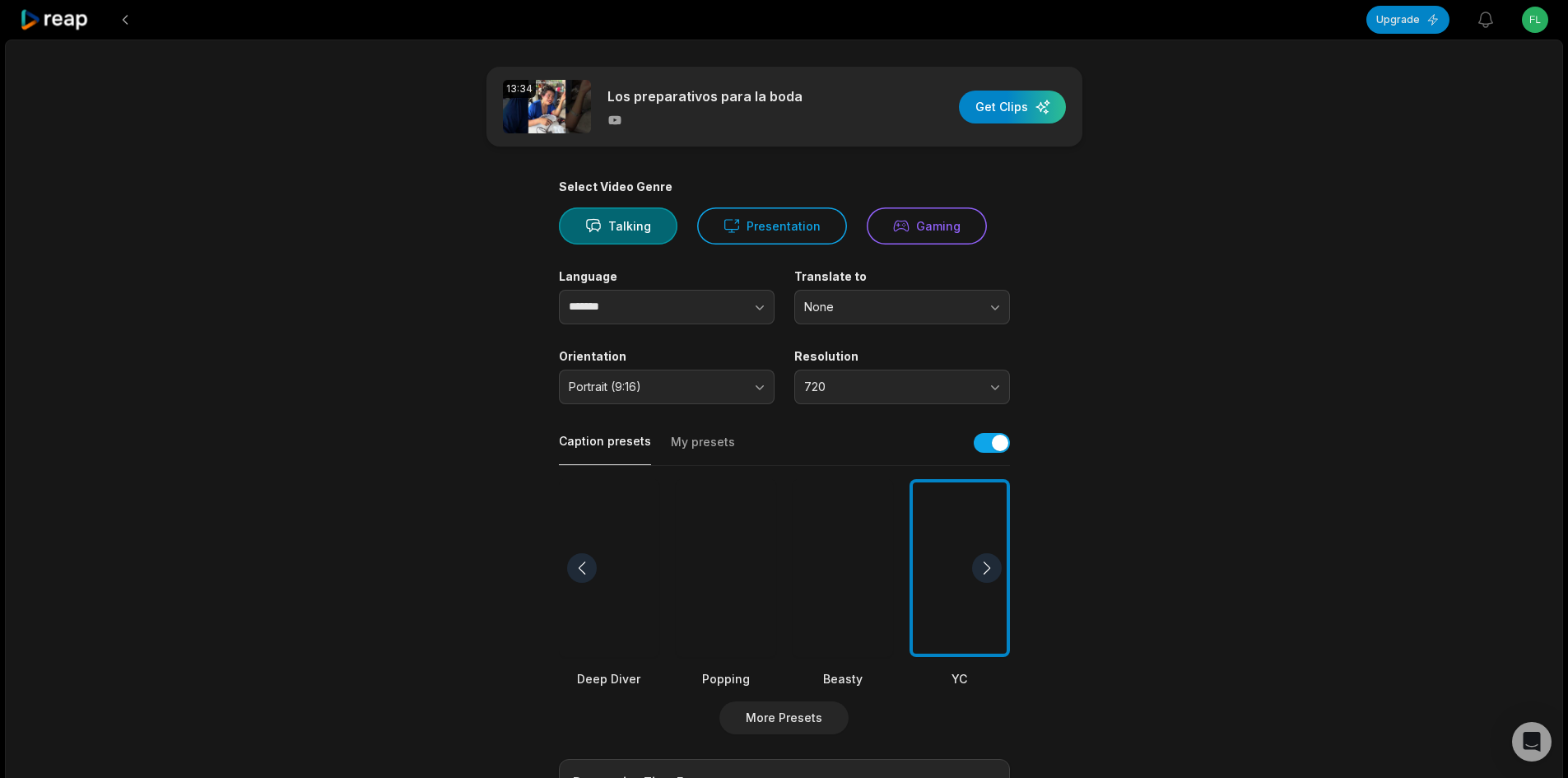
click at [829, 560] on div at bounding box center [842, 568] width 100 height 179
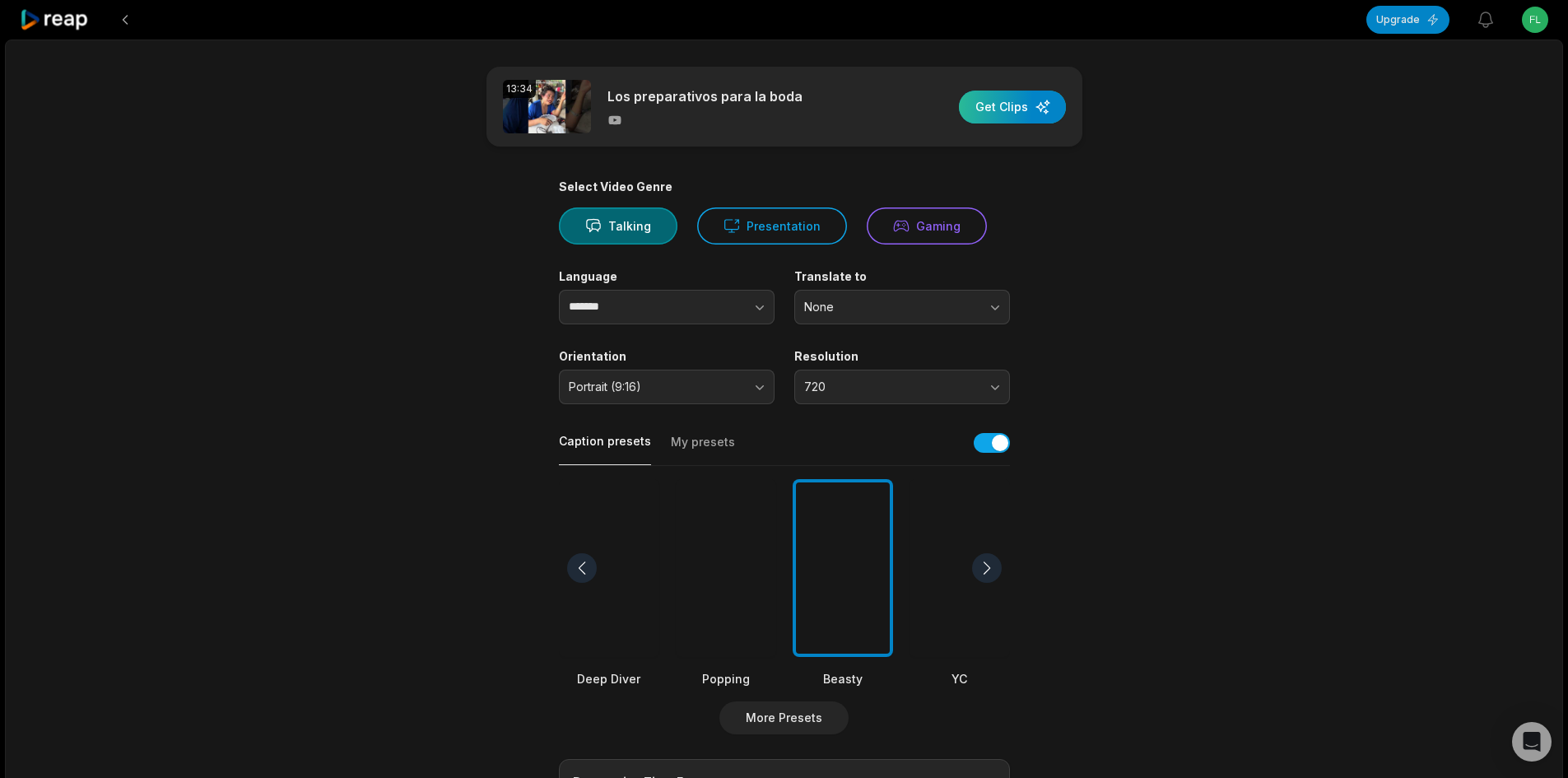
click at [1037, 112] on div "button" at bounding box center [1012, 106] width 107 height 33
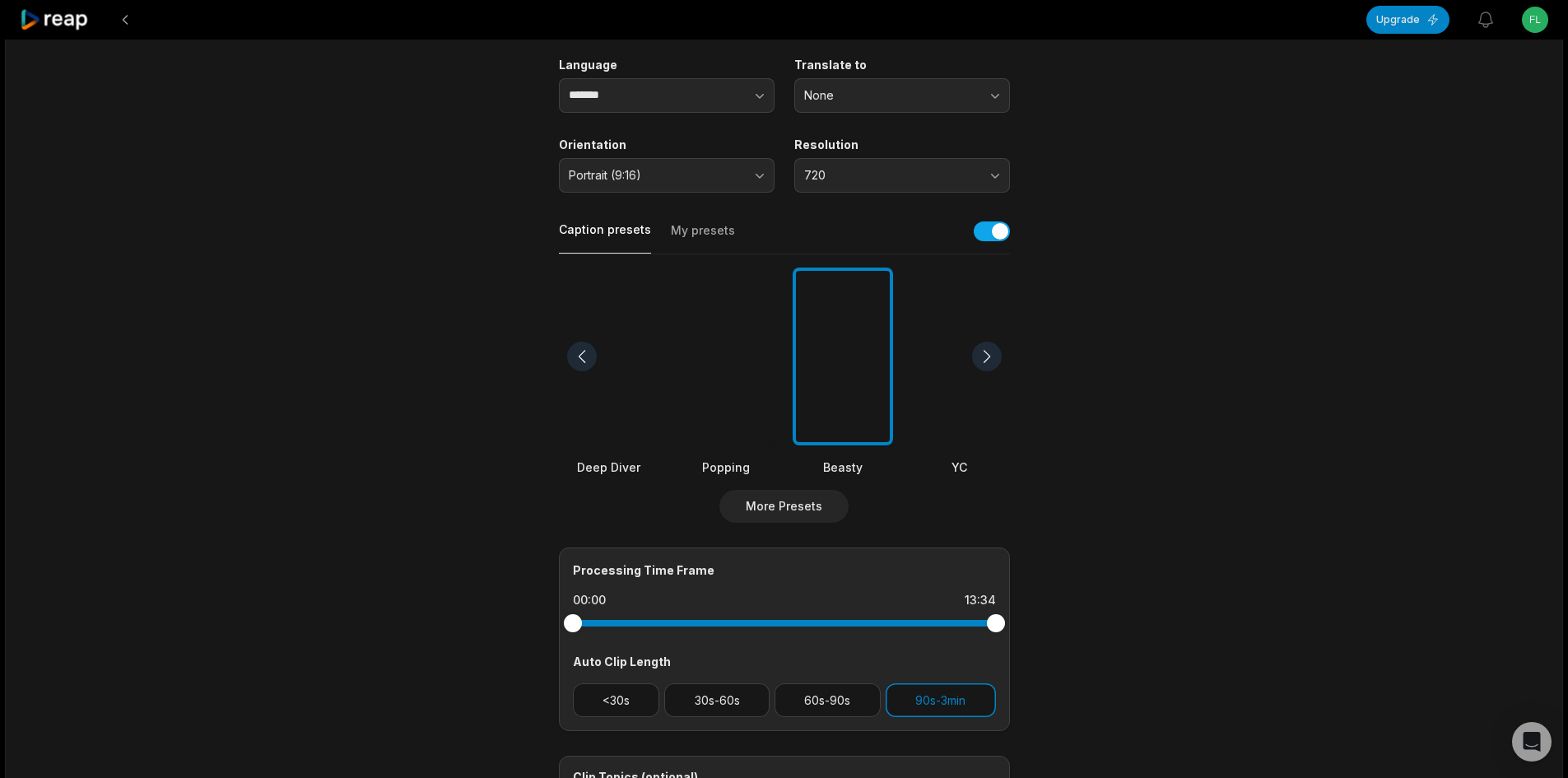
scroll to position [247, 0]
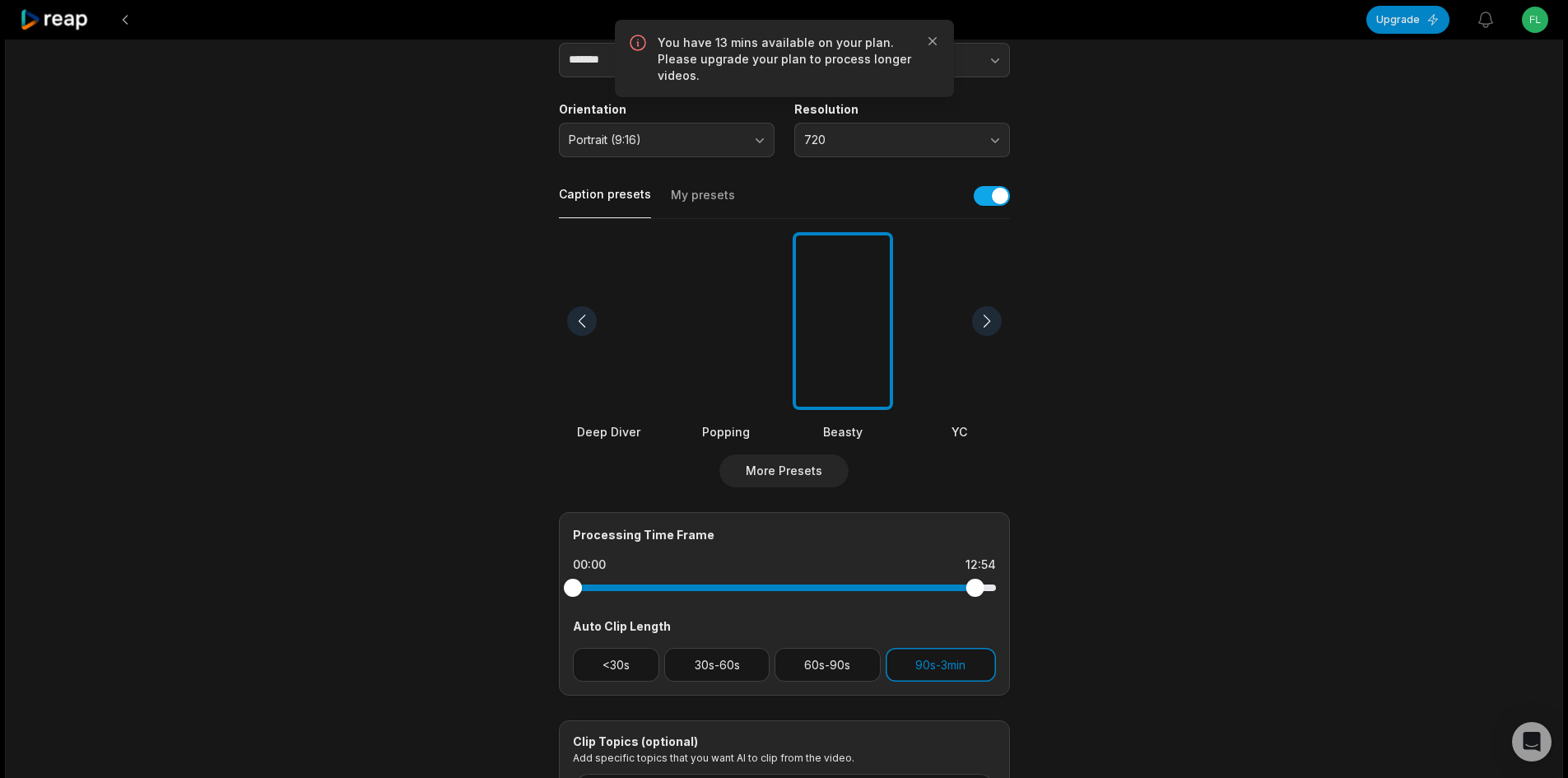
drag, startPoint x: 993, startPoint y: 590, endPoint x: 975, endPoint y: 604, distance: 22.8
click at [975, 604] on div "Processing Time Frame 00:00 12:54 Auto Clip Length <30s 30s-60s 60s-90s 90s-3min" at bounding box center [784, 603] width 452 height 183
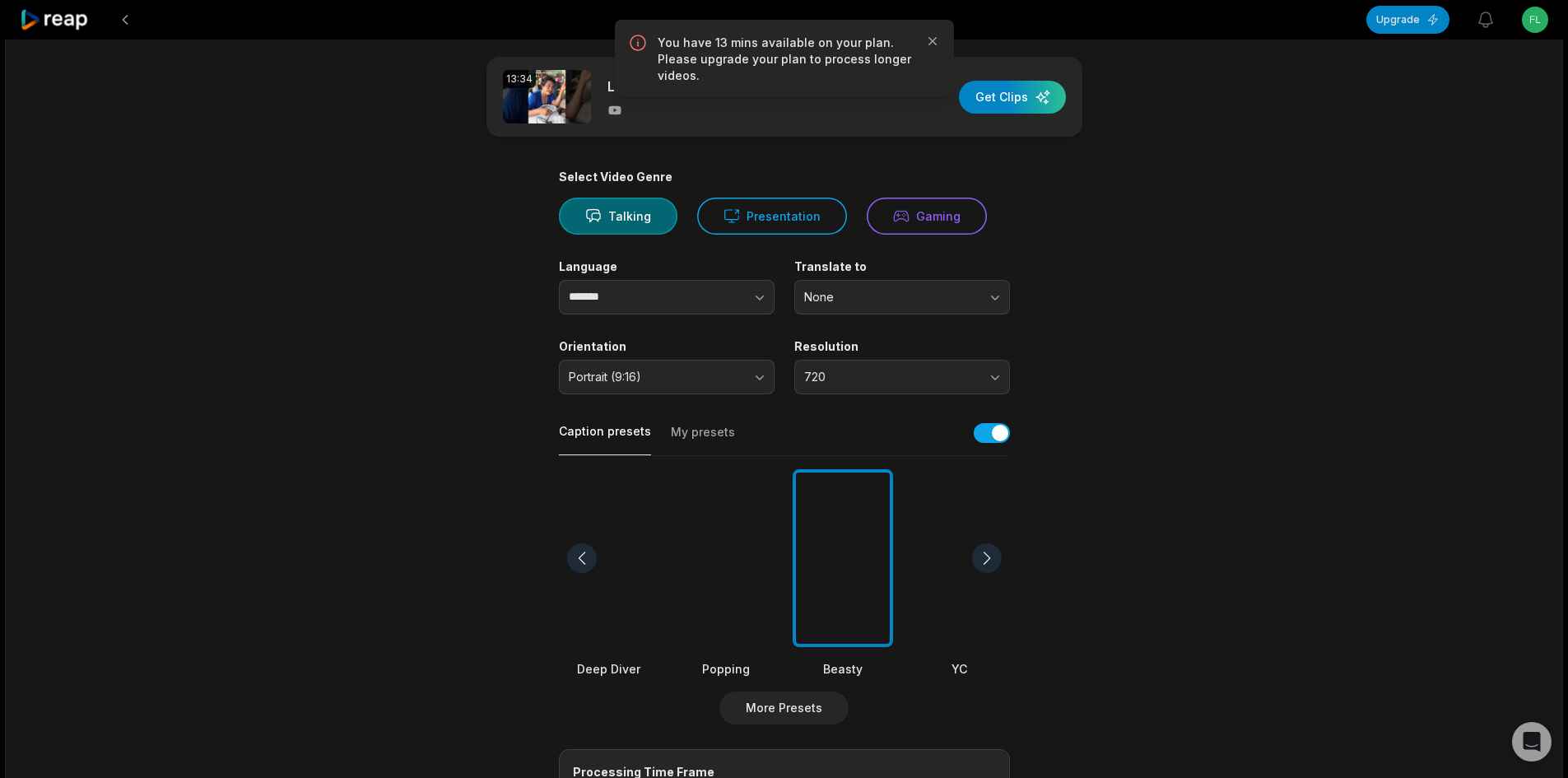
scroll to position [0, 0]
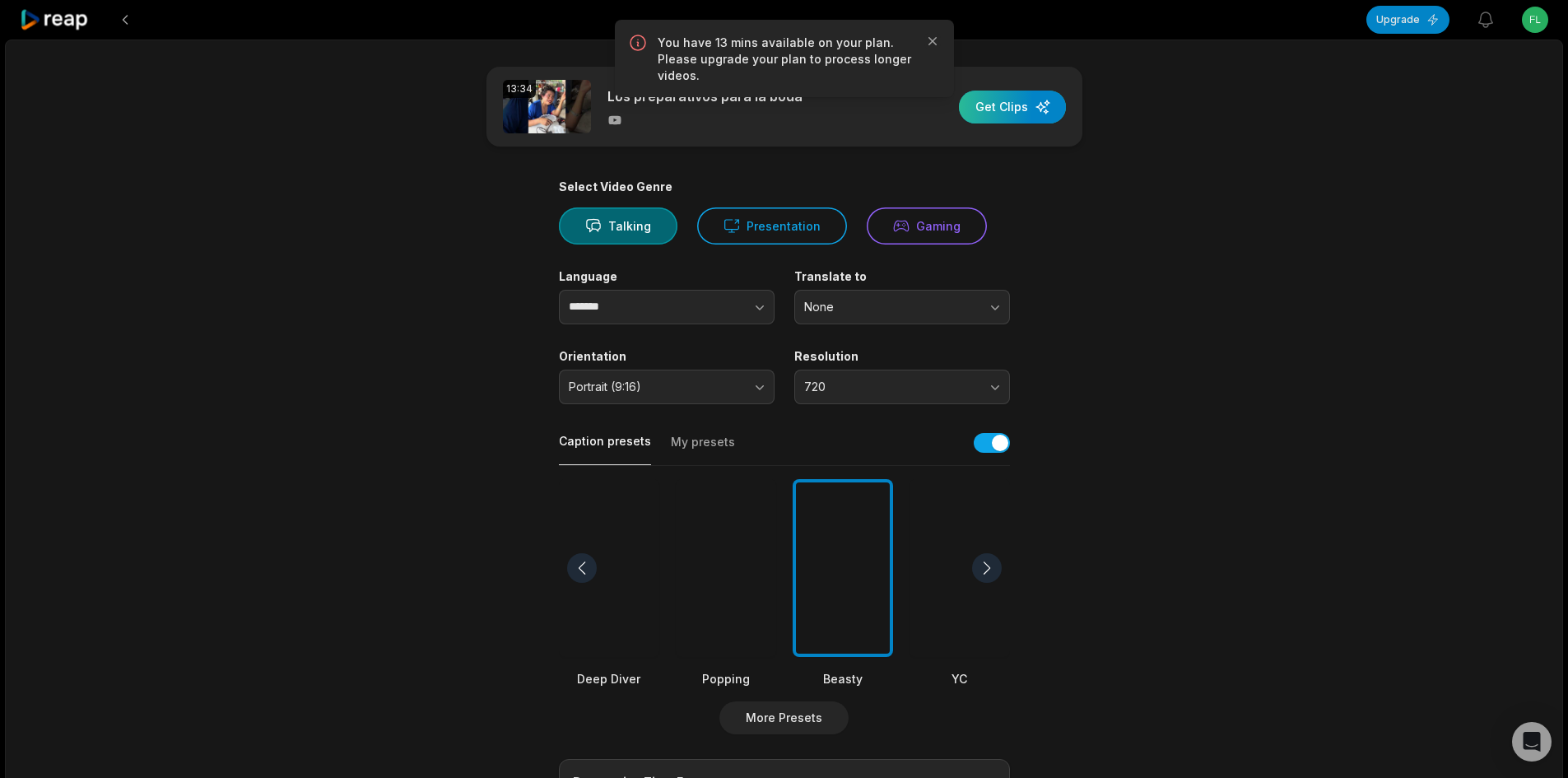
click at [1026, 120] on div "button" at bounding box center [1012, 106] width 107 height 33
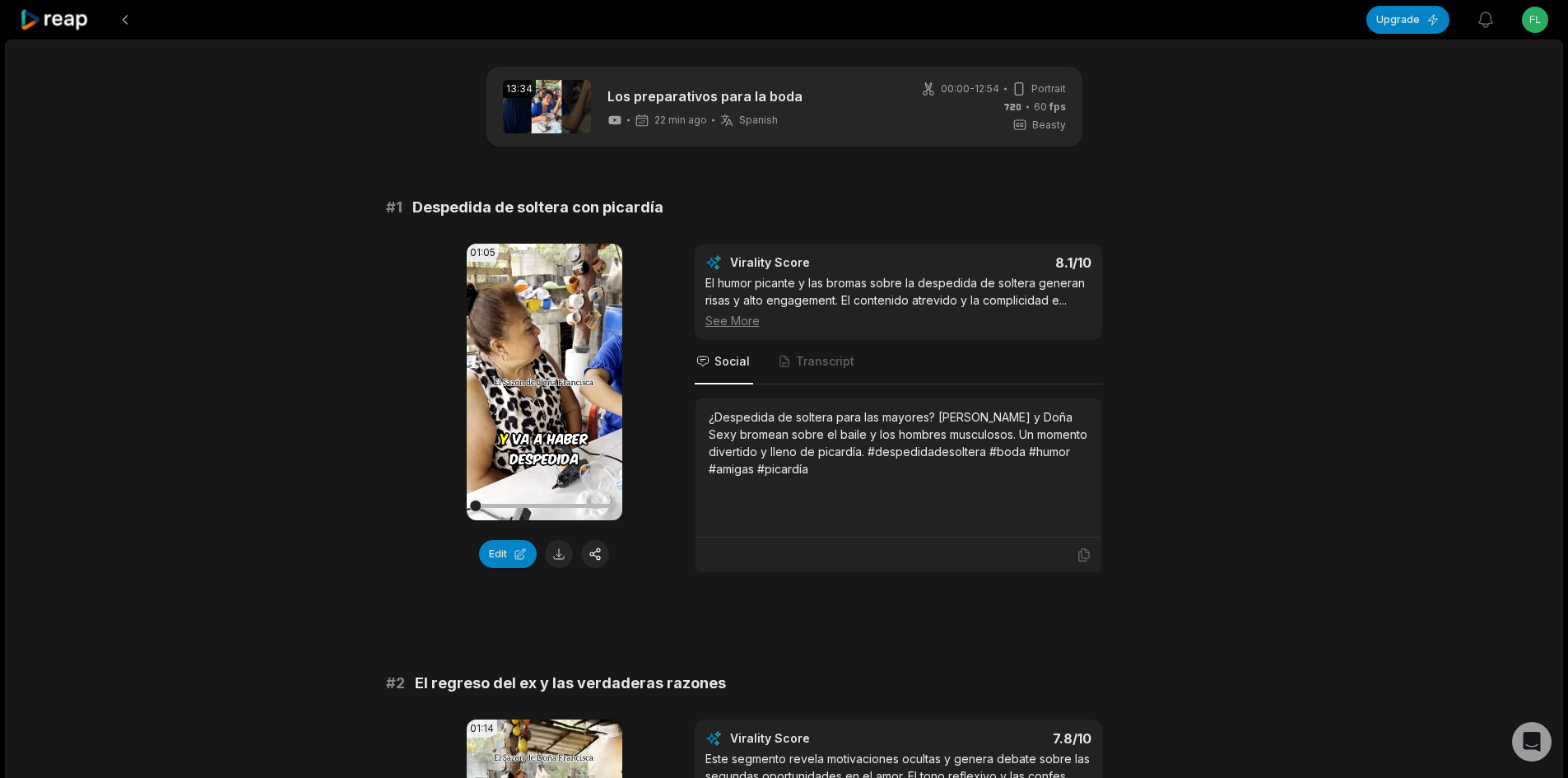
click at [47, 15] on icon at bounding box center [54, 19] width 70 height 22
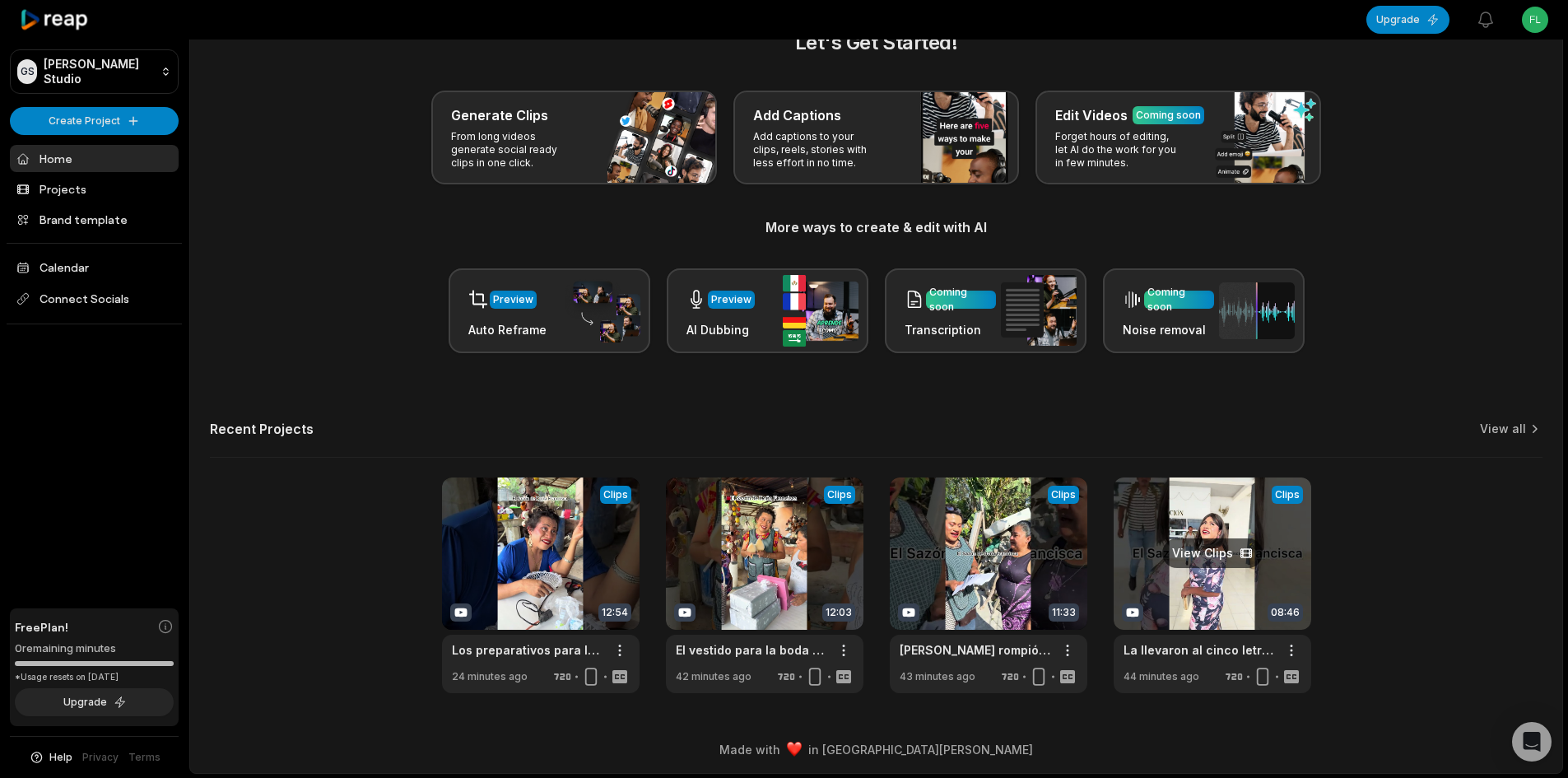
scroll to position [43, 0]
click at [1514, 429] on link "View all" at bounding box center [1503, 428] width 46 height 17
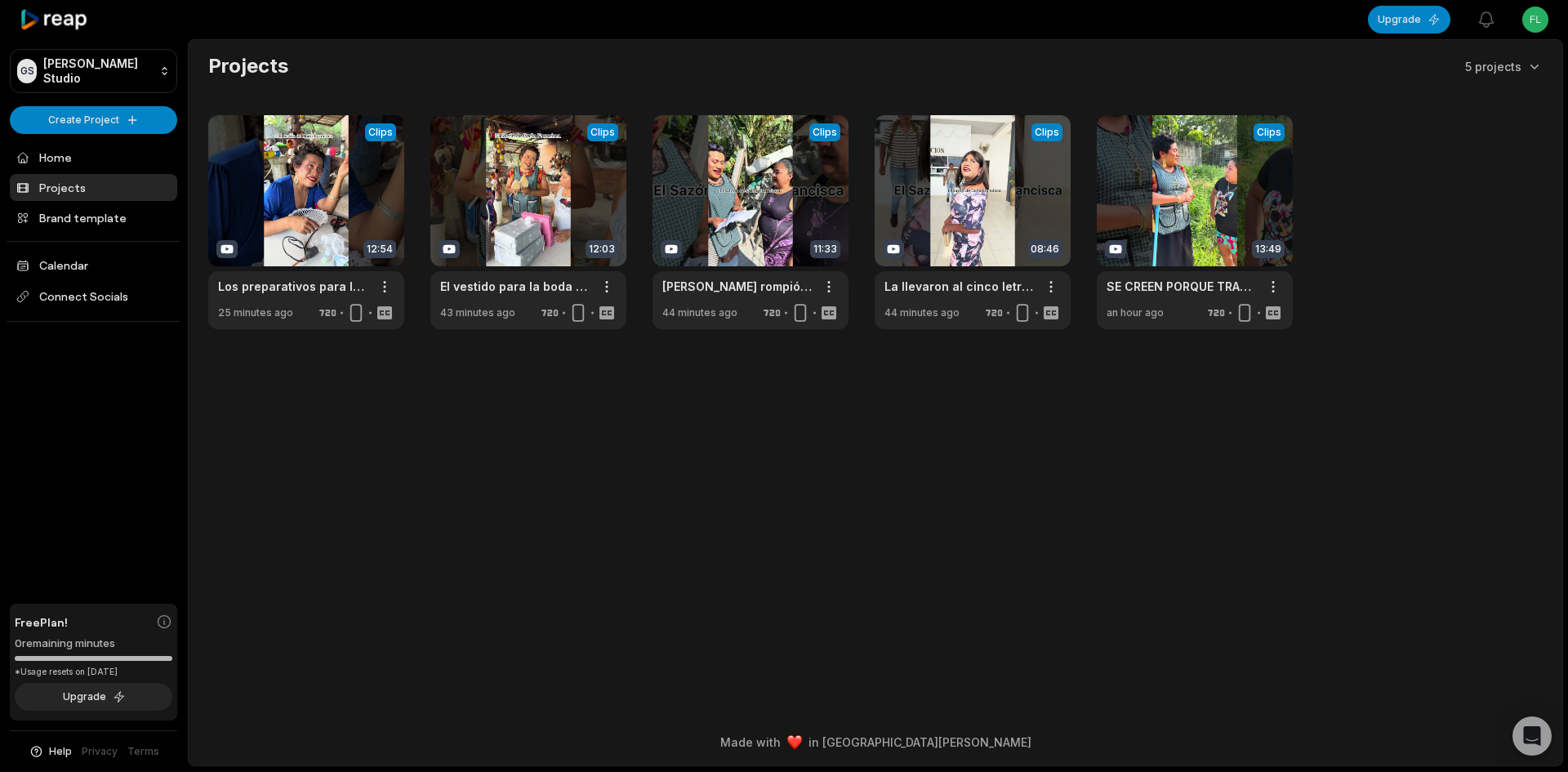
click at [48, 179] on link "Projects" at bounding box center [93, 187] width 168 height 27
click at [128, 155] on link "Home" at bounding box center [93, 157] width 168 height 27
